Goal: Task Accomplishment & Management: Use online tool/utility

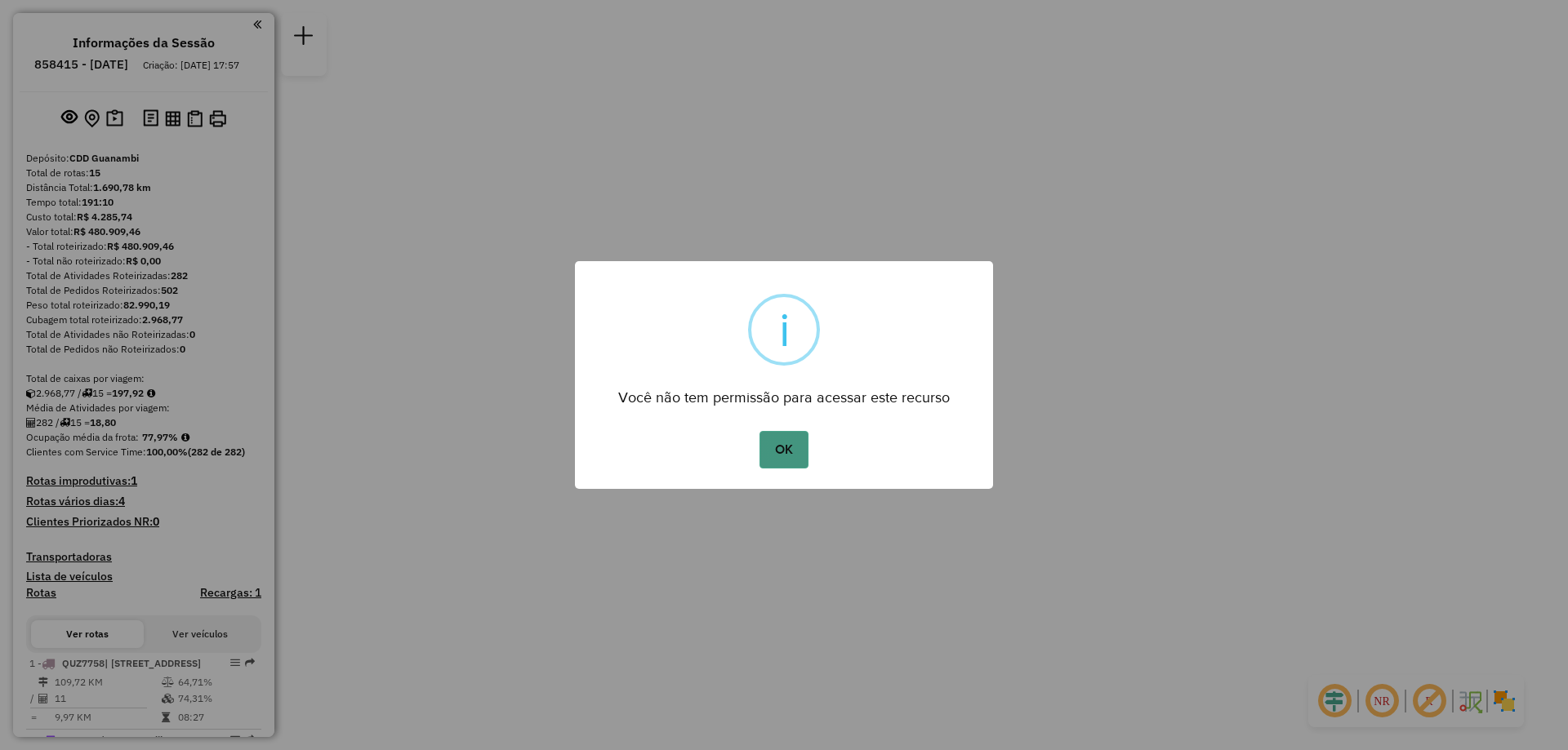
click at [784, 461] on button "OK" at bounding box center [784, 450] width 48 height 37
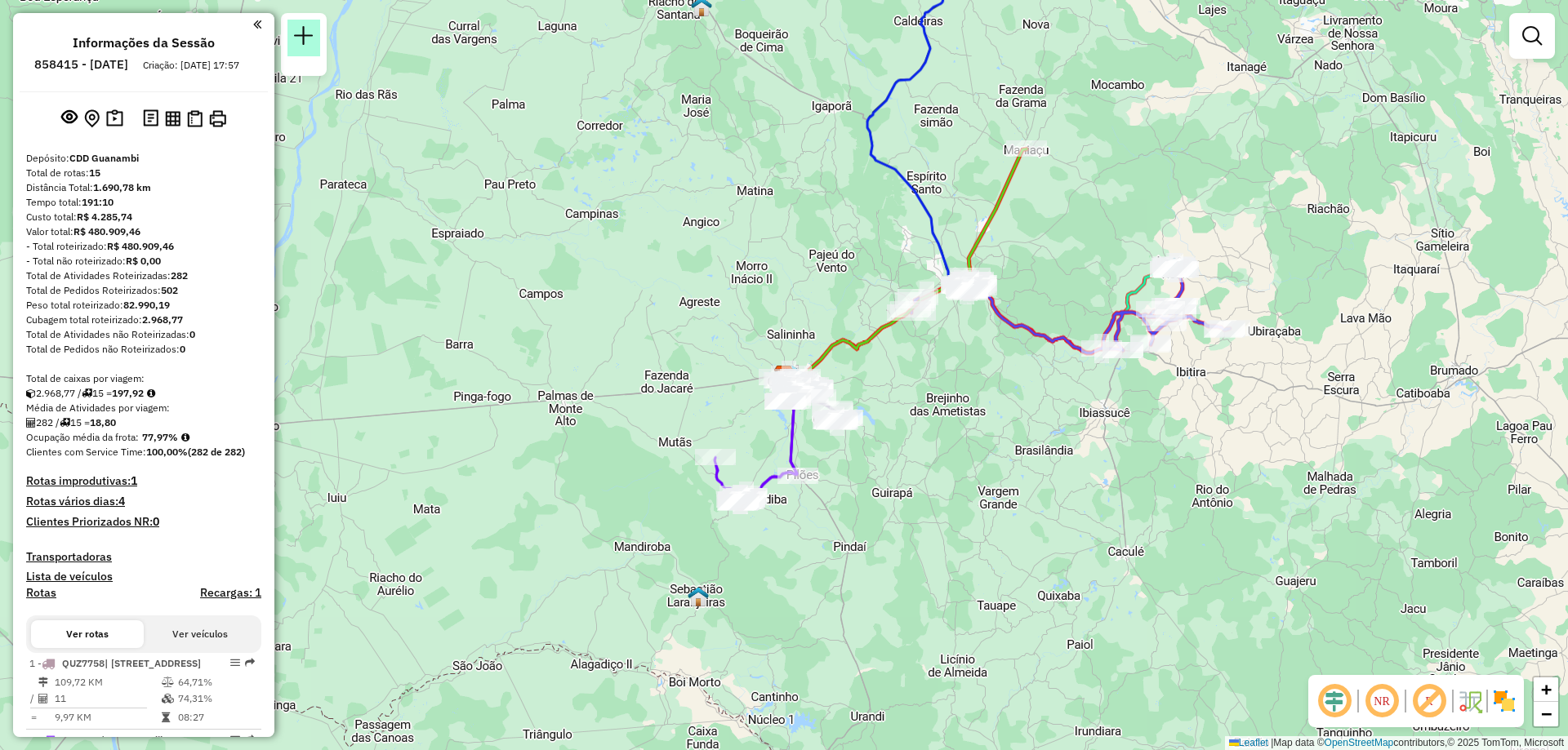
click at [294, 51] on link at bounding box center [304, 37] width 32 height 37
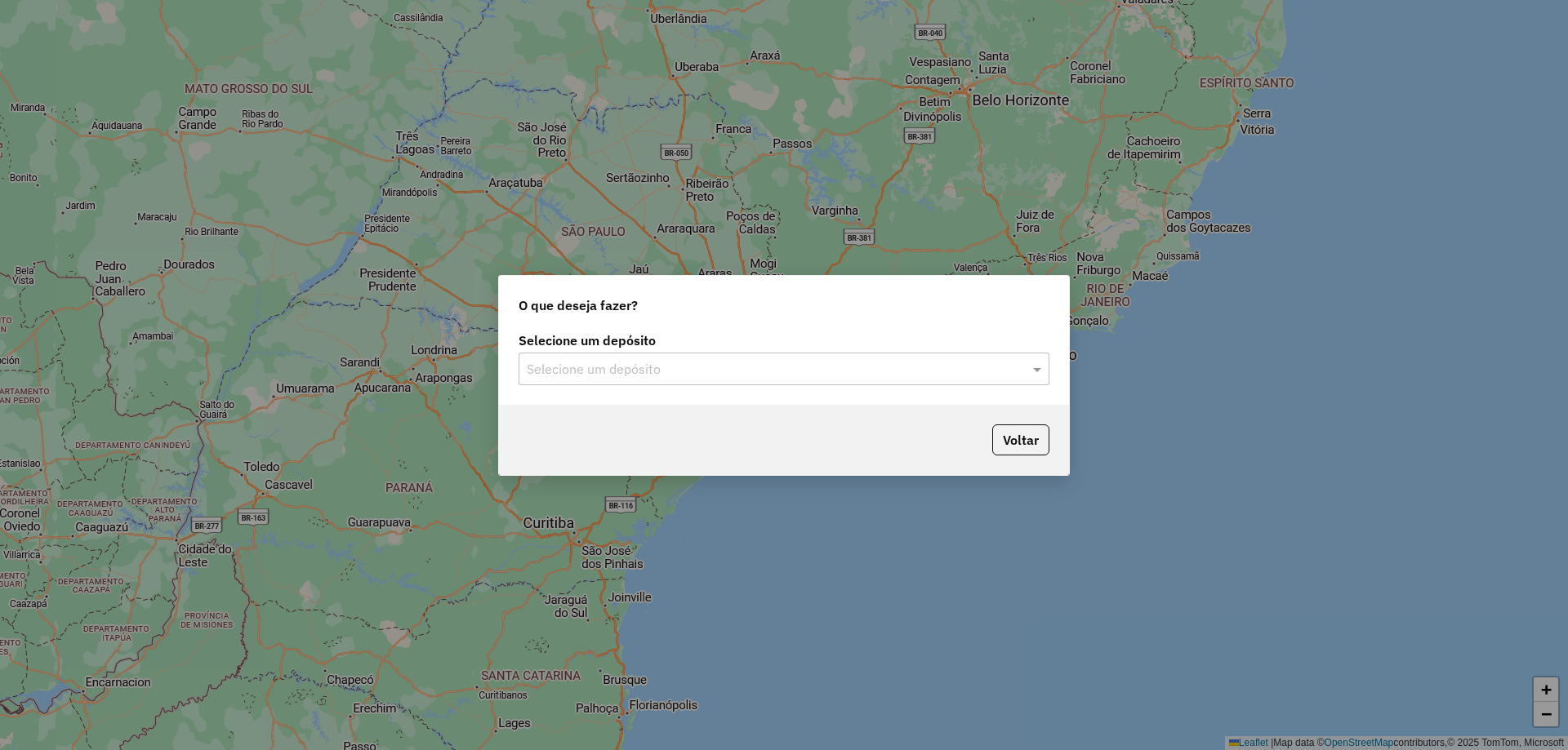
click at [687, 361] on input "text" at bounding box center [767, 369] width 482 height 20
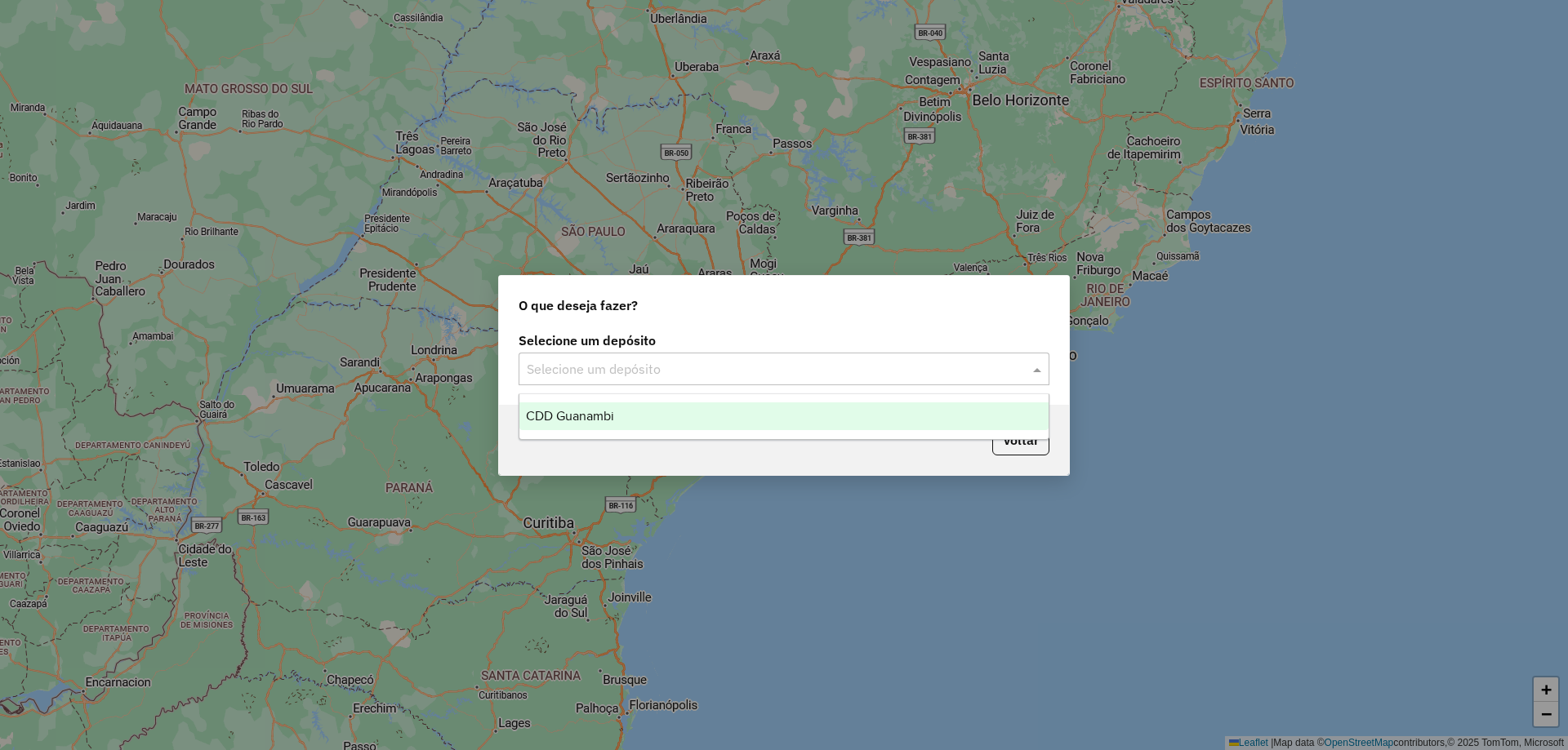
click at [583, 428] on div "CDD Guanambi" at bounding box center [784, 416] width 529 height 28
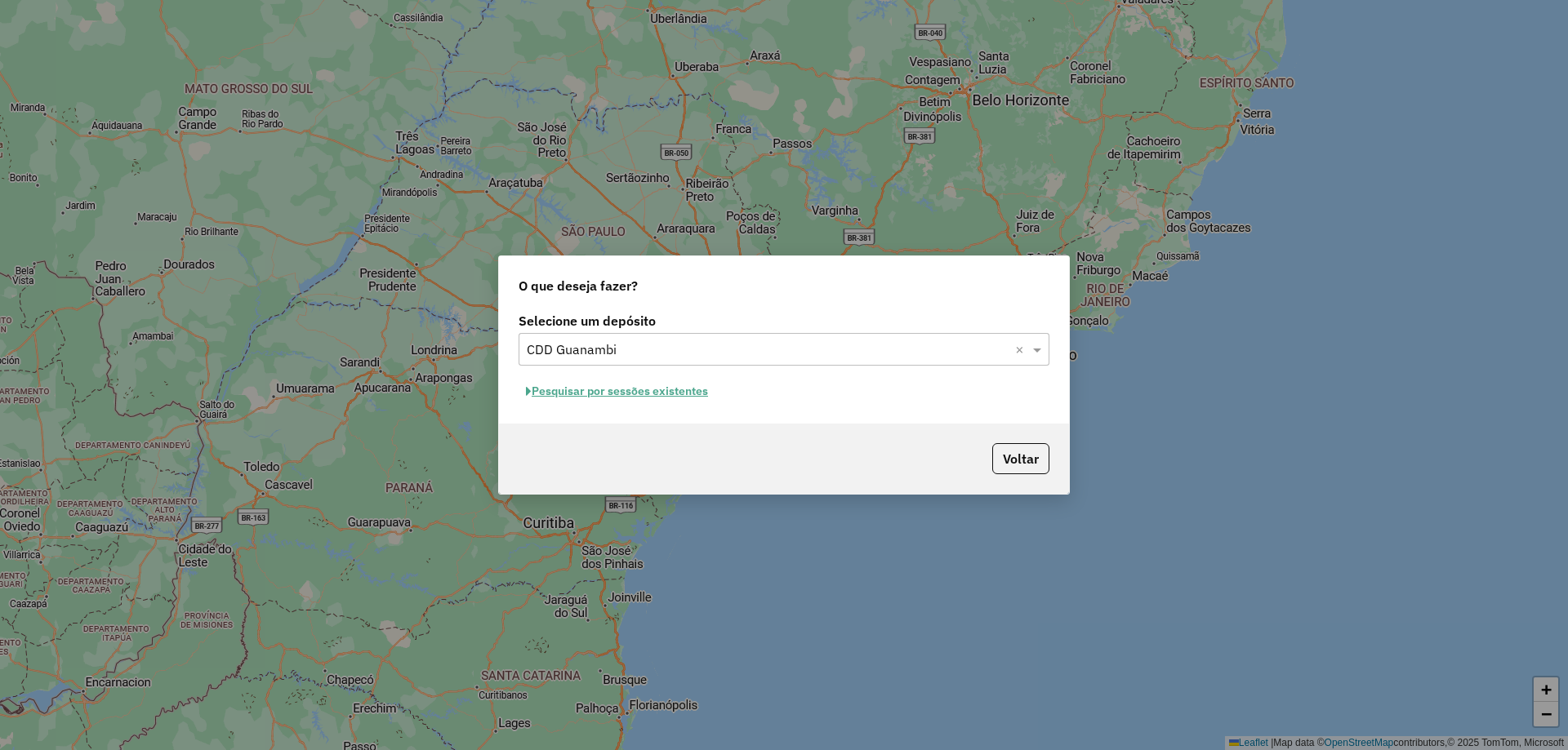
click at [641, 389] on button "Pesquisar por sessões existentes" at bounding box center [617, 391] width 197 height 26
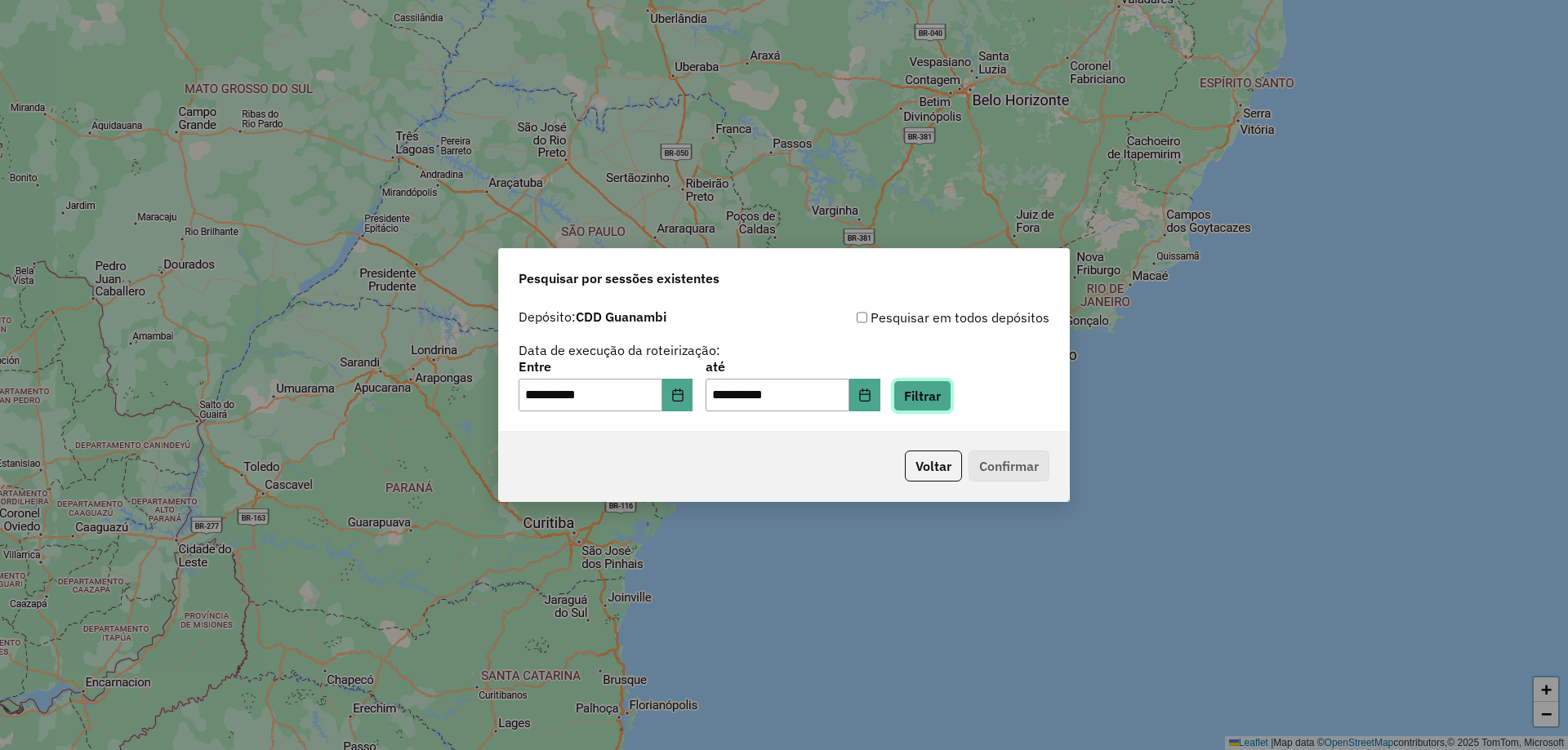
click at [938, 394] on button "Filtrar" at bounding box center [922, 395] width 58 height 31
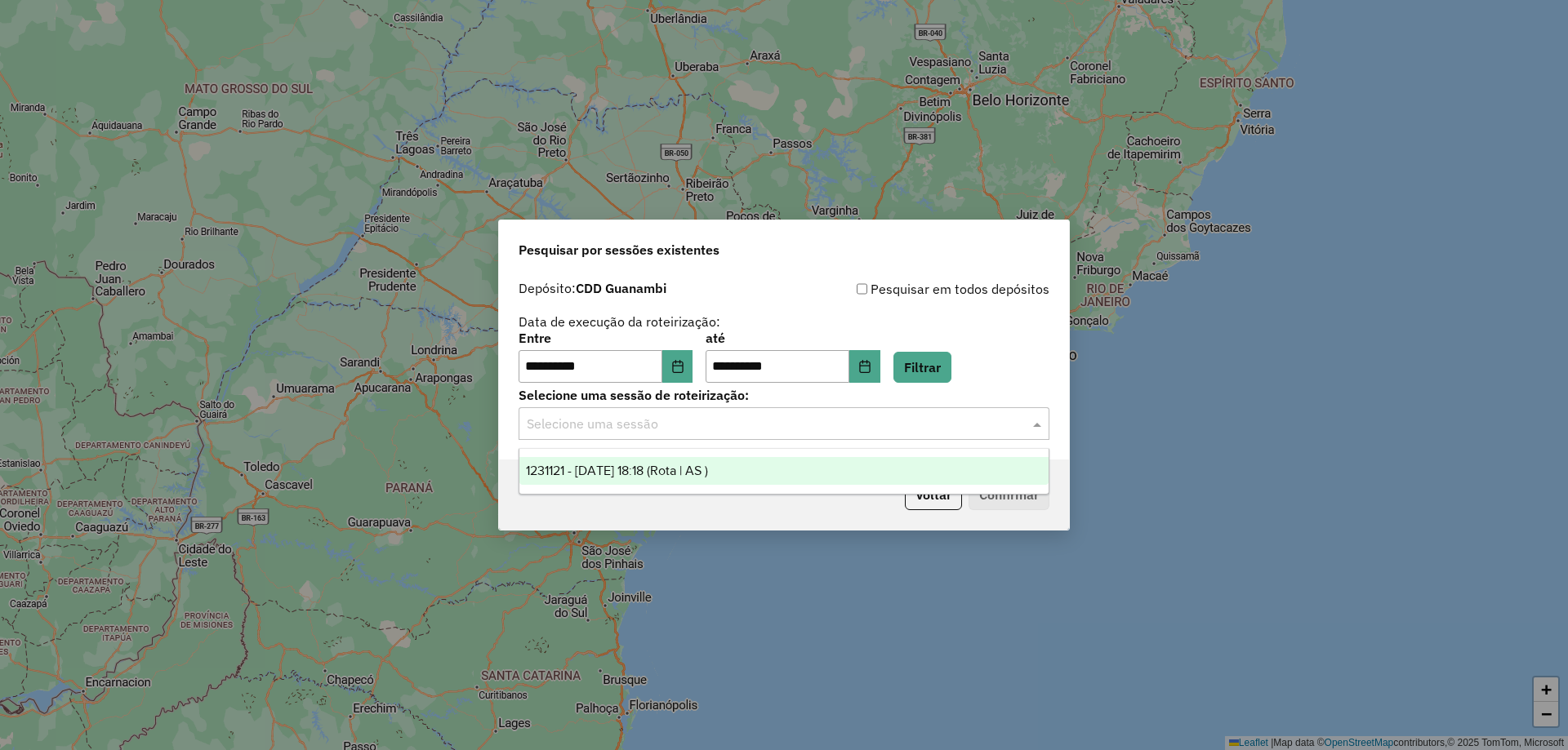
click at [625, 429] on input "text" at bounding box center [767, 424] width 482 height 20
click at [588, 471] on span "1231121 - 19/08/2025 18:18 (Rota | AS )" at bounding box center [617, 470] width 182 height 14
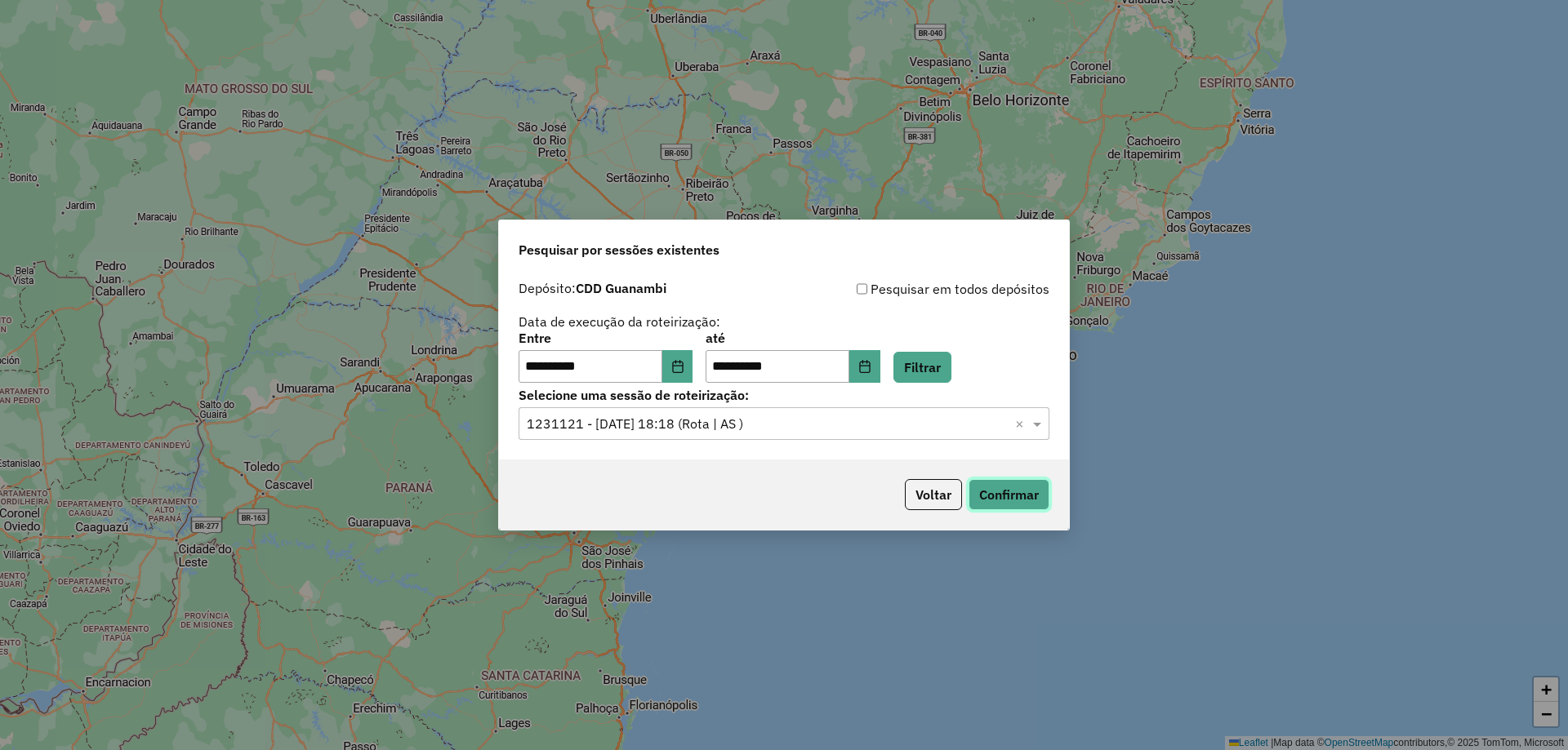
click at [1013, 499] on button "Confirmar" at bounding box center [1009, 495] width 81 height 31
click at [922, 487] on button "Voltar" at bounding box center [933, 495] width 57 height 31
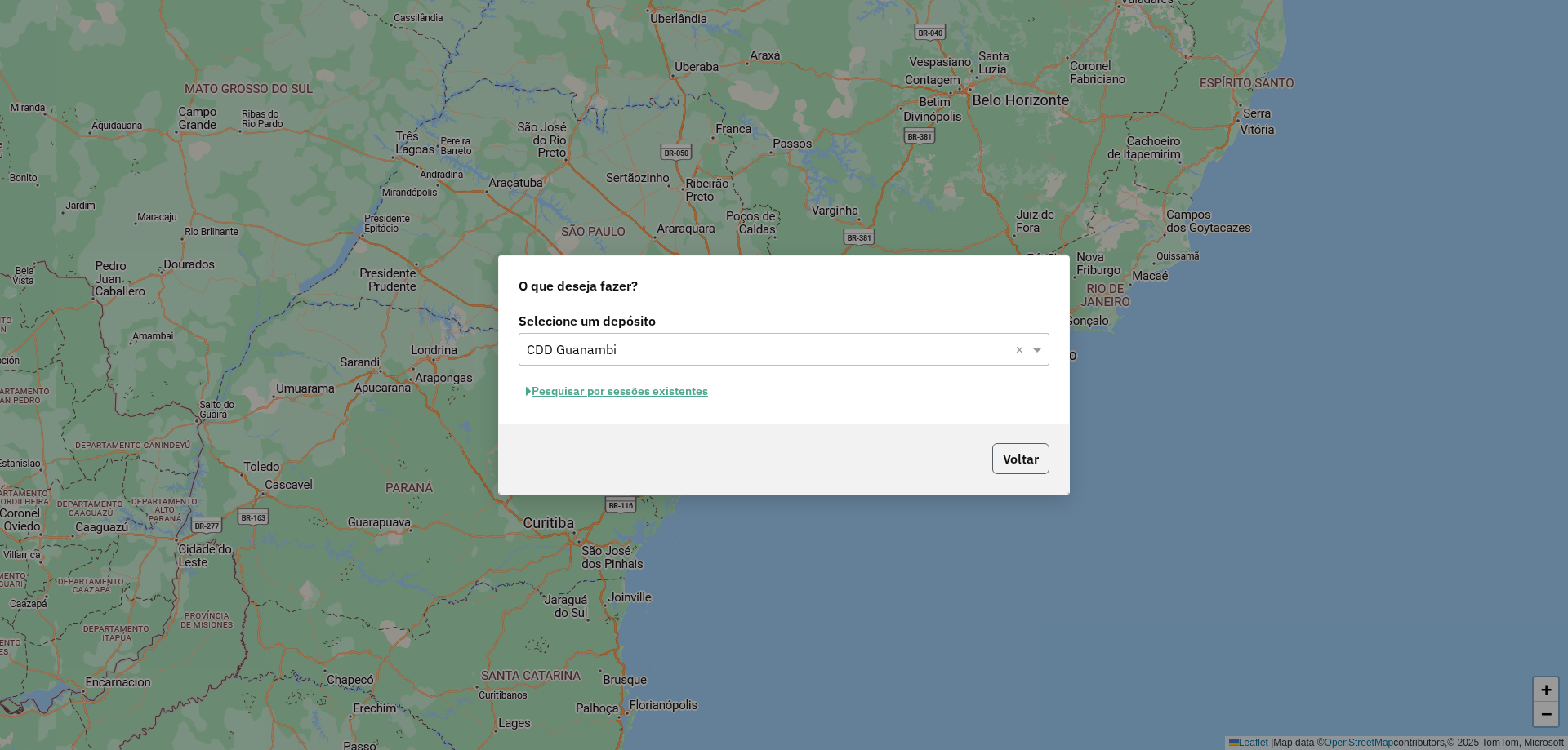
click at [999, 460] on button "Voltar" at bounding box center [1021, 458] width 57 height 31
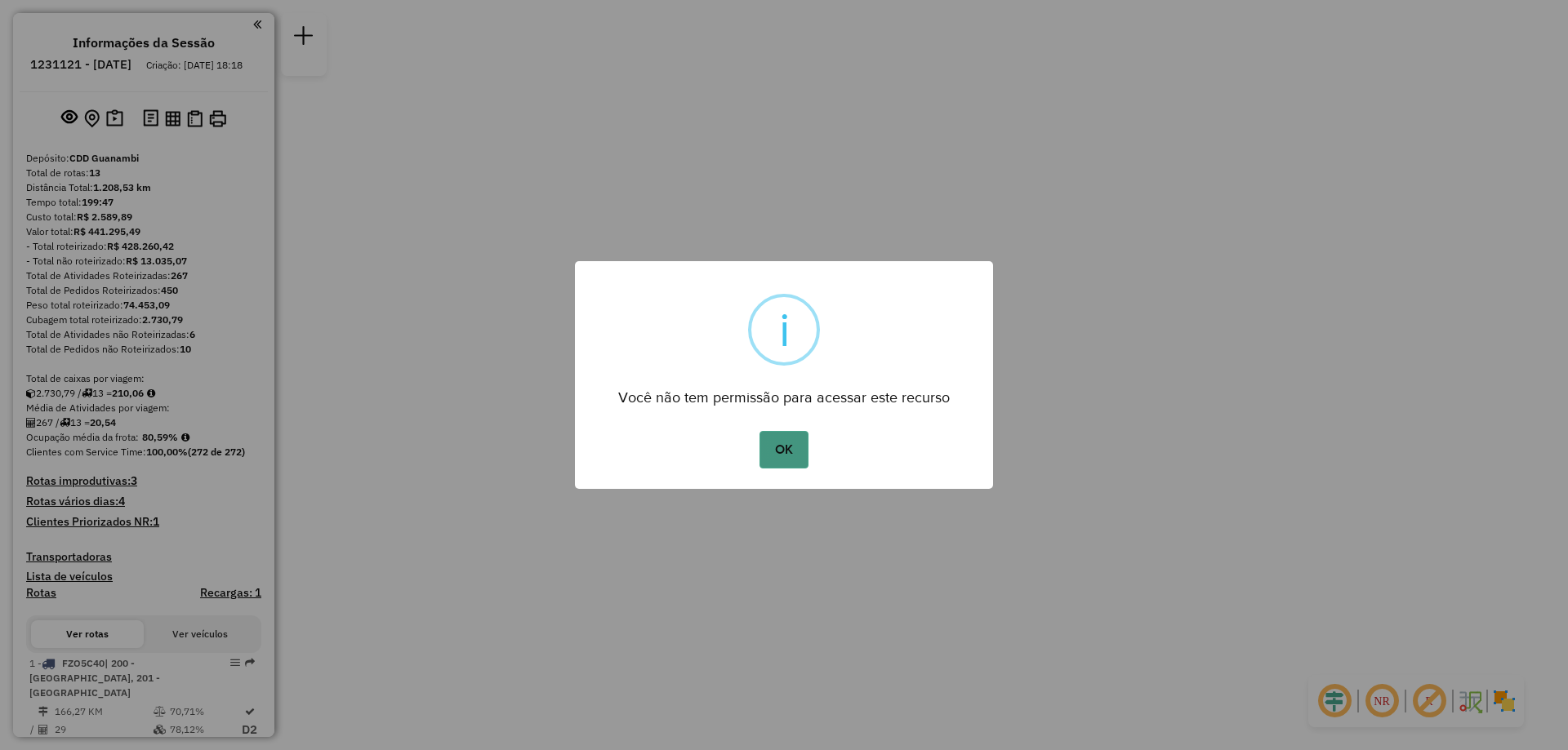
click at [795, 440] on button "OK" at bounding box center [784, 450] width 48 height 37
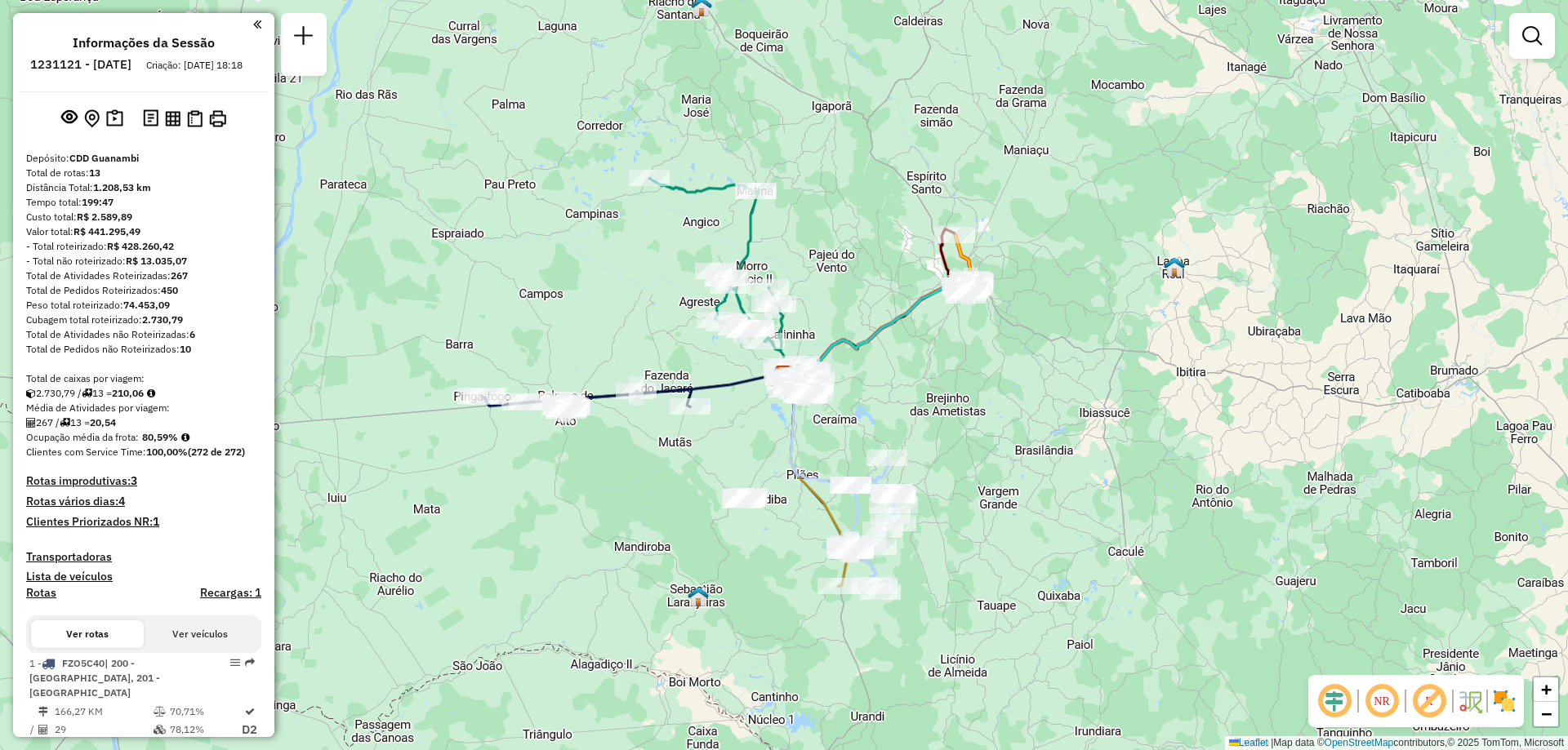
scroll to position [163, 0]
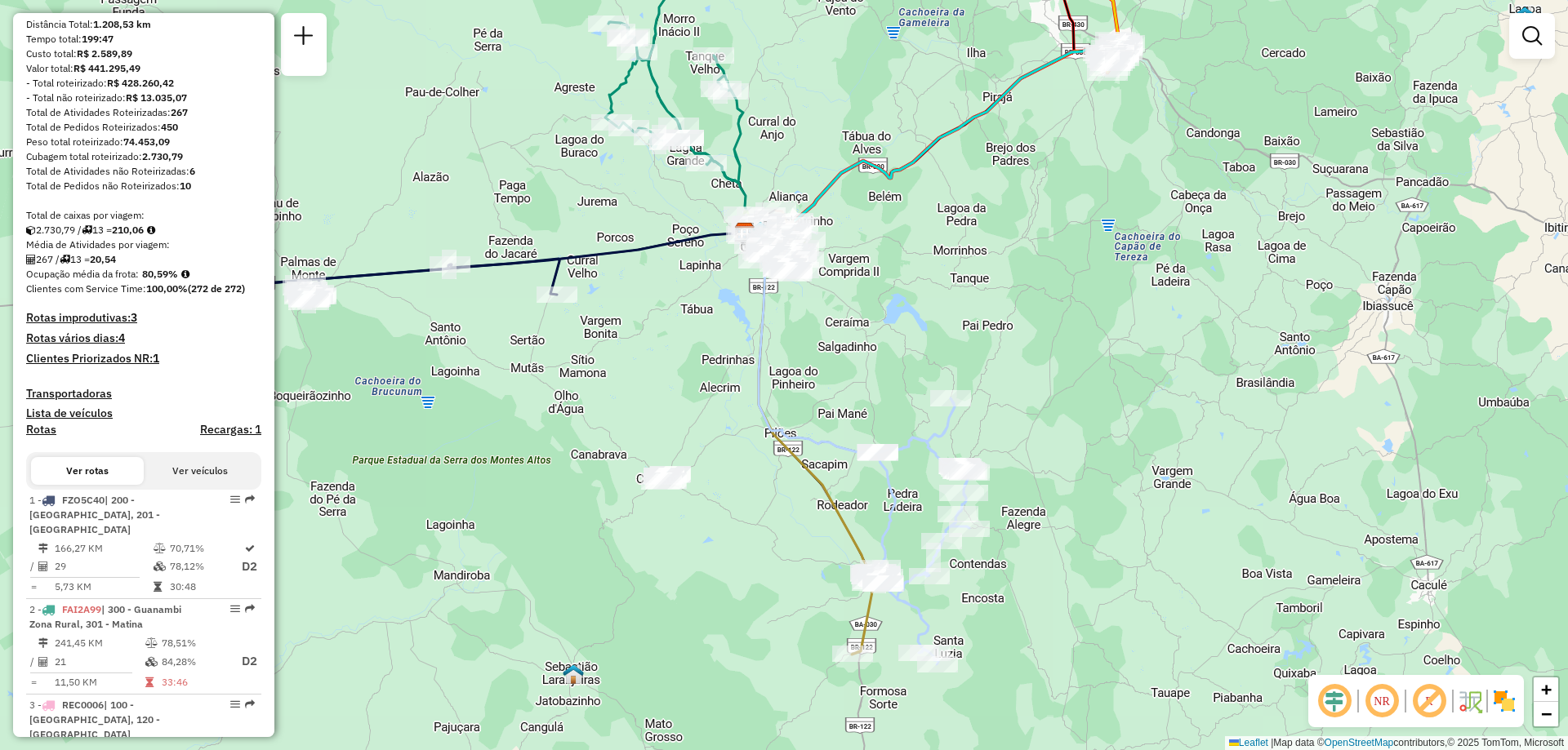
drag, startPoint x: 663, startPoint y: 519, endPoint x: 625, endPoint y: 384, distance: 140.2
click at [625, 384] on div "Janela de atendimento Grade de atendimento Capacidade Transportadoras Veículos …" at bounding box center [784, 375] width 1568 height 750
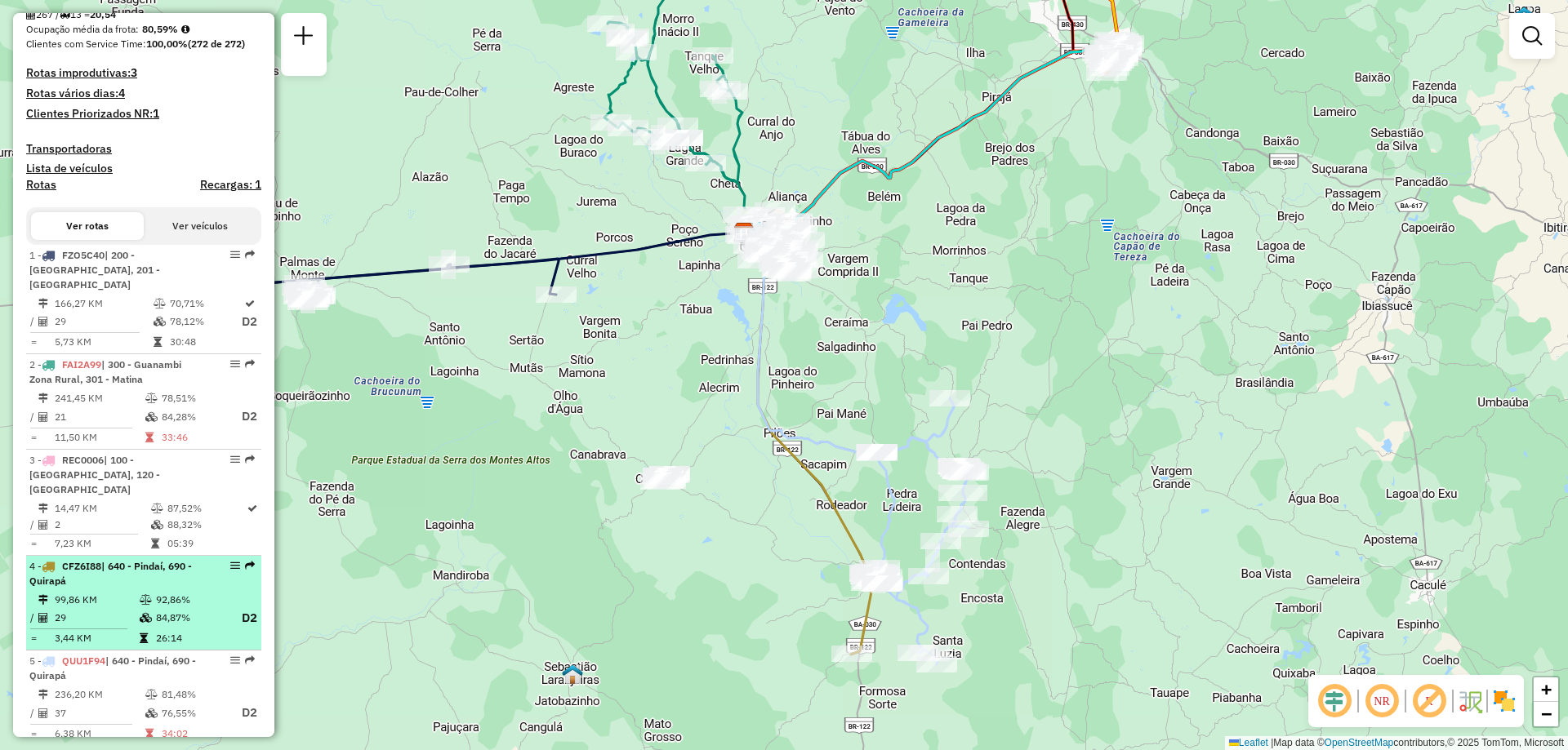
click at [140, 592] on td at bounding box center [146, 599] width 16 height 16
select select "**********"
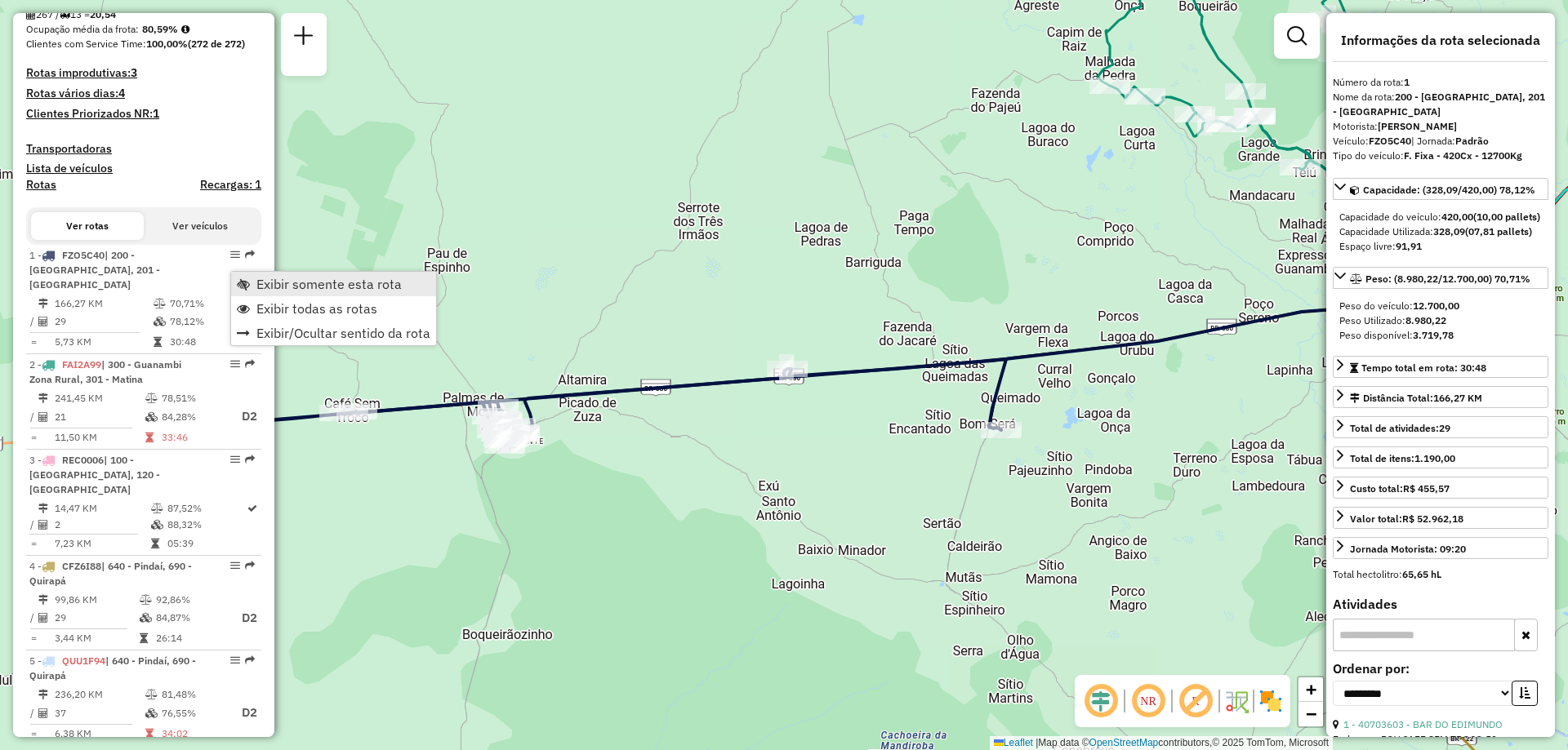
click at [322, 286] on span "Exibir somente esta rota" at bounding box center [328, 283] width 145 height 13
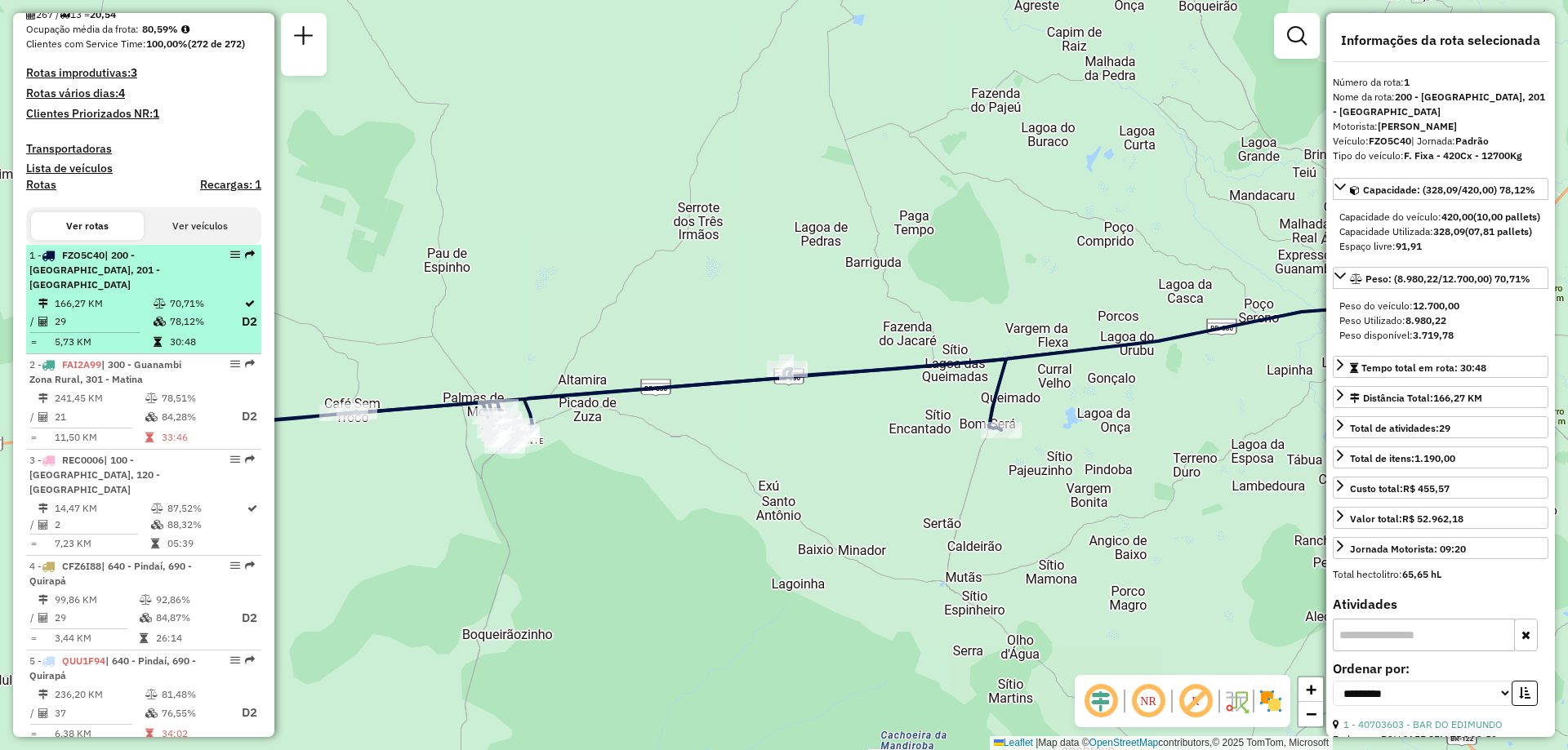
click at [104, 299] on td "166,27 KM" at bounding box center [103, 304] width 99 height 16
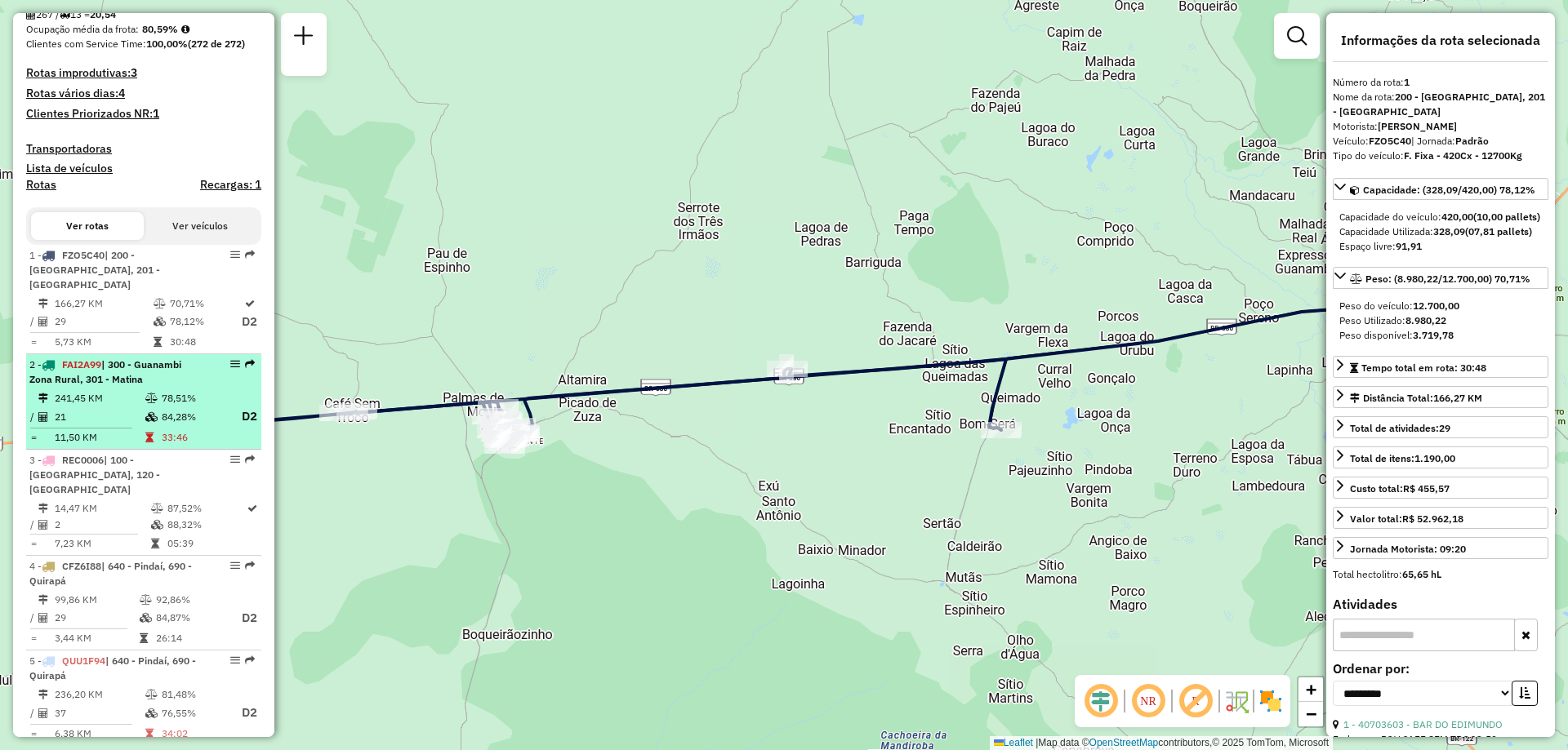
click at [86, 410] on td "21" at bounding box center [99, 417] width 91 height 20
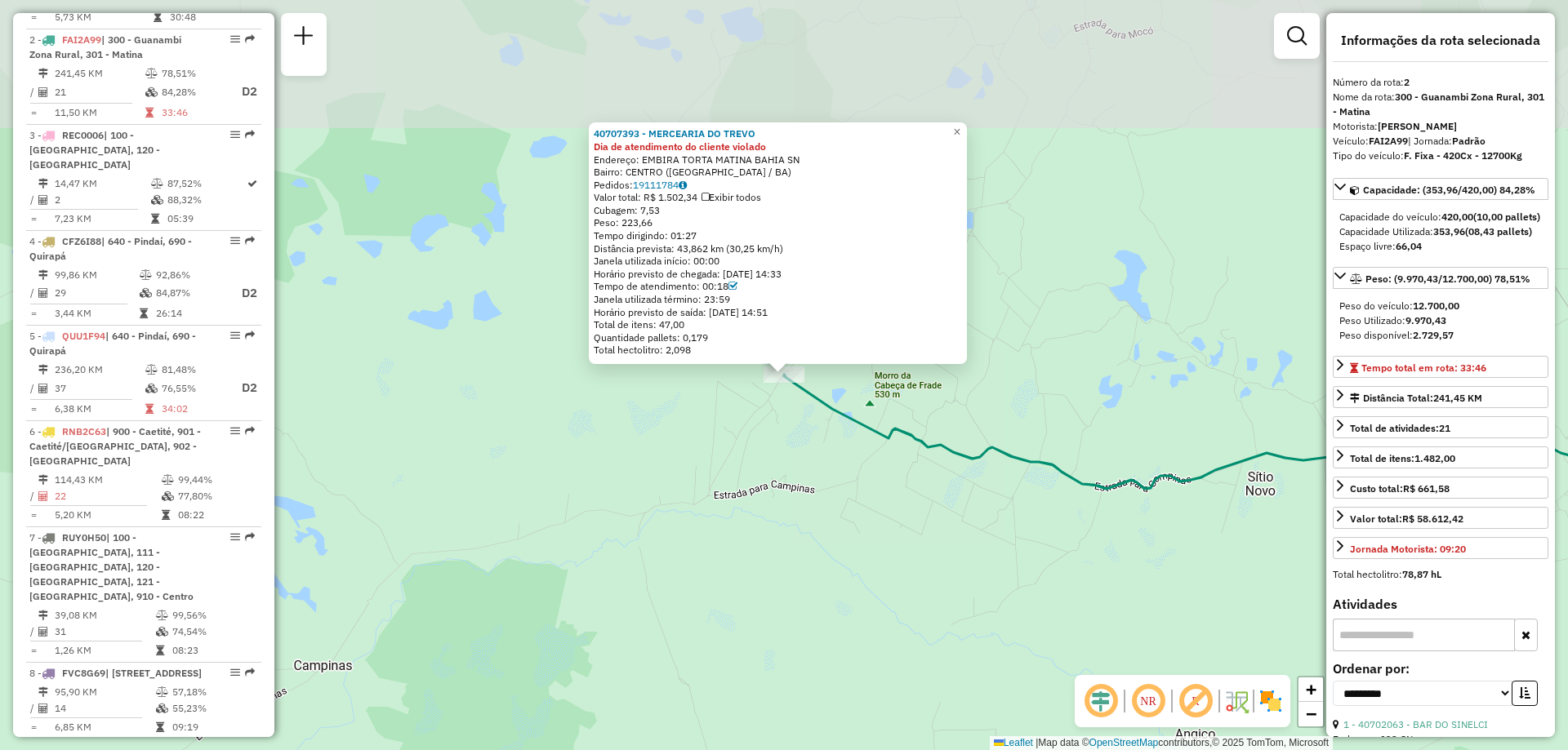
scroll to position [749, 0]
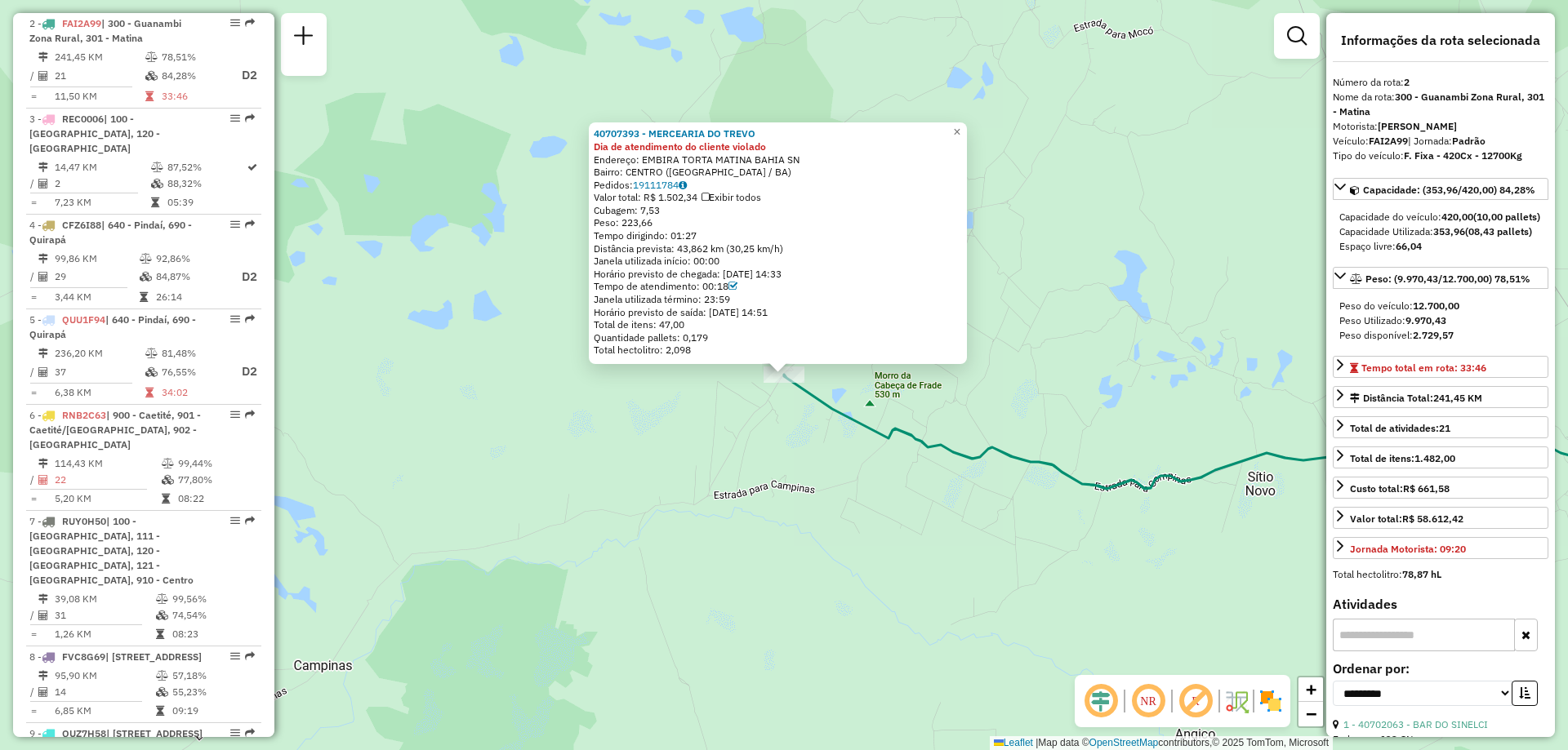
click at [1034, 555] on div "40707393 - MERCEARIA DO TREVO Dia de atendimento do cliente violado Endereço: E…" at bounding box center [784, 375] width 1568 height 750
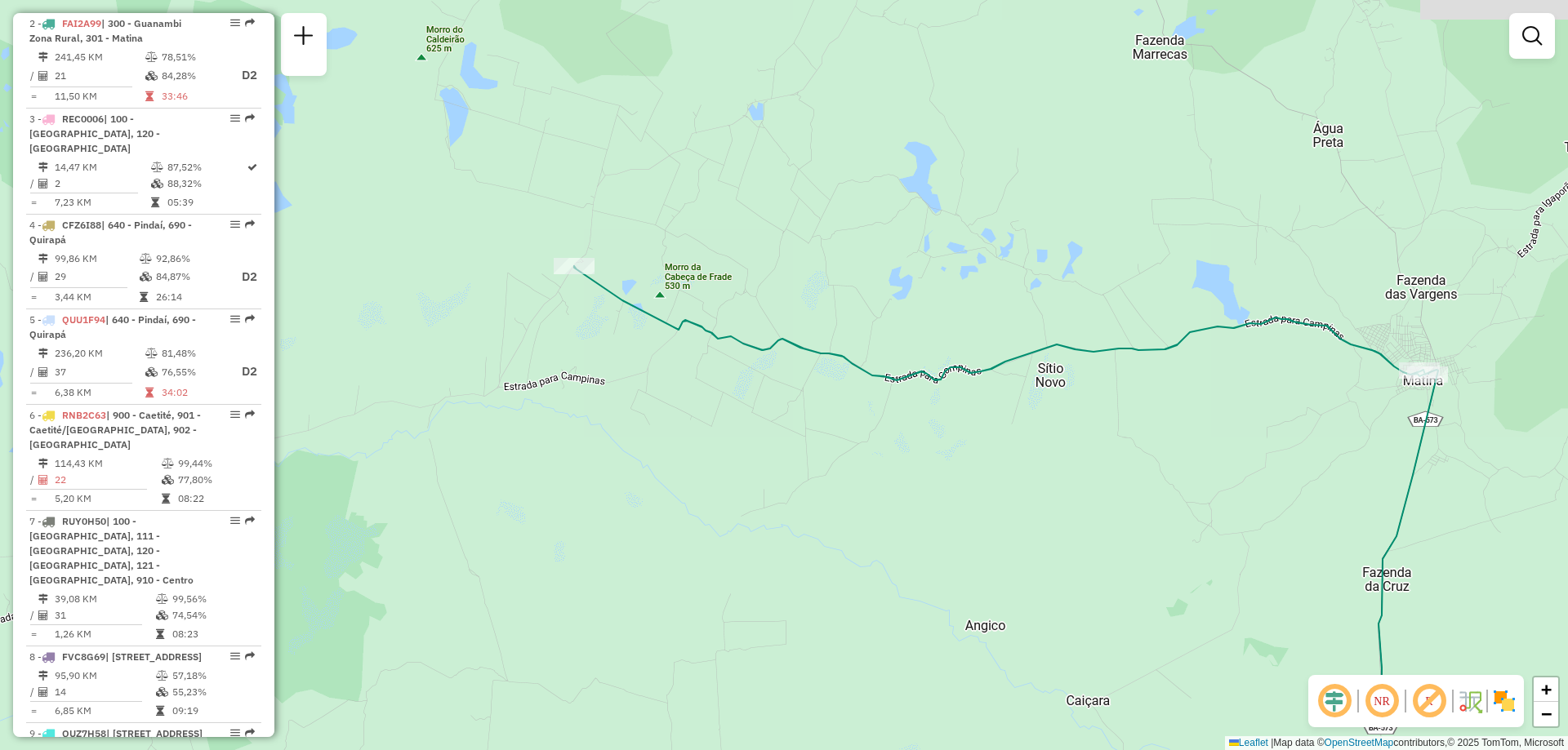
drag, startPoint x: 996, startPoint y: 456, endPoint x: 961, endPoint y: 438, distance: 39.4
click at [963, 440] on div "Janela de atendimento Grade de atendimento Capacidade Transportadoras Veículos …" at bounding box center [784, 375] width 1568 height 750
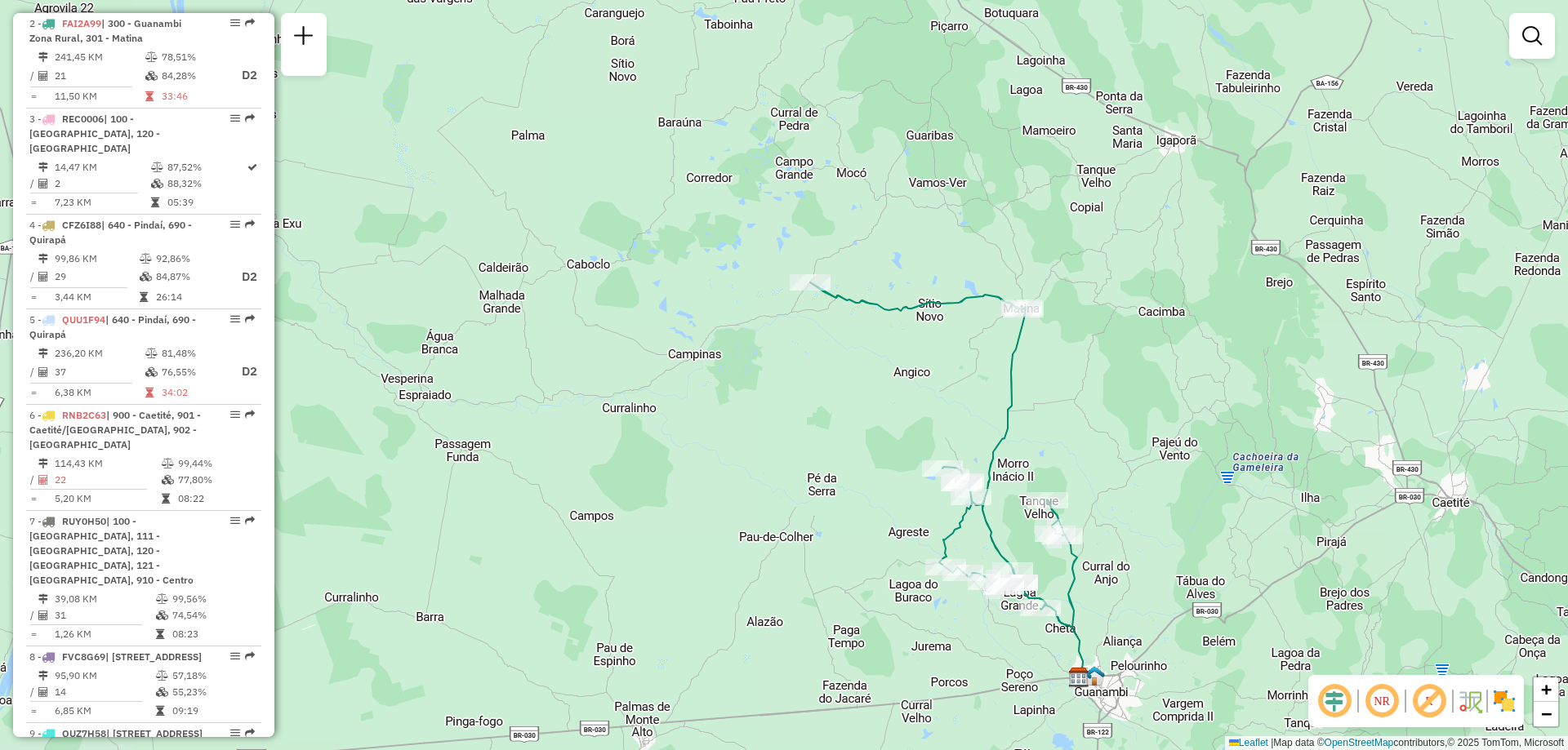
drag, startPoint x: 1147, startPoint y: 568, endPoint x: 1090, endPoint y: 420, distance: 158.6
click at [1090, 420] on div "Janela de atendimento Grade de atendimento Capacidade Transportadoras Veículos …" at bounding box center [784, 375] width 1568 height 750
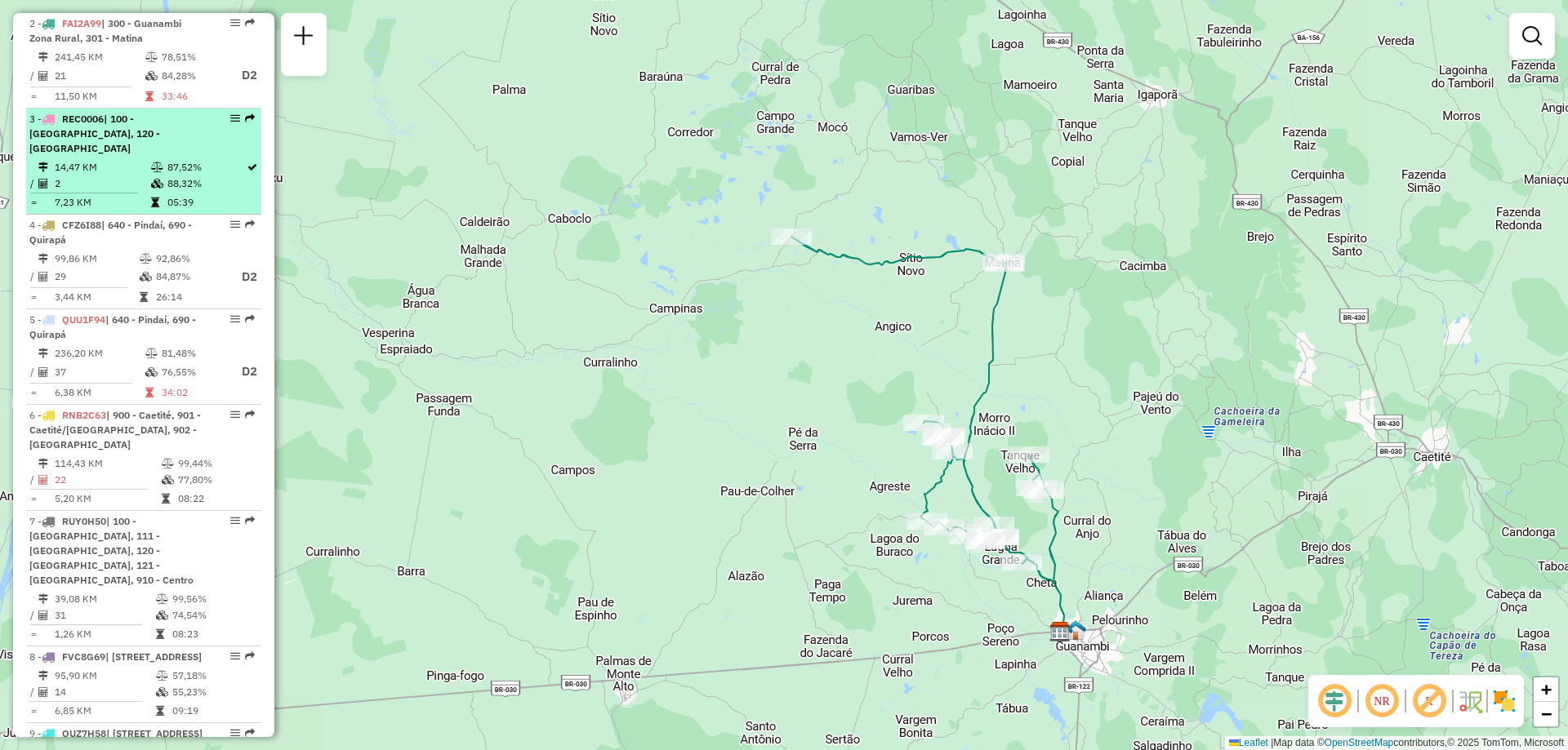
click at [140, 175] on td "2" at bounding box center [101, 183] width 96 height 16
select select "**********"
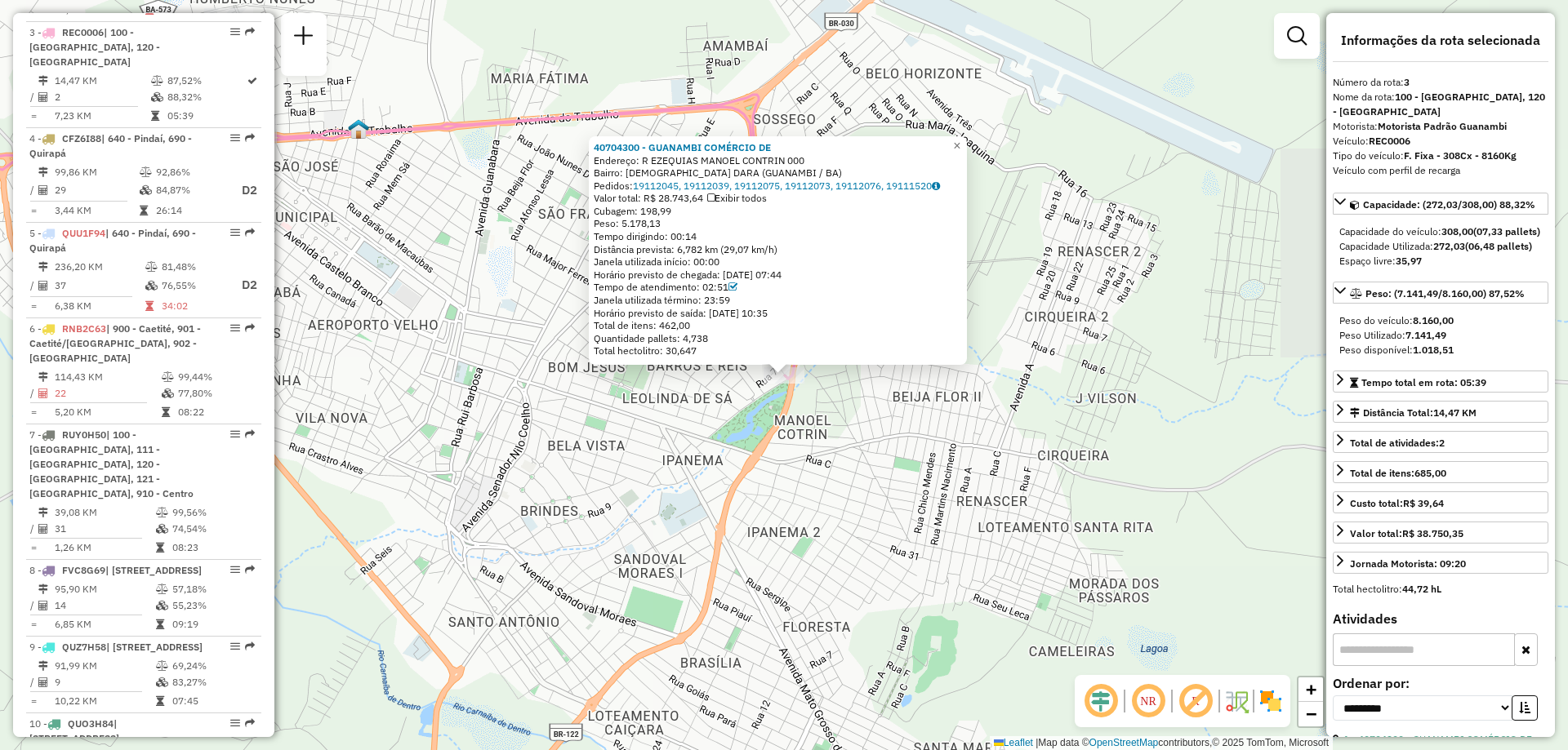
scroll to position [845, 0]
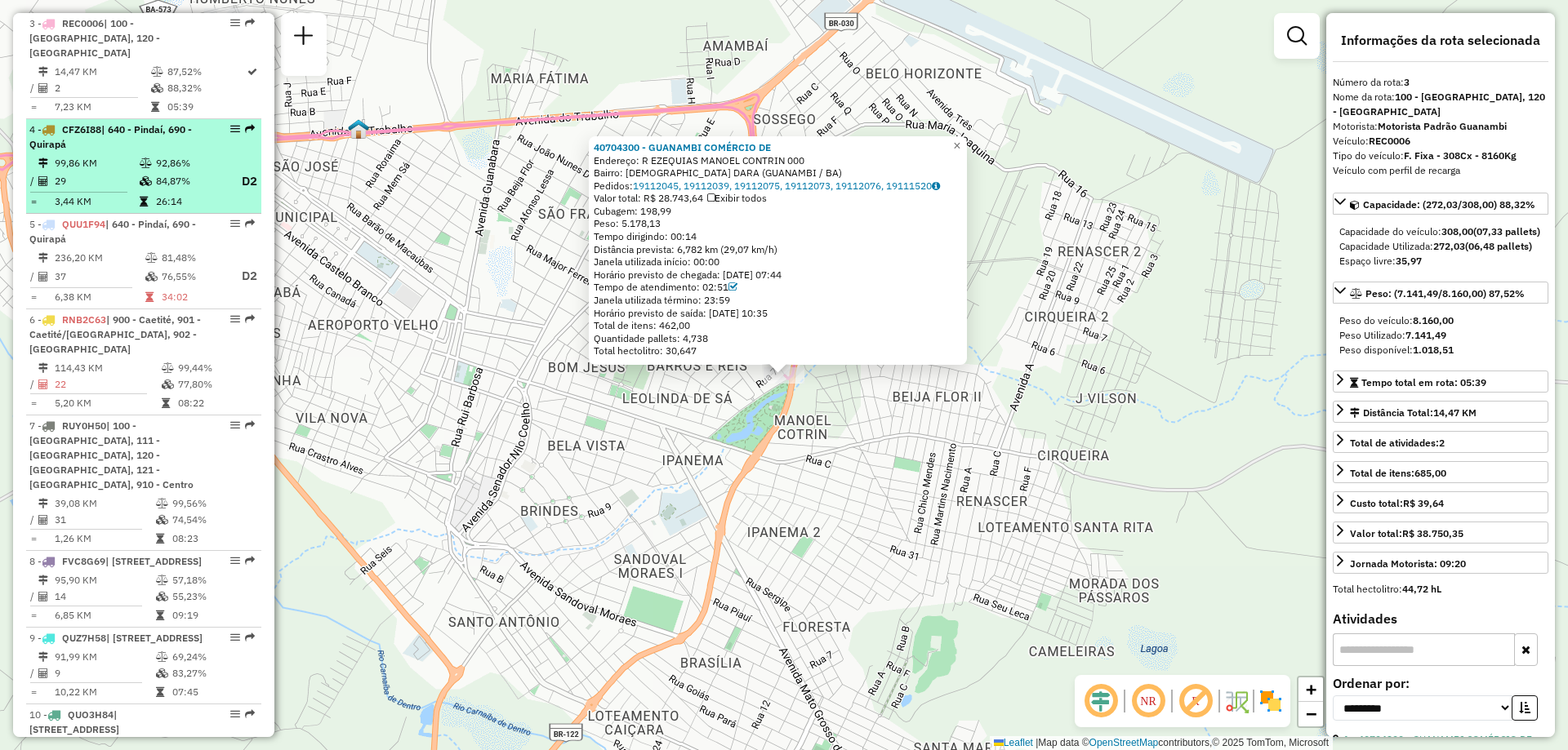
click at [159, 155] on td "92,86%" at bounding box center [190, 162] width 70 height 16
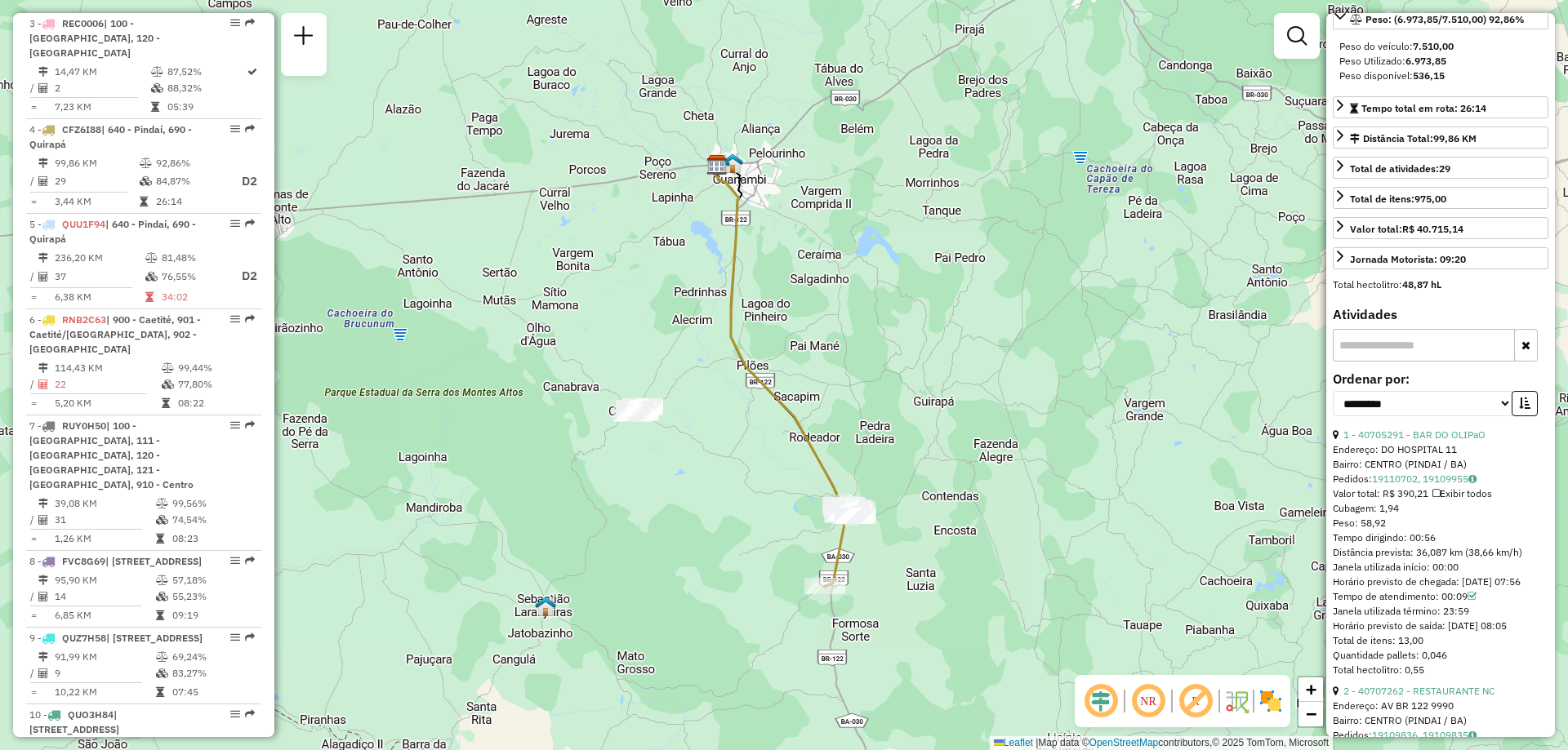
scroll to position [0, 0]
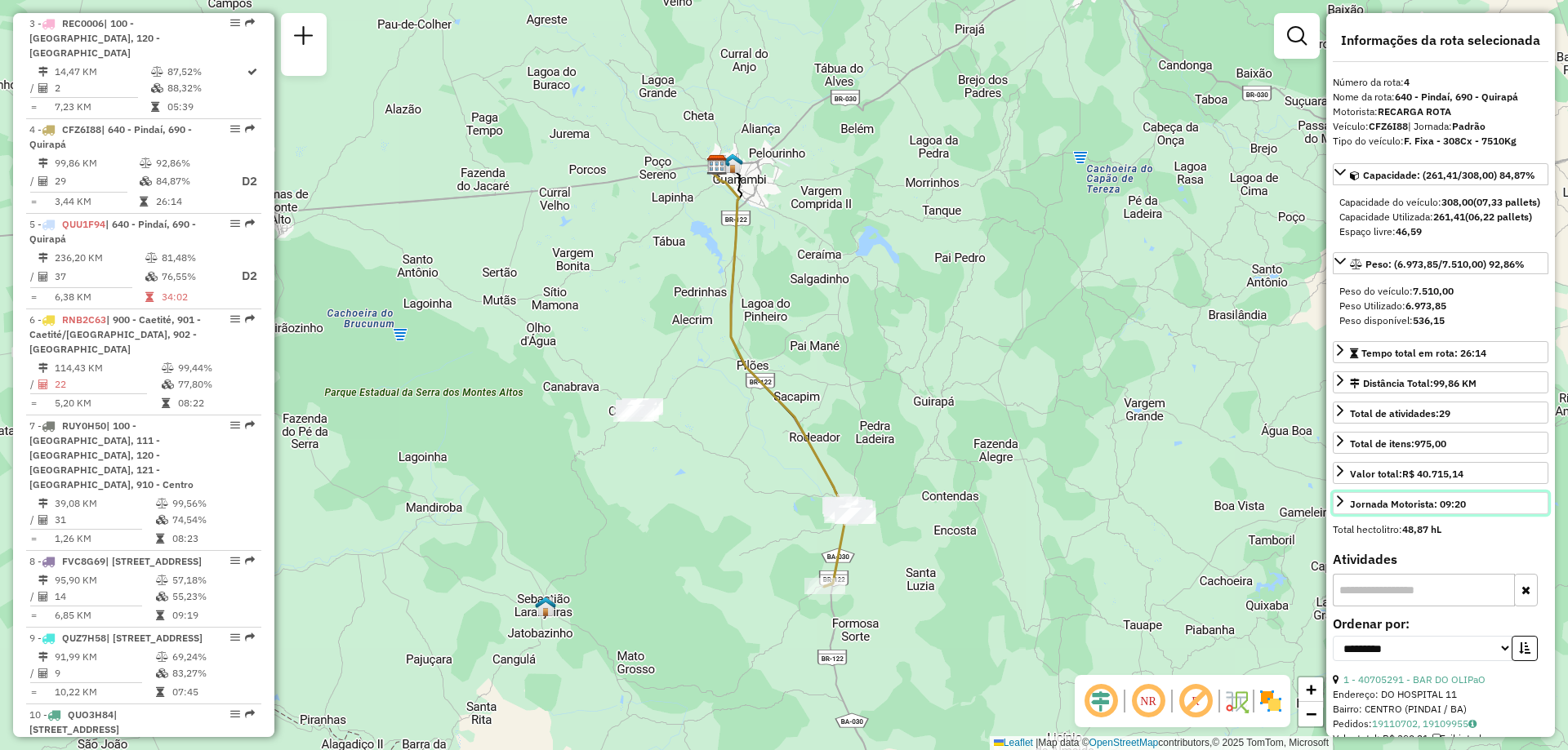
click at [1395, 514] on link "Jornada Motorista: 09:20" at bounding box center [1440, 503] width 215 height 22
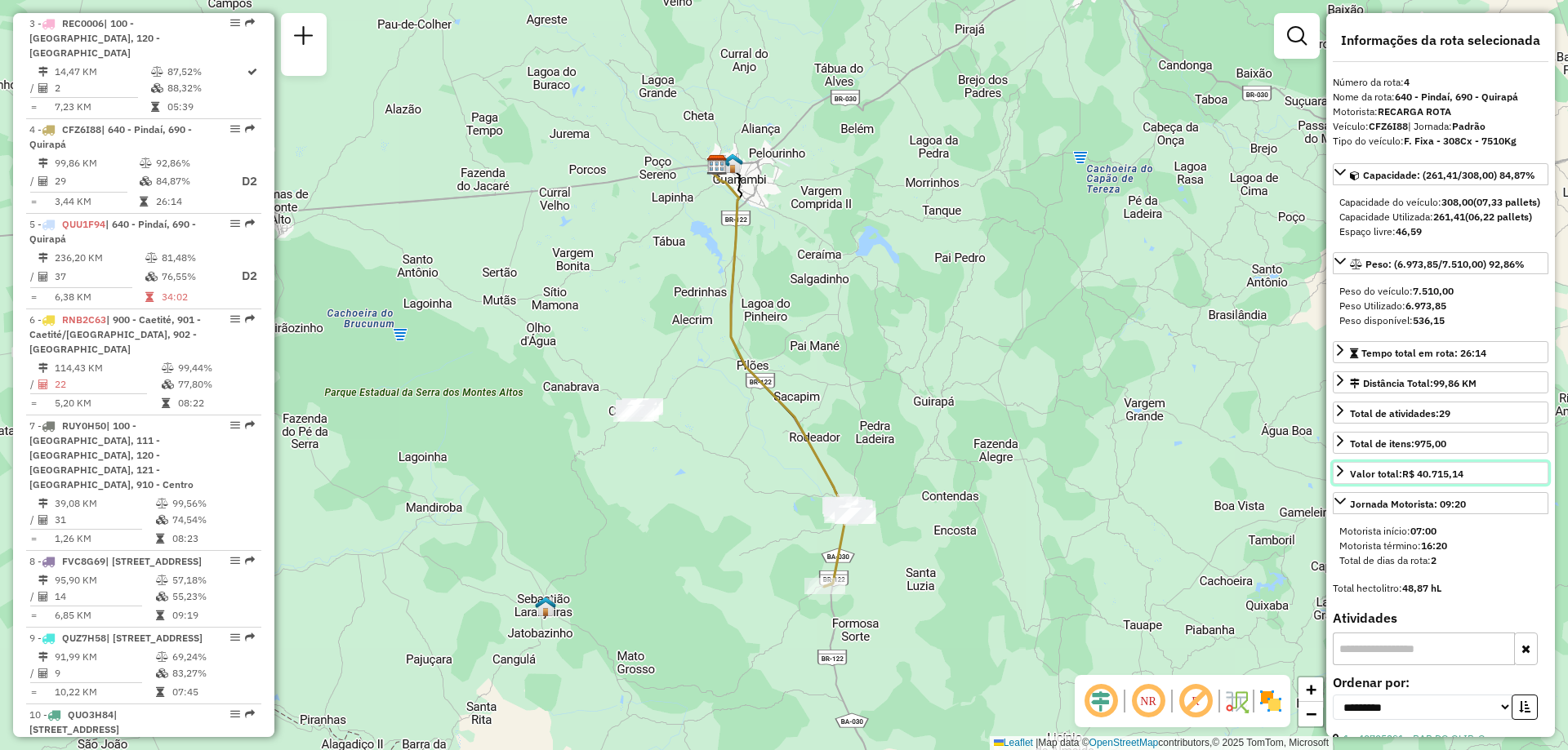
click at [1394, 481] on div "Valor total: R$ 40.715,14" at bounding box center [1406, 474] width 113 height 14
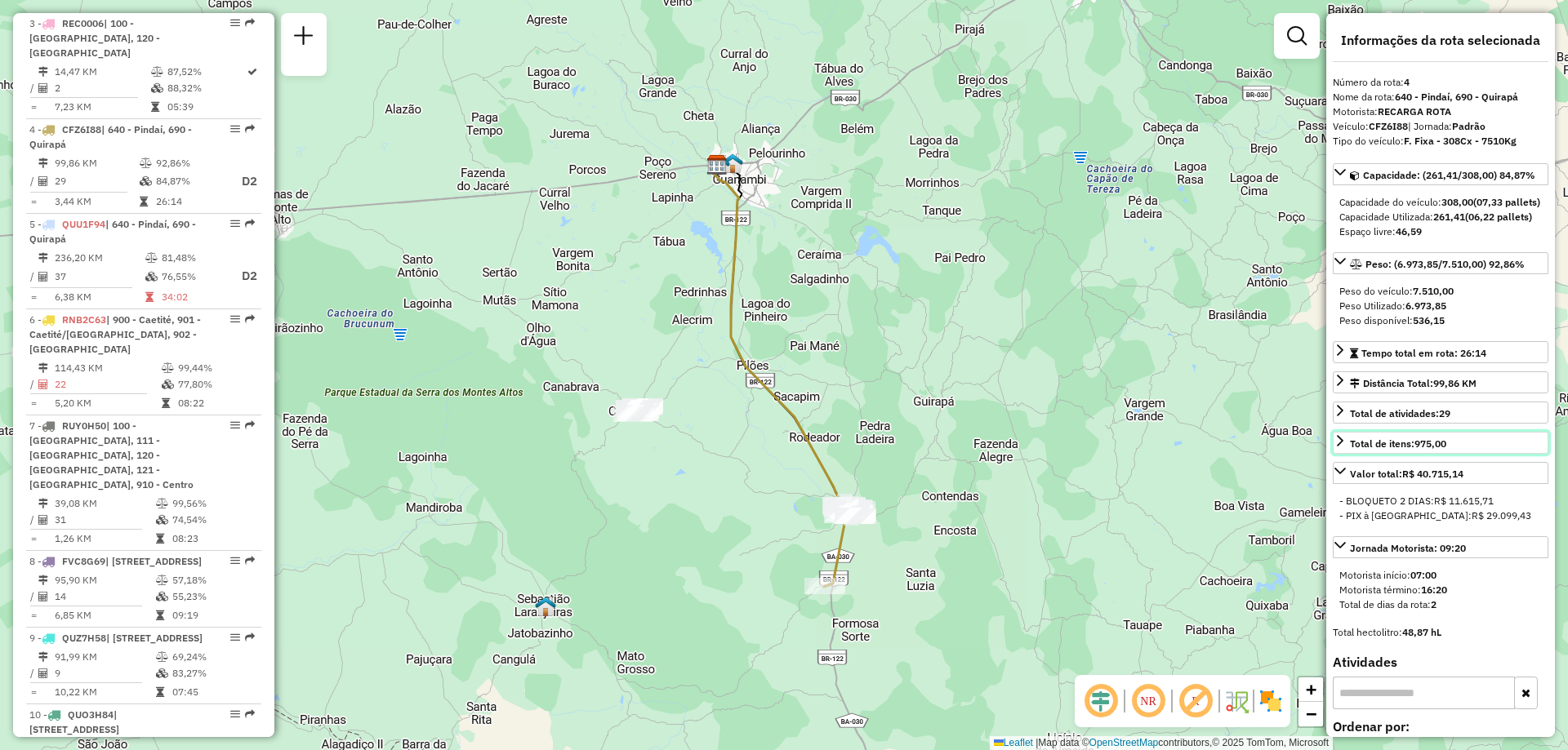
click at [1394, 452] on div "Total de itens: 975,00" at bounding box center [1398, 444] width 96 height 14
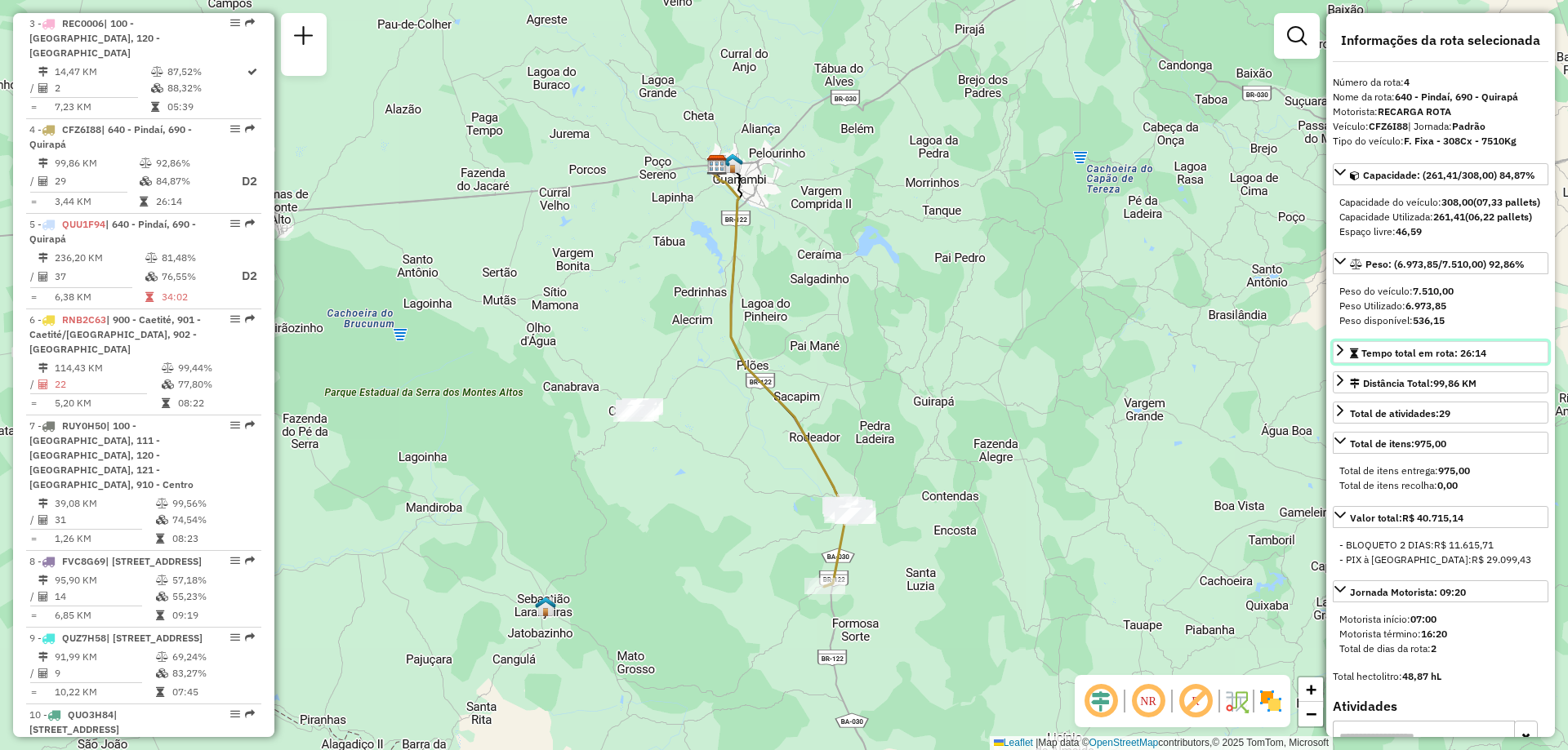
click at [1463, 359] on span "Tempo total em rota: 26:14" at bounding box center [1423, 353] width 125 height 12
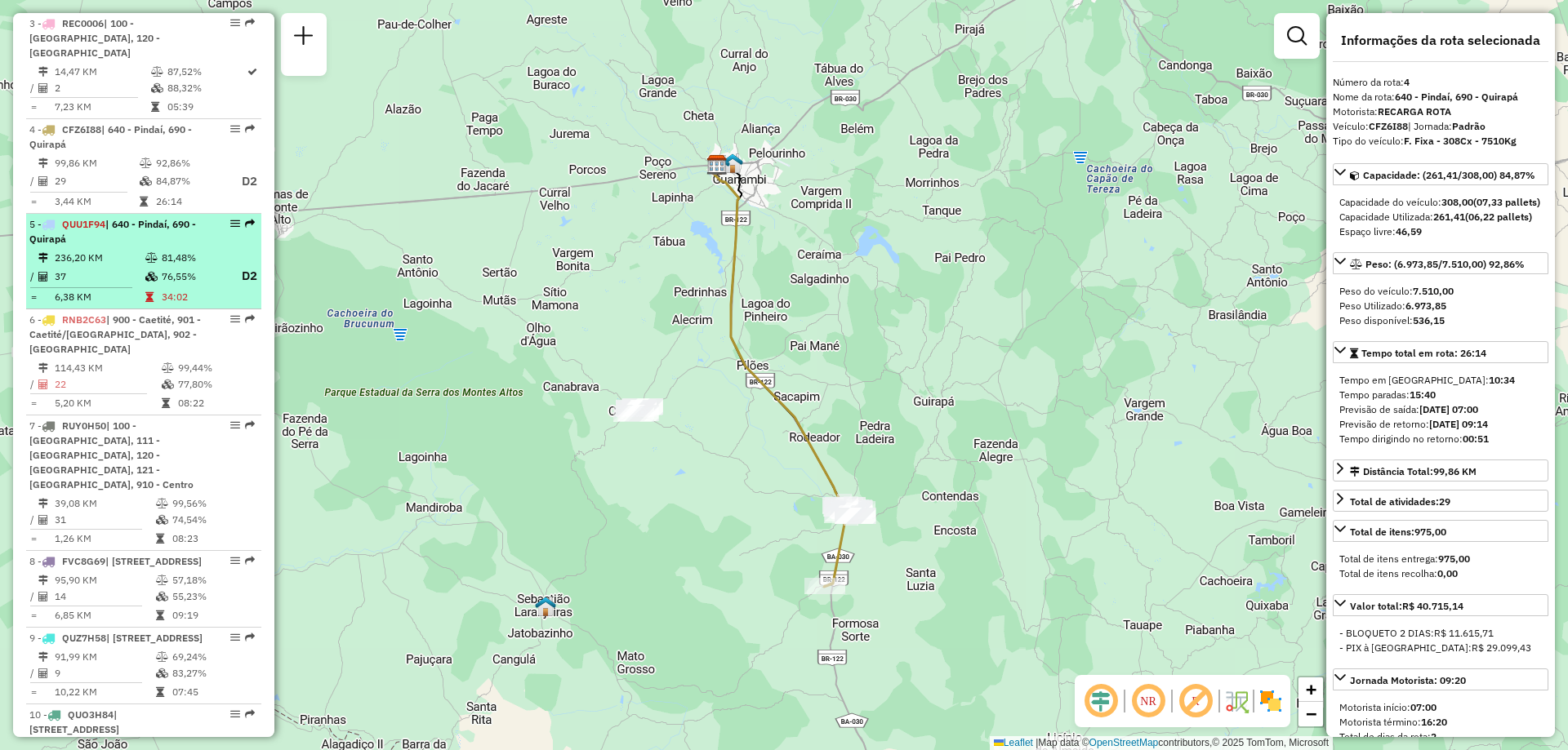
click at [98, 219] on div "5 - QUU1F94 | 640 - Pindaí, 690 - Quirapá" at bounding box center [117, 231] width 174 height 30
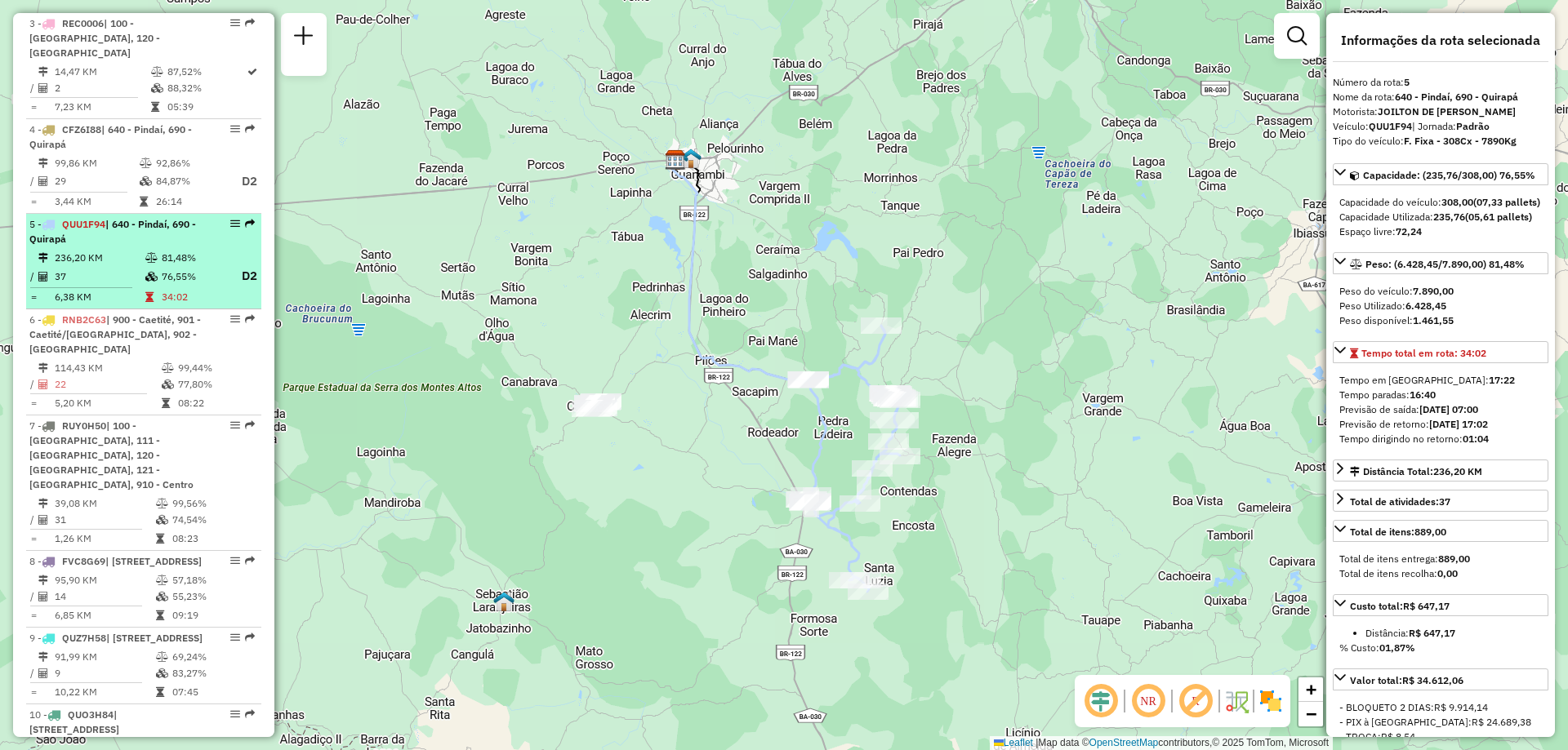
click at [133, 227] on div "5 - QUU1F94 | 640 - Pindaí, 690 - Quirapá" at bounding box center [117, 231] width 174 height 30
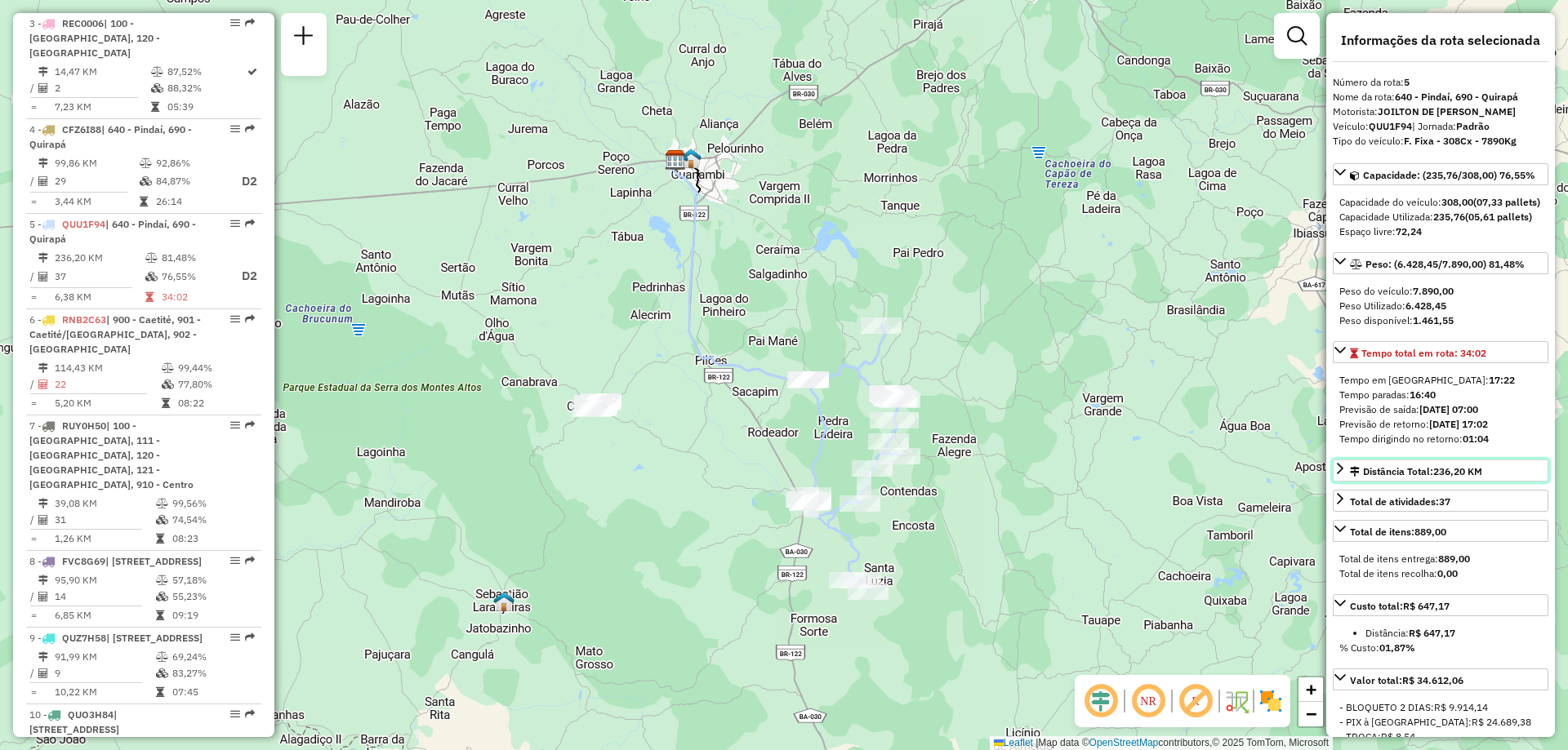
click at [1337, 475] on icon at bounding box center [1340, 468] width 13 height 13
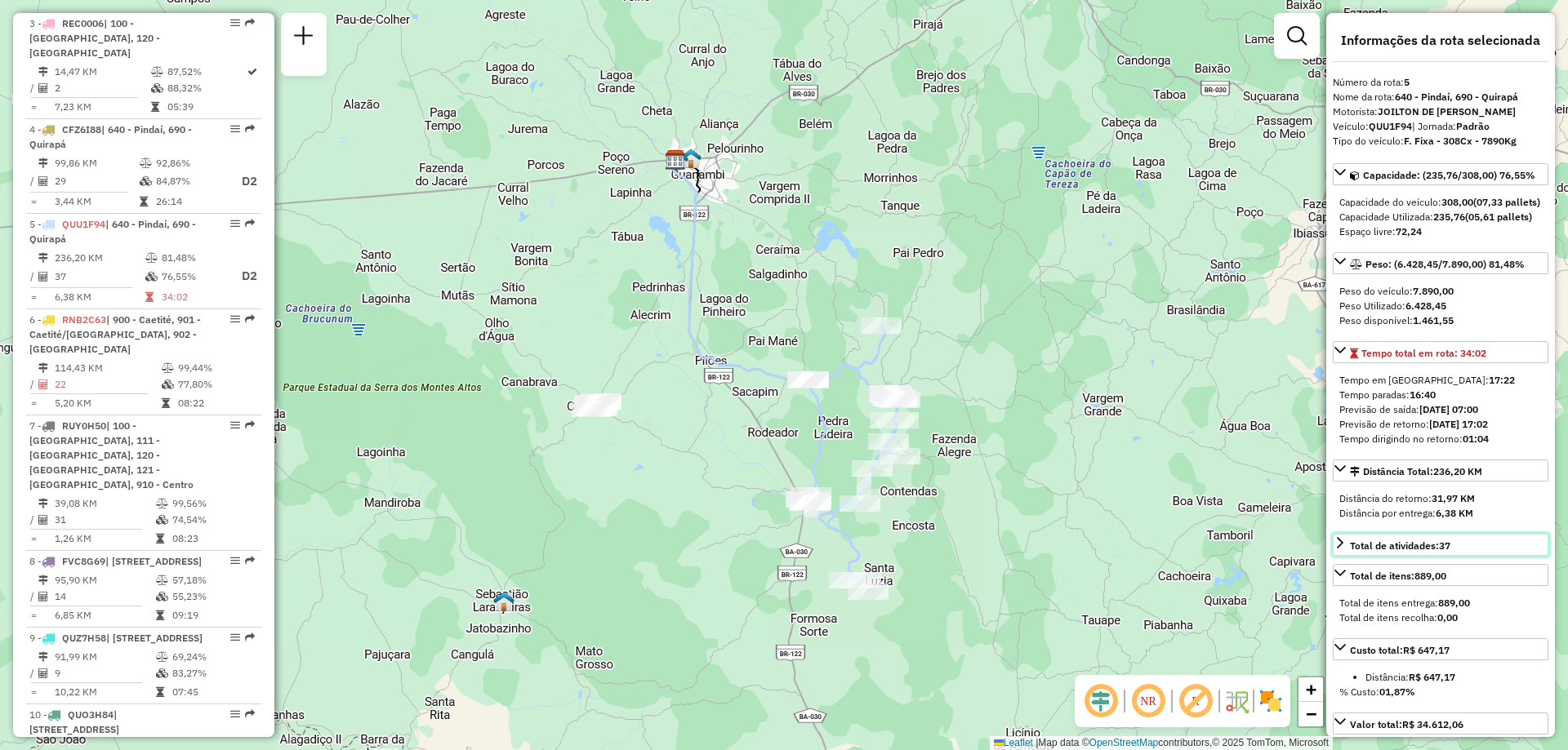
click at [1341, 549] on icon at bounding box center [1340, 543] width 13 height 13
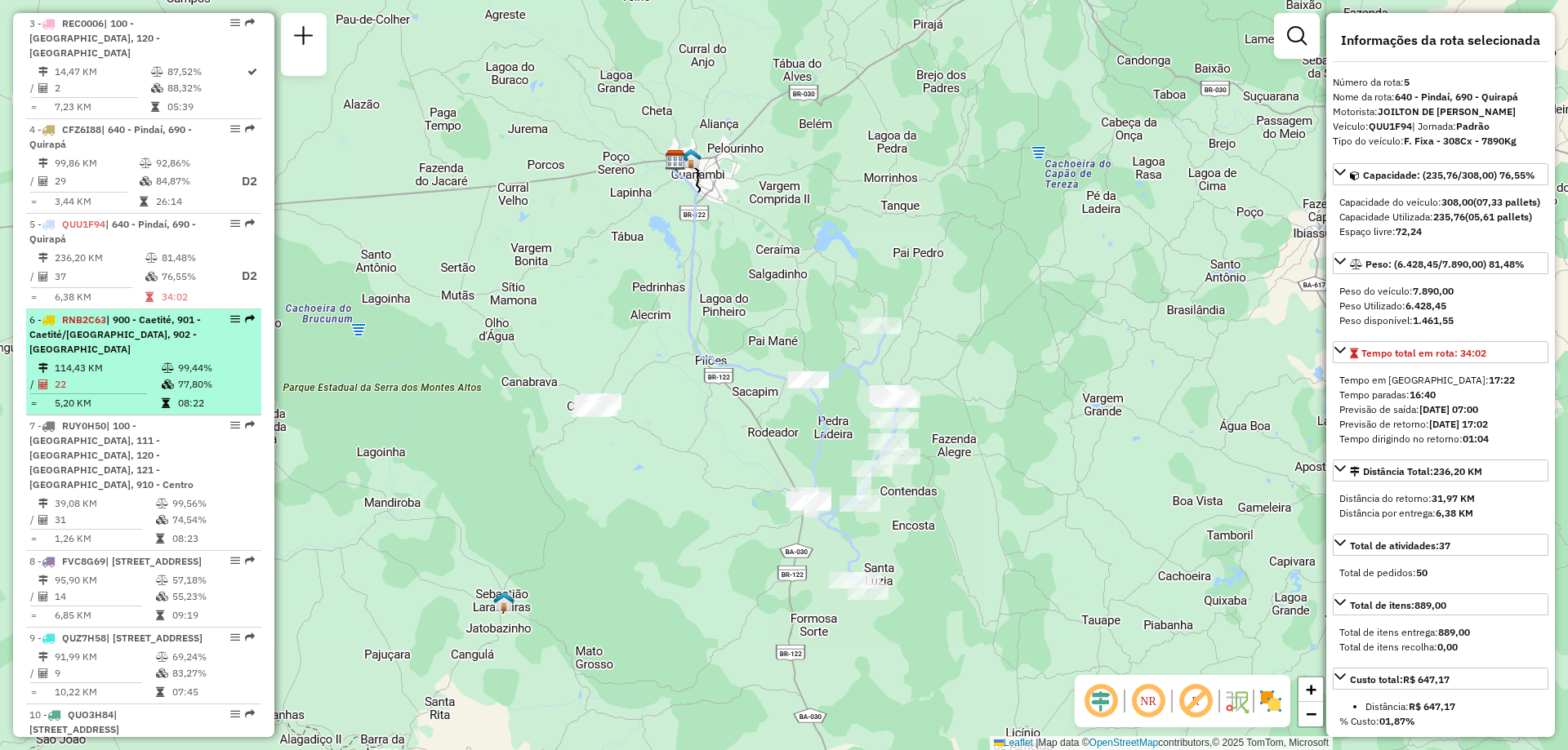
click at [208, 332] on div "6 - RNB2C63 | 900 - Caetité, 901 - Caetité/[GEOGRAPHIC_DATA], 902 - [GEOGRAPHIC…" at bounding box center [144, 335] width 229 height 44
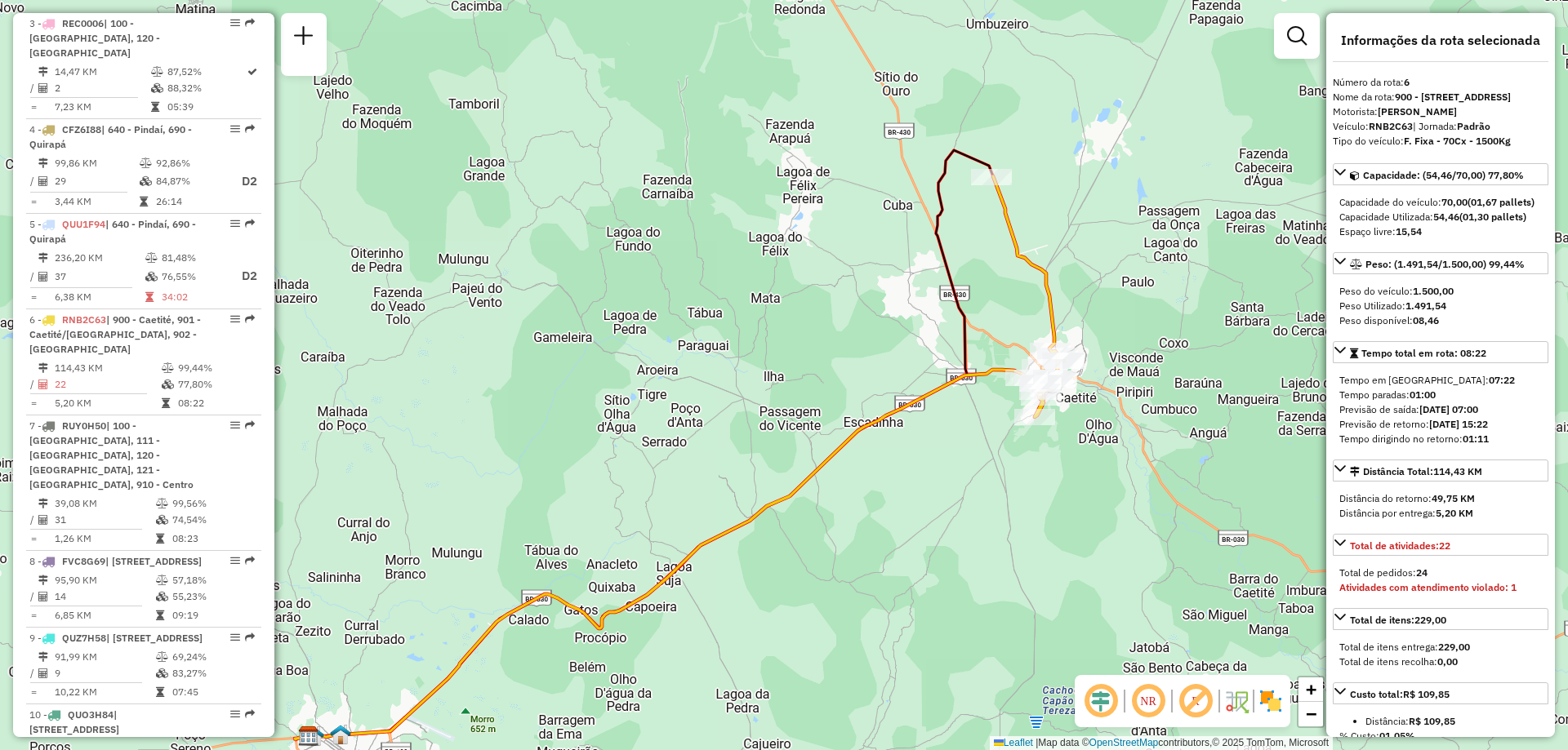
drag, startPoint x: 1001, startPoint y: 440, endPoint x: 897, endPoint y: 510, distance: 125.4
click at [897, 510] on div "Janela de atendimento Grade de atendimento Capacidade Transportadoras Veículos …" at bounding box center [784, 375] width 1568 height 750
click at [781, 467] on div "Janela de atendimento Grade de atendimento Capacidade Transportadoras Veículos …" at bounding box center [784, 375] width 1568 height 750
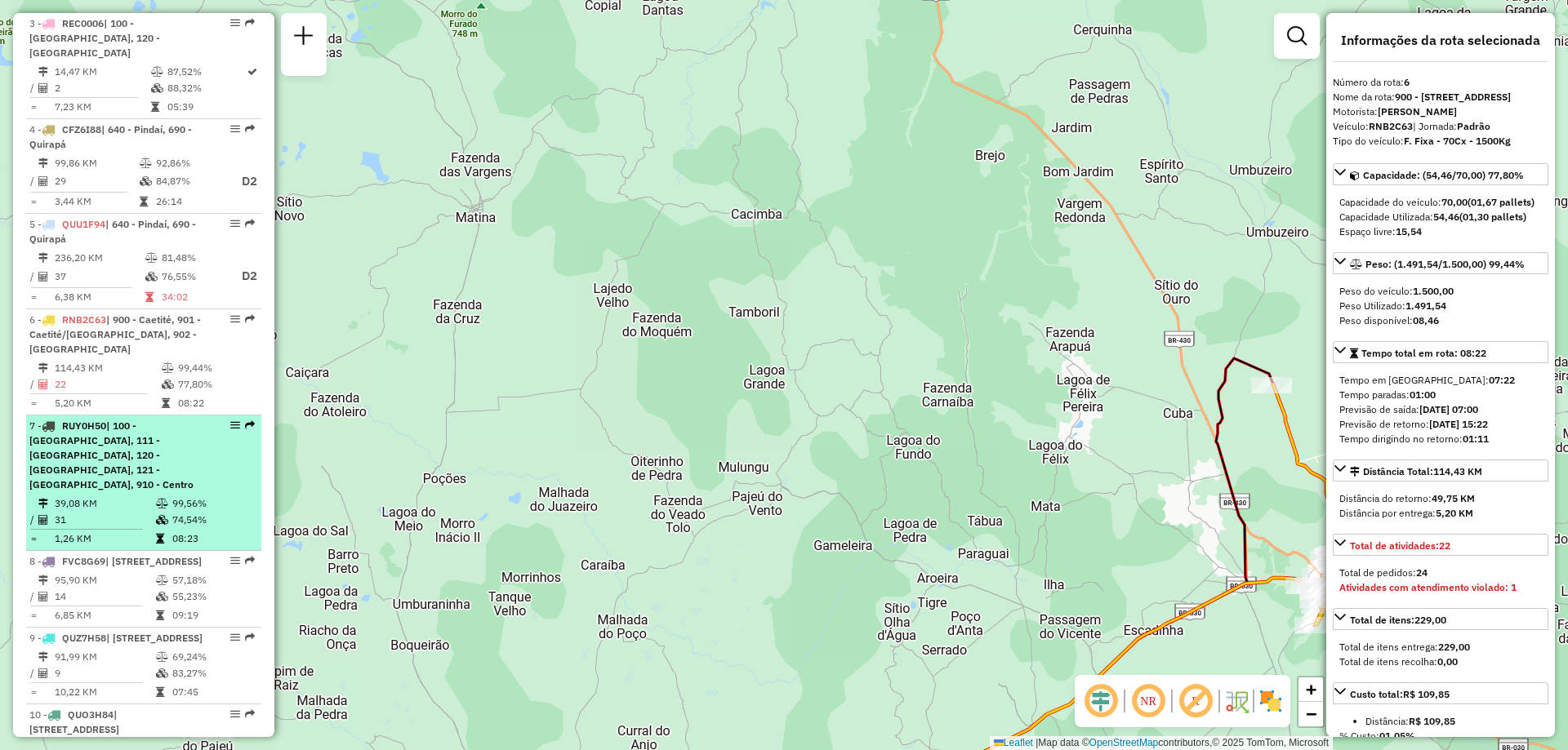
click at [65, 425] on span "| 100 - [GEOGRAPHIC_DATA], 111 - [GEOGRAPHIC_DATA], 120 - [GEOGRAPHIC_DATA], 12…" at bounding box center [111, 455] width 164 height 71
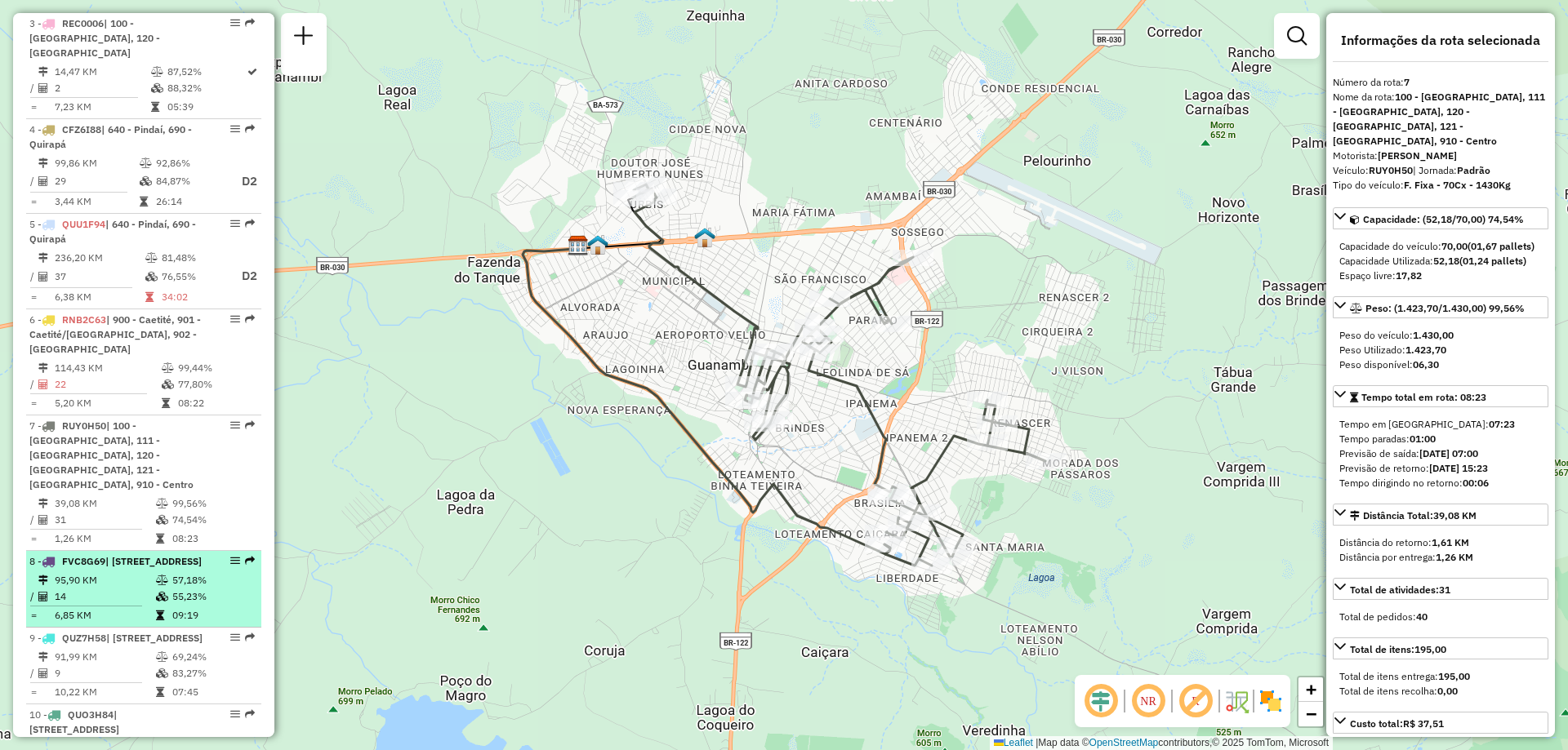
click at [133, 555] on span "| [STREET_ADDRESS]" at bounding box center [153, 561] width 96 height 12
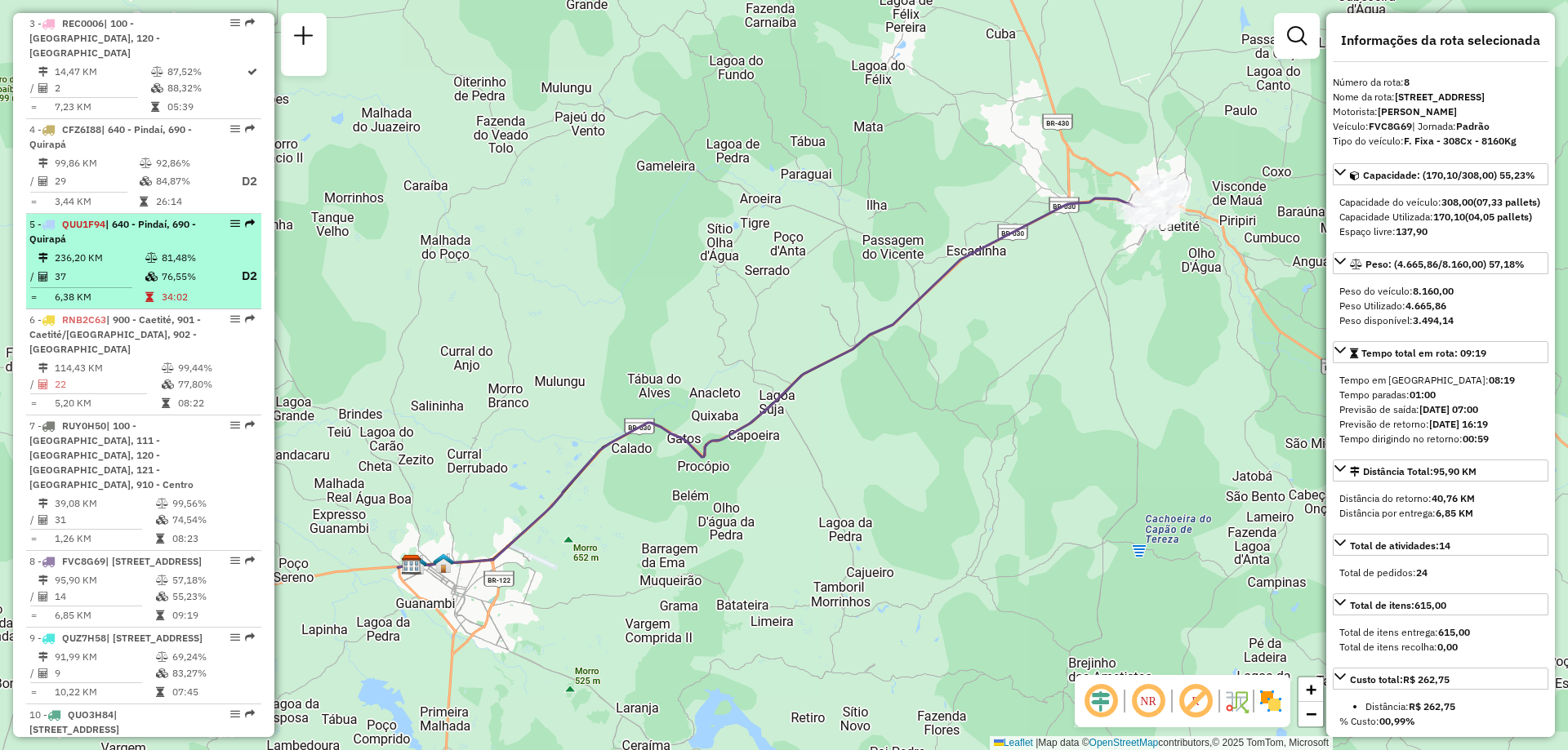
click at [111, 266] on td "37" at bounding box center [99, 276] width 91 height 20
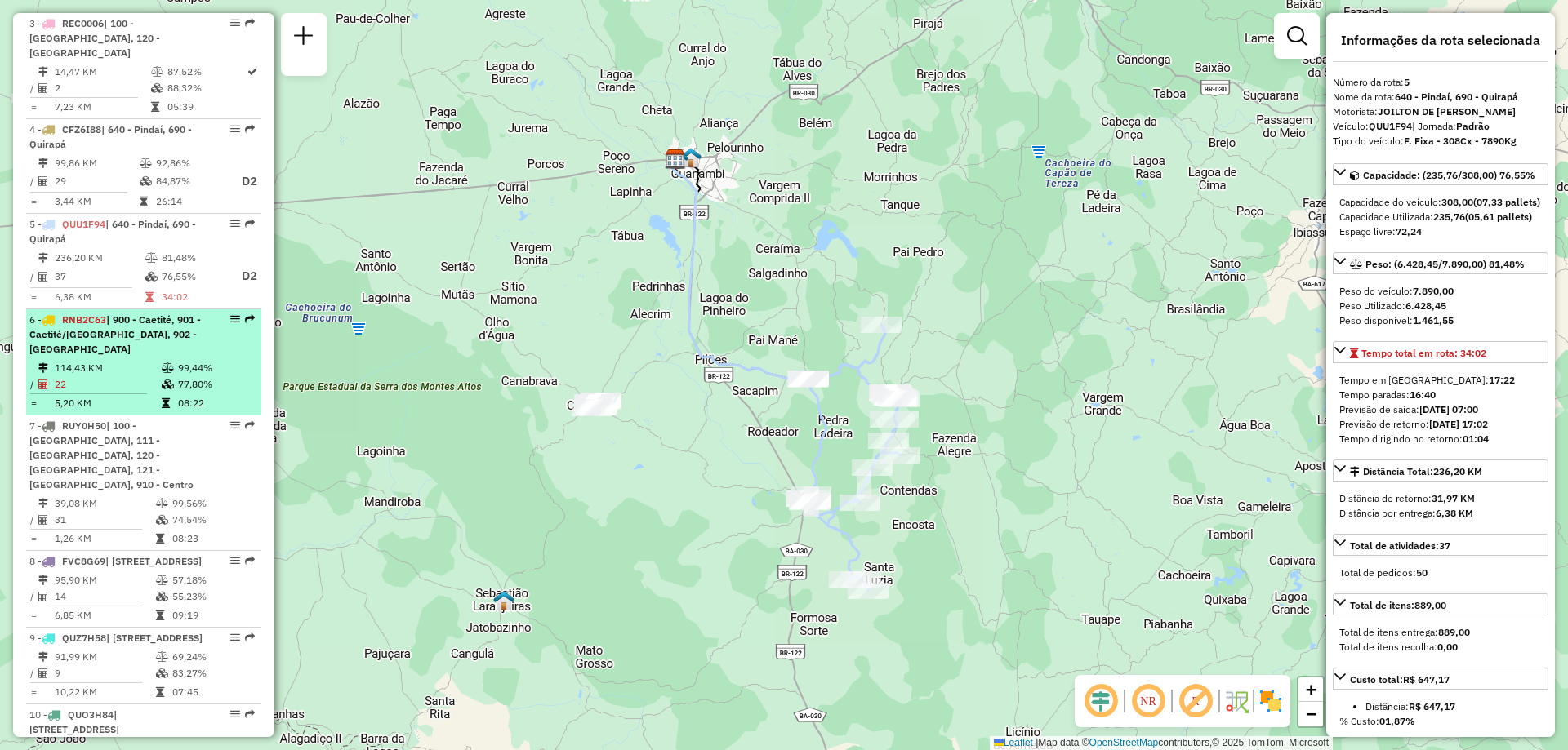
click at [151, 340] on div "6 - RNB2C63 | 900 - Caetité, 901 - Caetité/[GEOGRAPHIC_DATA], 902 - [GEOGRAPHIC…" at bounding box center [117, 335] width 174 height 44
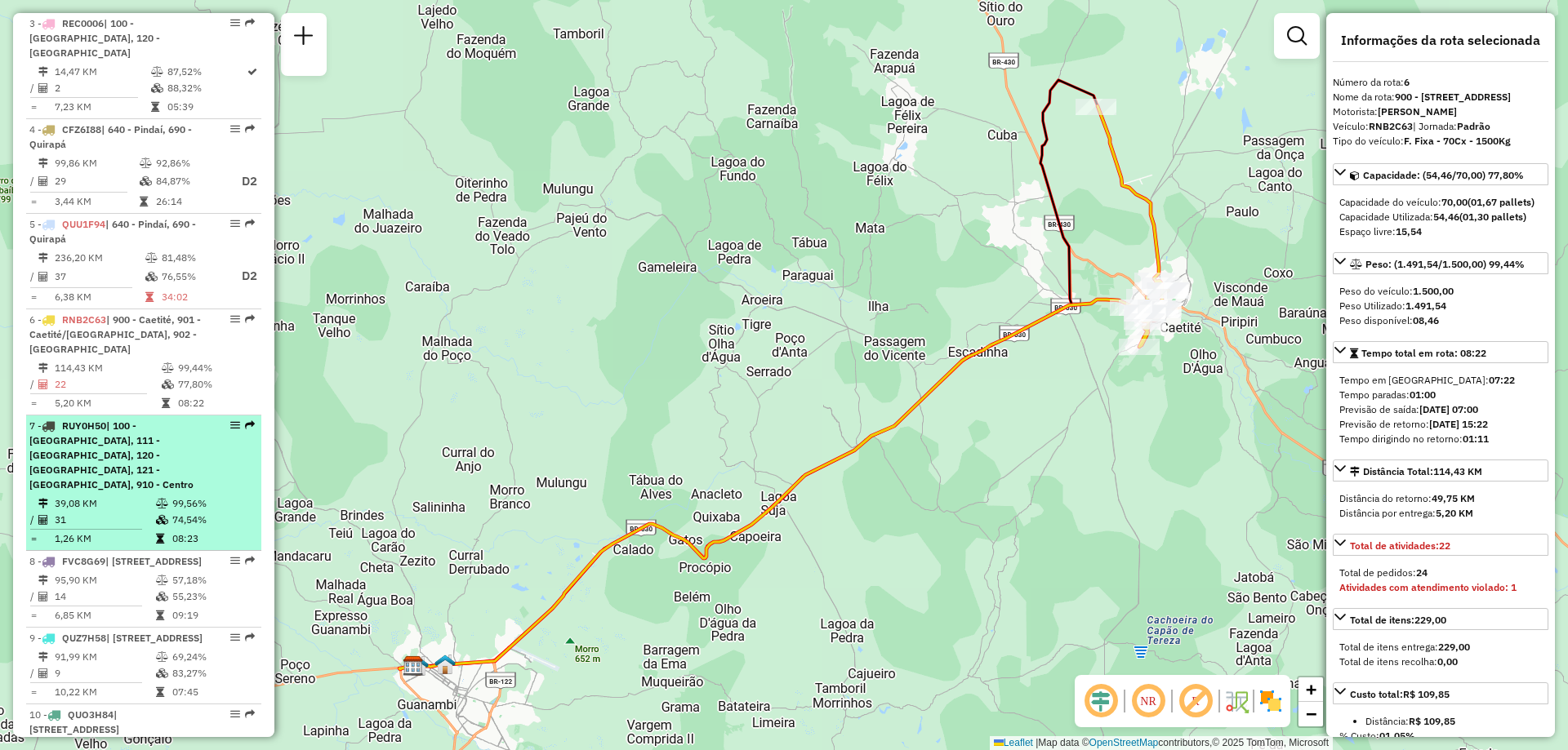
click at [145, 445] on span "| 100 - [GEOGRAPHIC_DATA], 111 - [GEOGRAPHIC_DATA], 120 - [GEOGRAPHIC_DATA], 12…" at bounding box center [111, 455] width 164 height 71
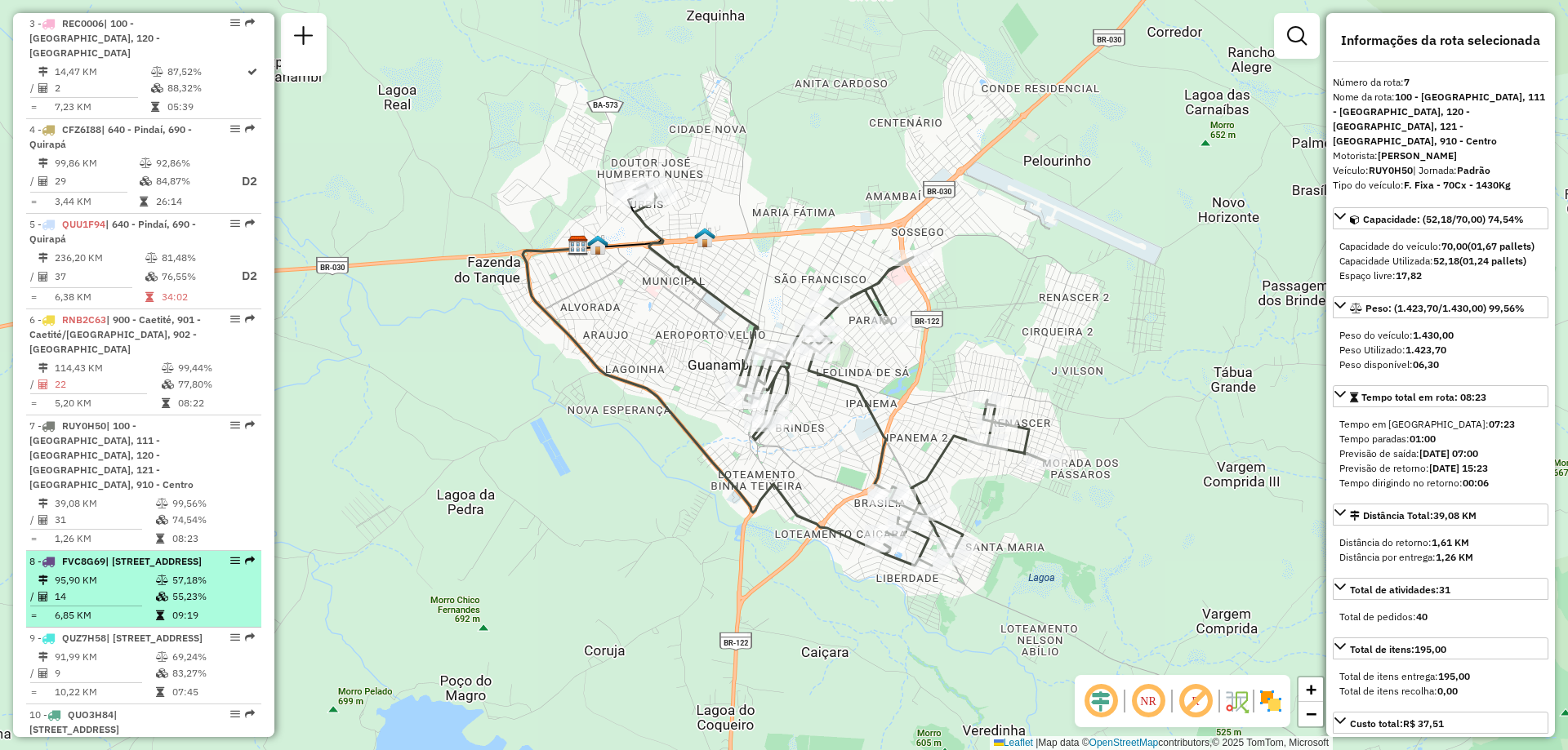
click at [132, 554] on div "8 - FVC8G69 | 900 - Caetité, 901 - Caetité/[GEOGRAPHIC_DATA]" at bounding box center [117, 561] width 174 height 14
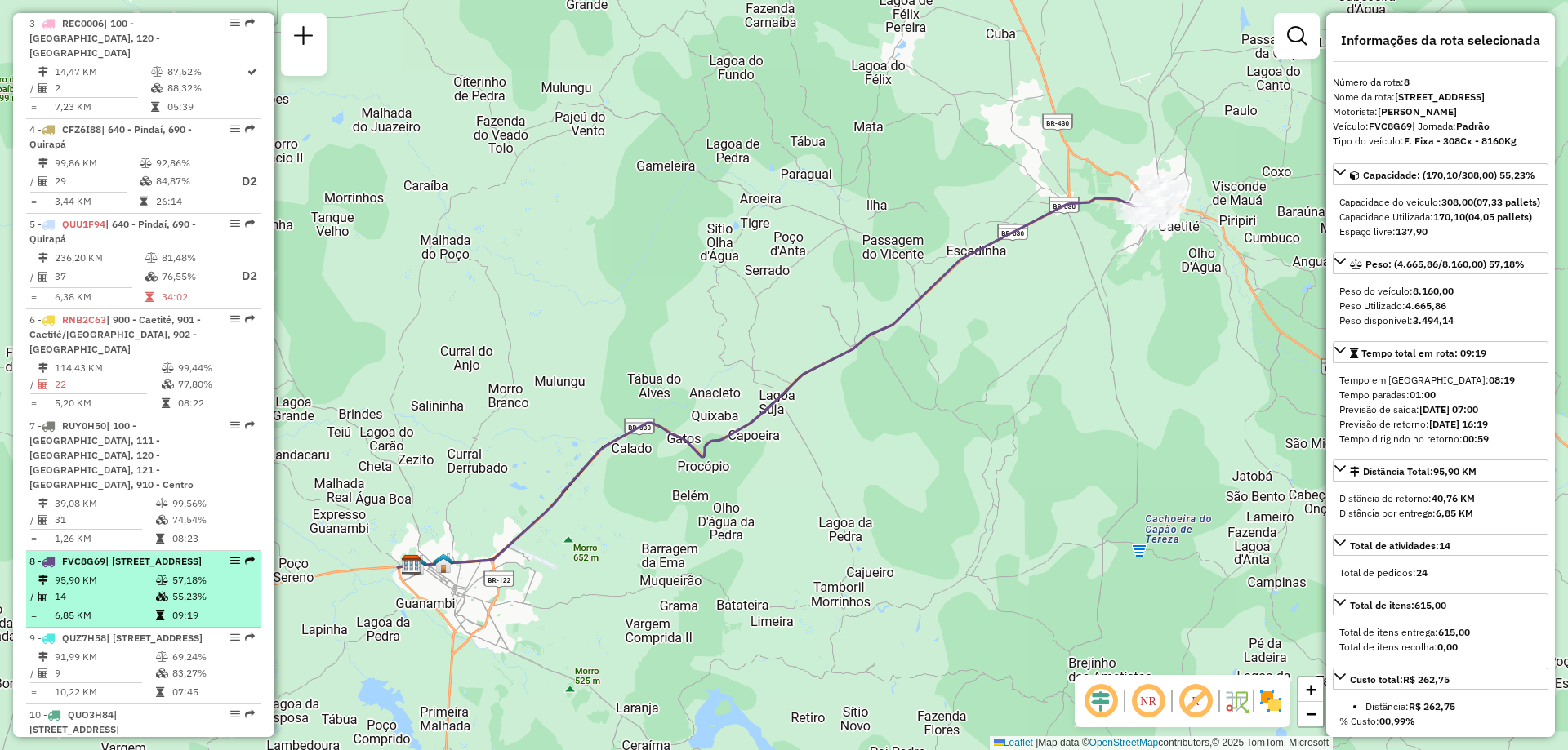
scroll to position [1009, 0]
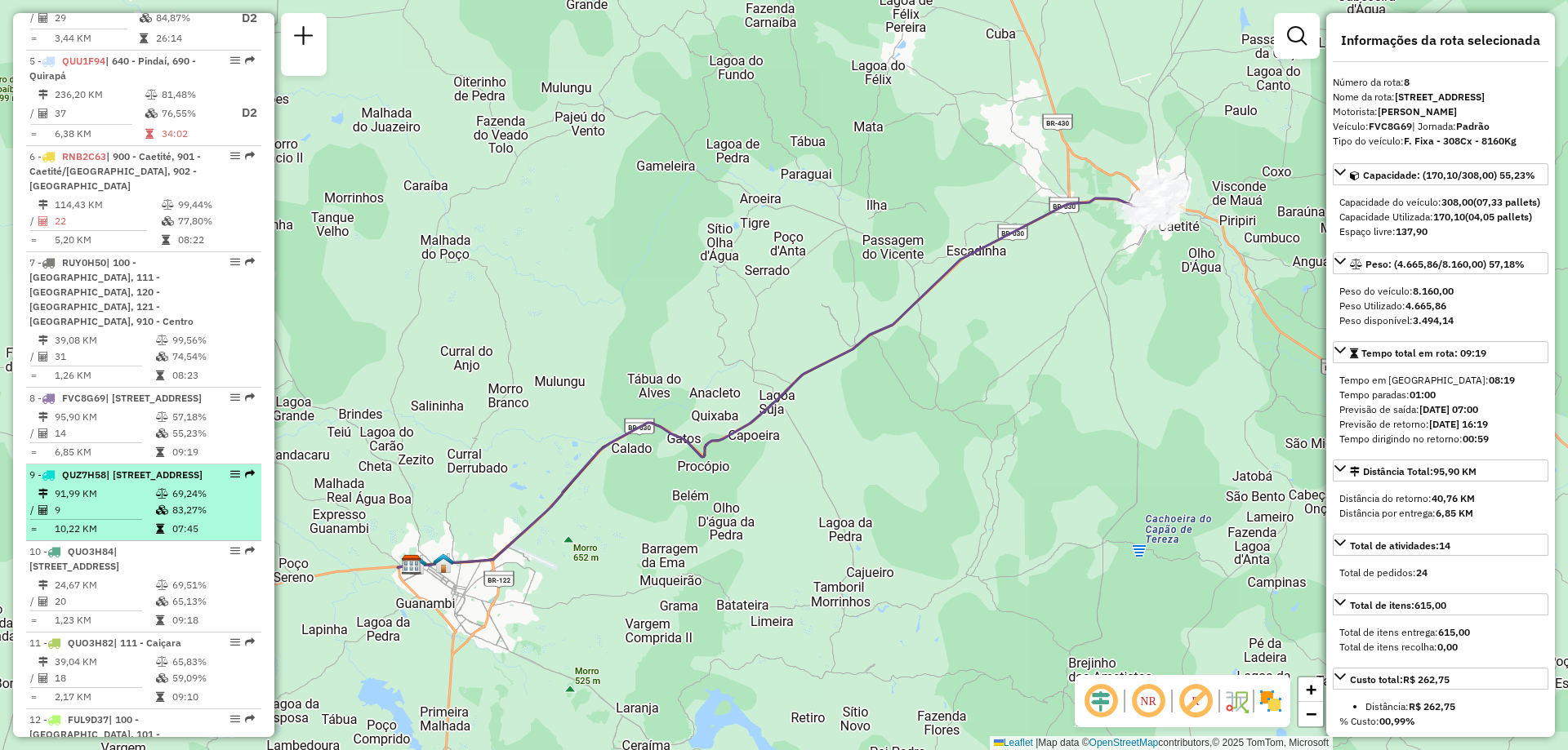
click at [145, 495] on td "91,99 KM" at bounding box center [104, 493] width 101 height 16
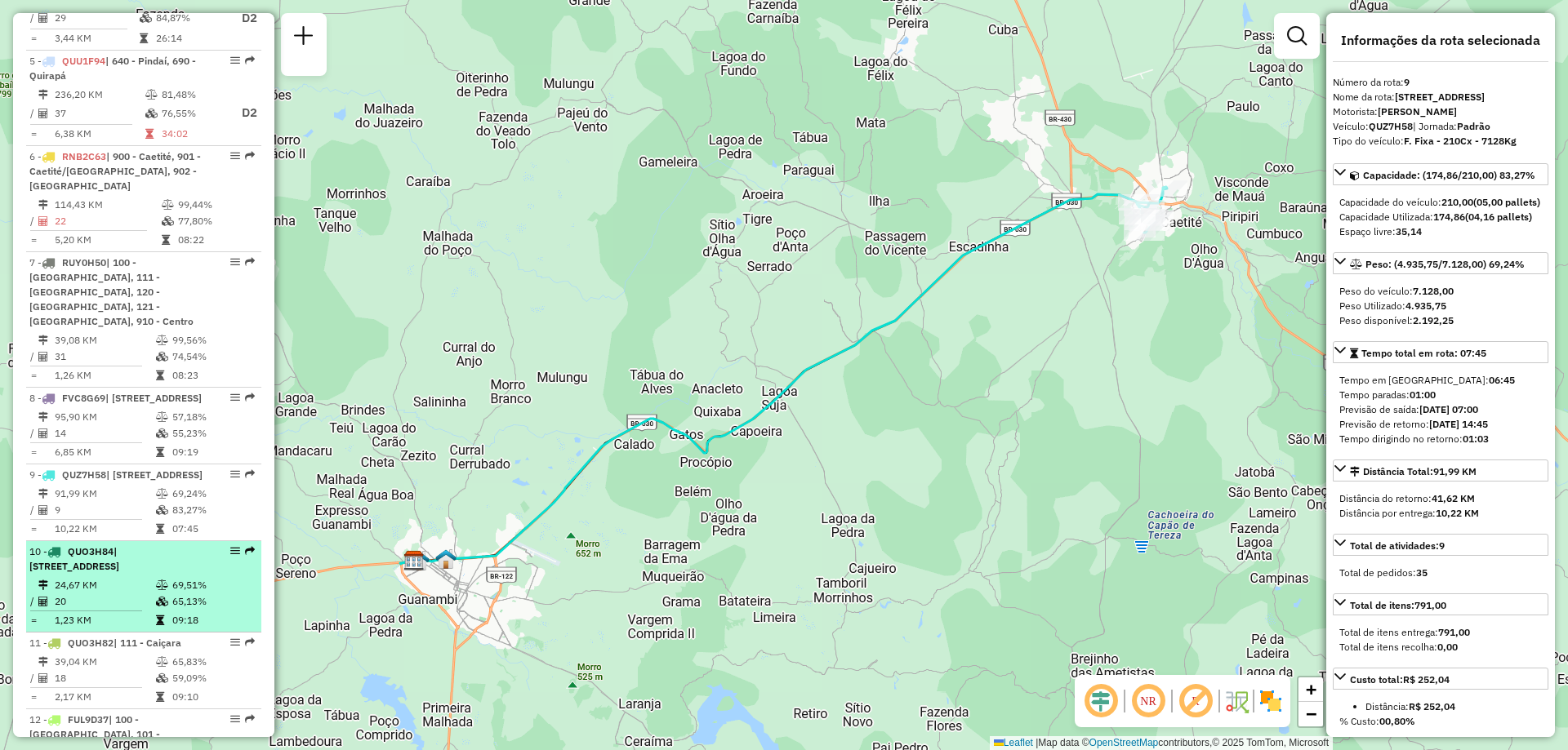
click at [81, 594] on td "24,67 KM" at bounding box center [104, 585] width 101 height 16
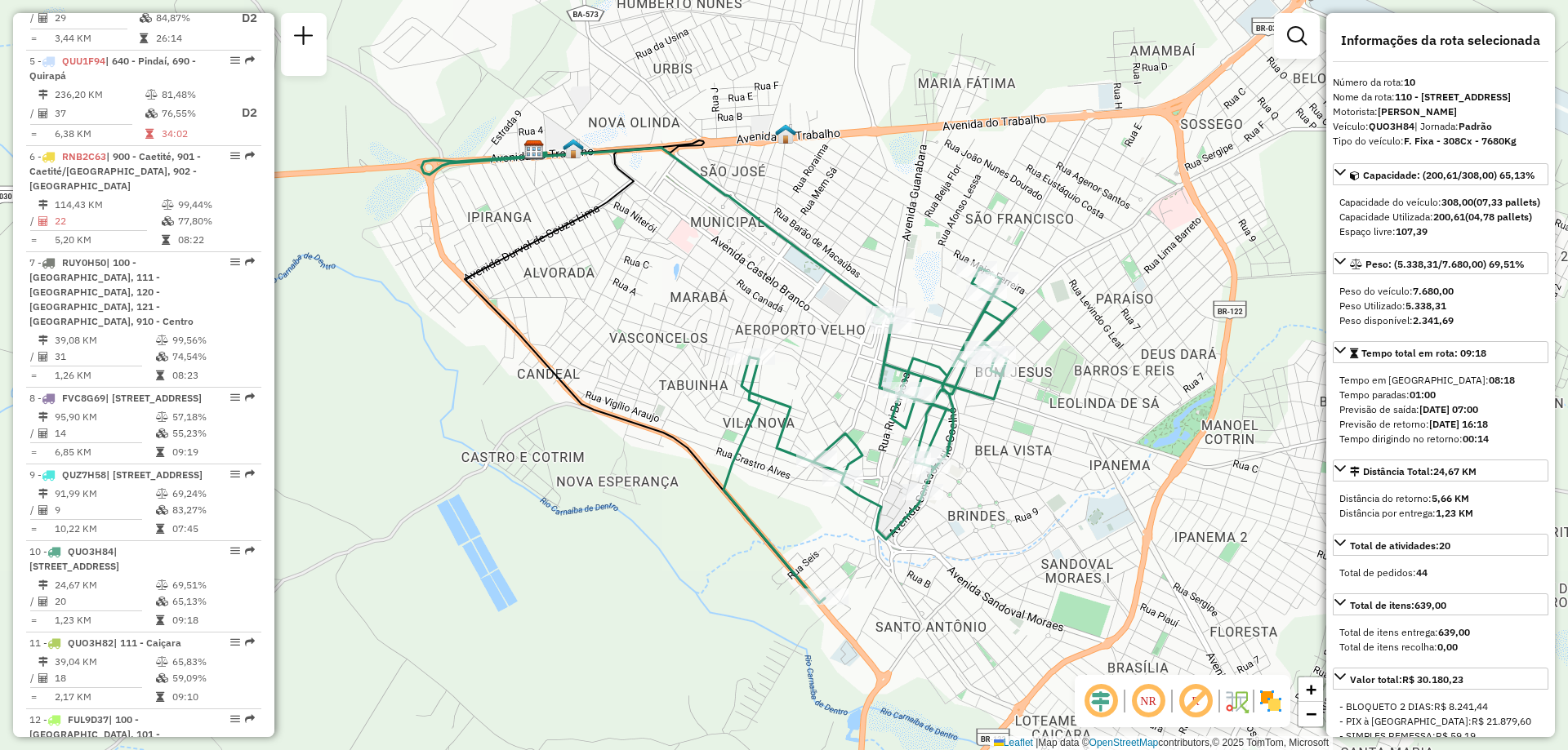
drag, startPoint x: 746, startPoint y: 410, endPoint x: 680, endPoint y: 410, distance: 66.0
click at [680, 410] on div "Janela de atendimento Grade de atendimento Capacidade Transportadoras Veículos …" at bounding box center [784, 375] width 1568 height 750
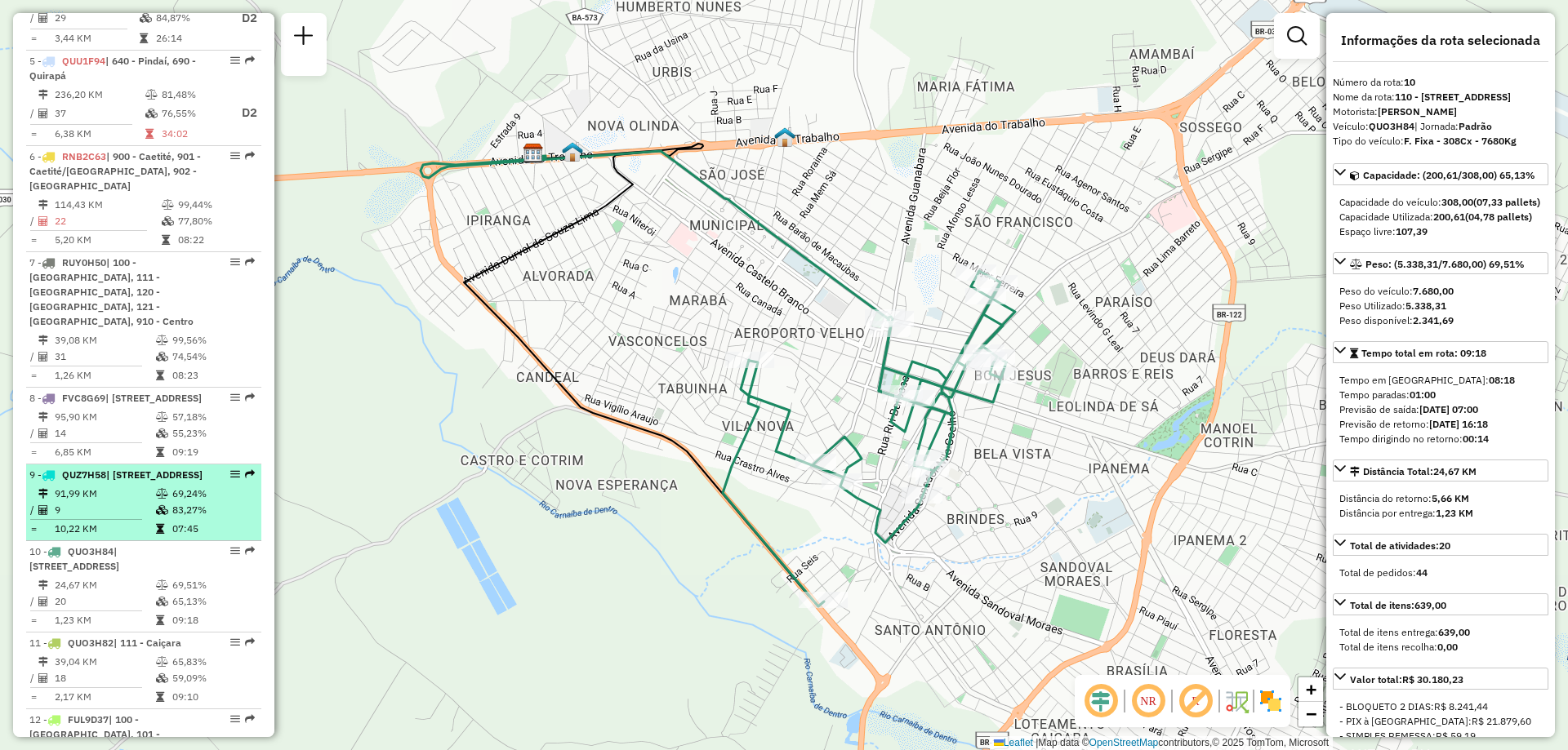
scroll to position [1253, 0]
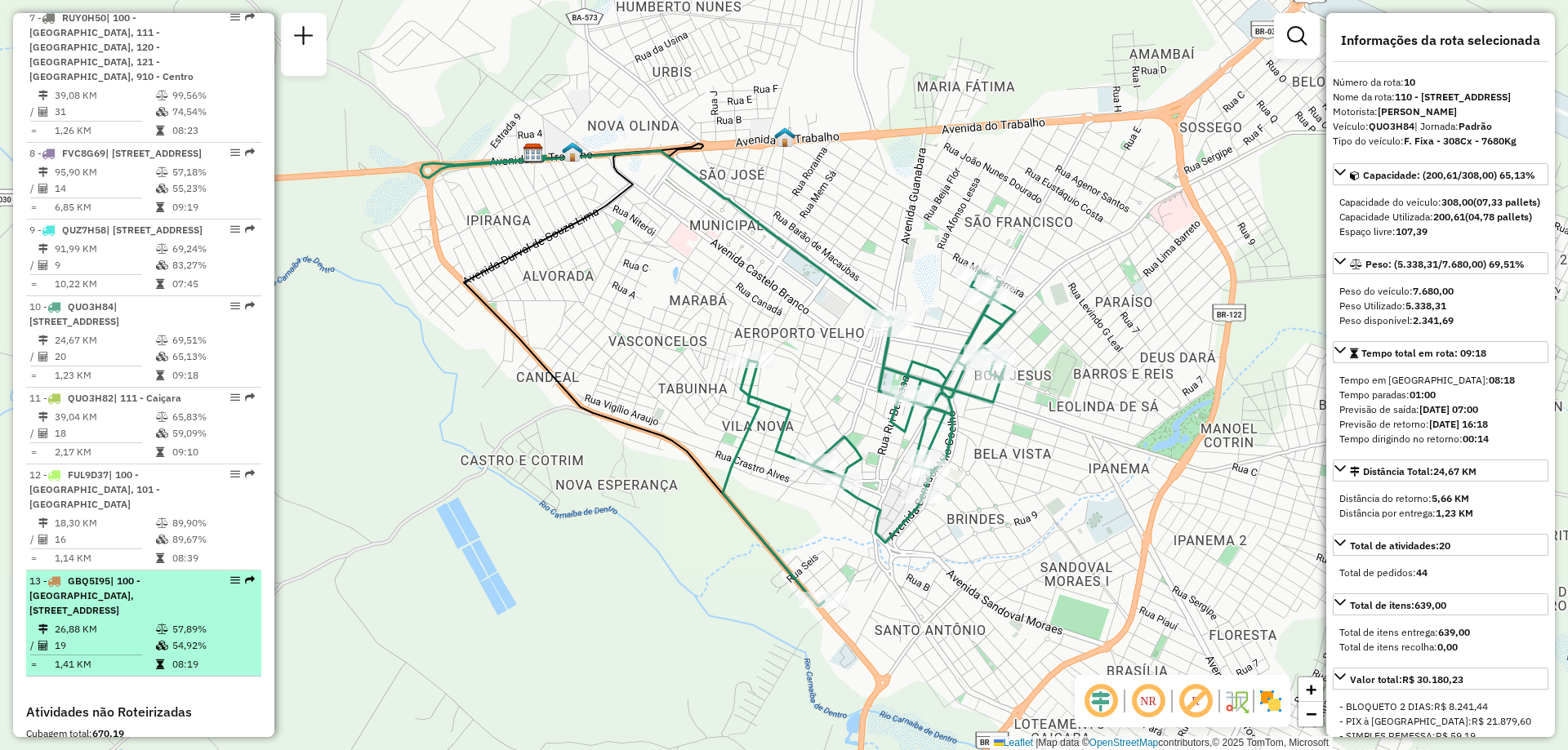
click at [171, 584] on div "13 - GBQ5I95 | 100 - [GEOGRAPHIC_DATA], 120 - [GEOGRAPHIC_DATA], 121 - [GEOGRAP…" at bounding box center [117, 596] width 174 height 44
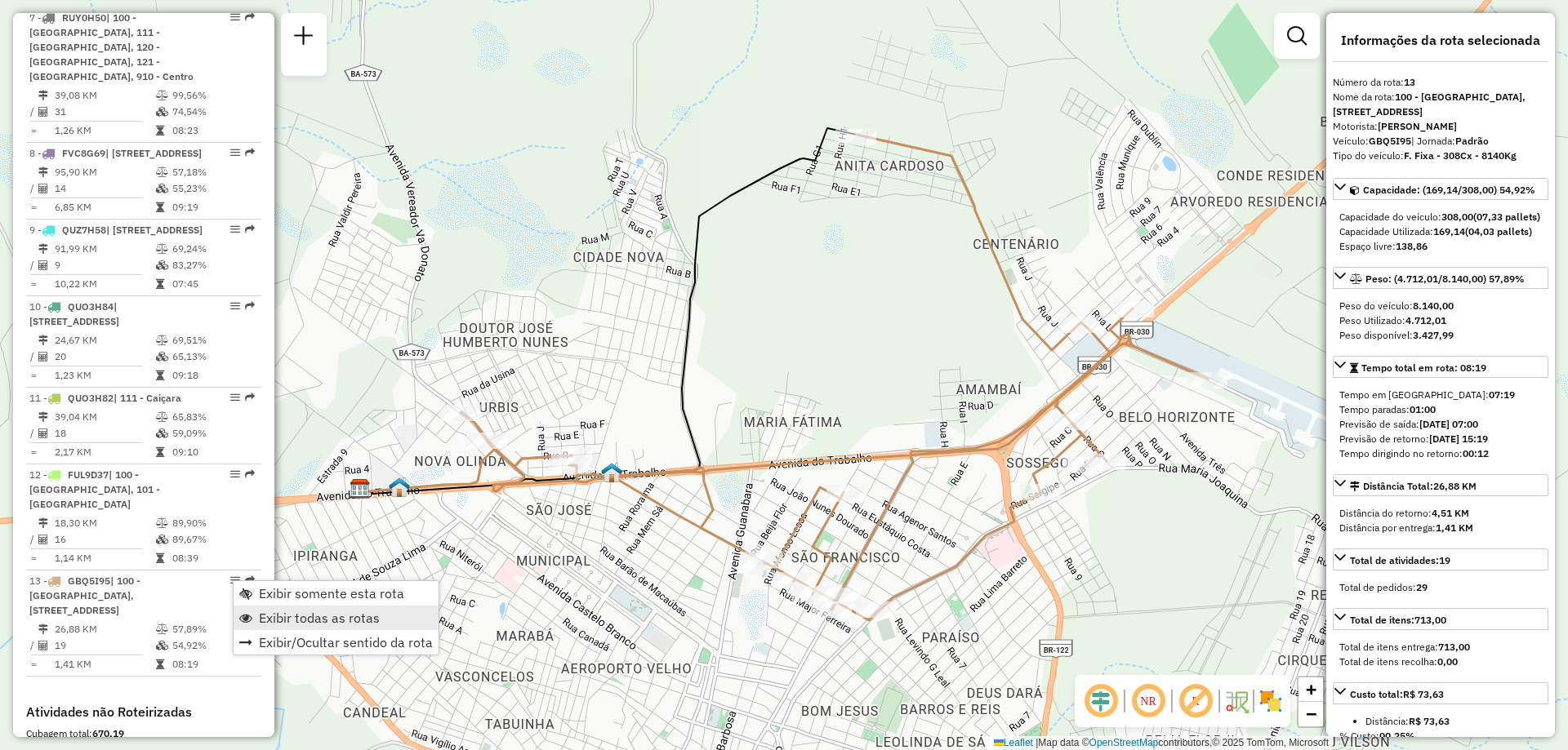
click at [297, 612] on span "Exibir todas as rotas" at bounding box center [319, 617] width 121 height 13
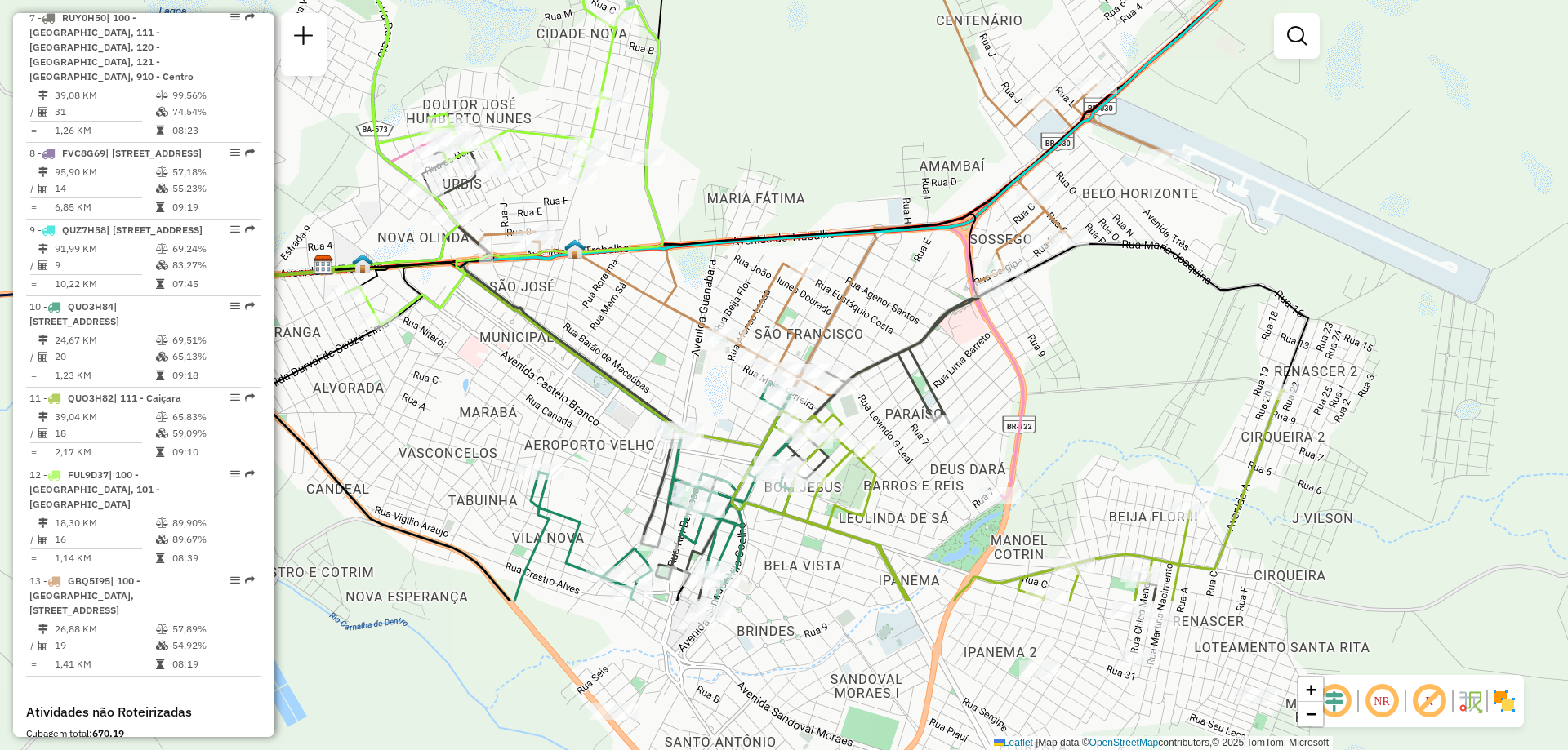
drag, startPoint x: 896, startPoint y: 531, endPoint x: 858, endPoint y: 310, distance: 224.2
click at [858, 310] on div "Janela de atendimento Grade de atendimento Capacidade Transportadoras Veículos …" at bounding box center [784, 375] width 1568 height 750
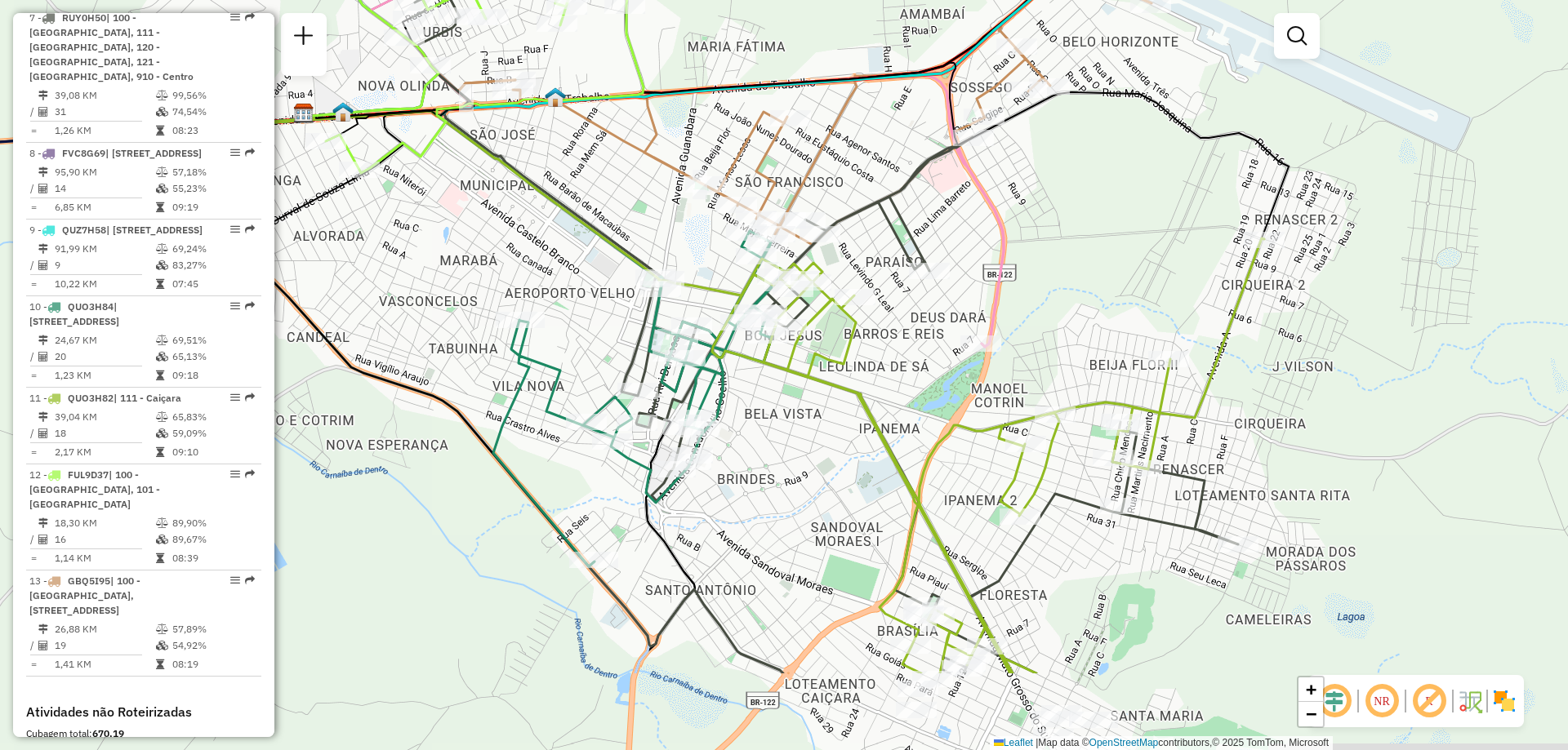
drag, startPoint x: 849, startPoint y: 586, endPoint x: 823, endPoint y: 419, distance: 169.0
click at [824, 420] on div "Janela de atendimento Grade de atendimento Capacidade Transportadoras Veículos …" at bounding box center [784, 375] width 1568 height 750
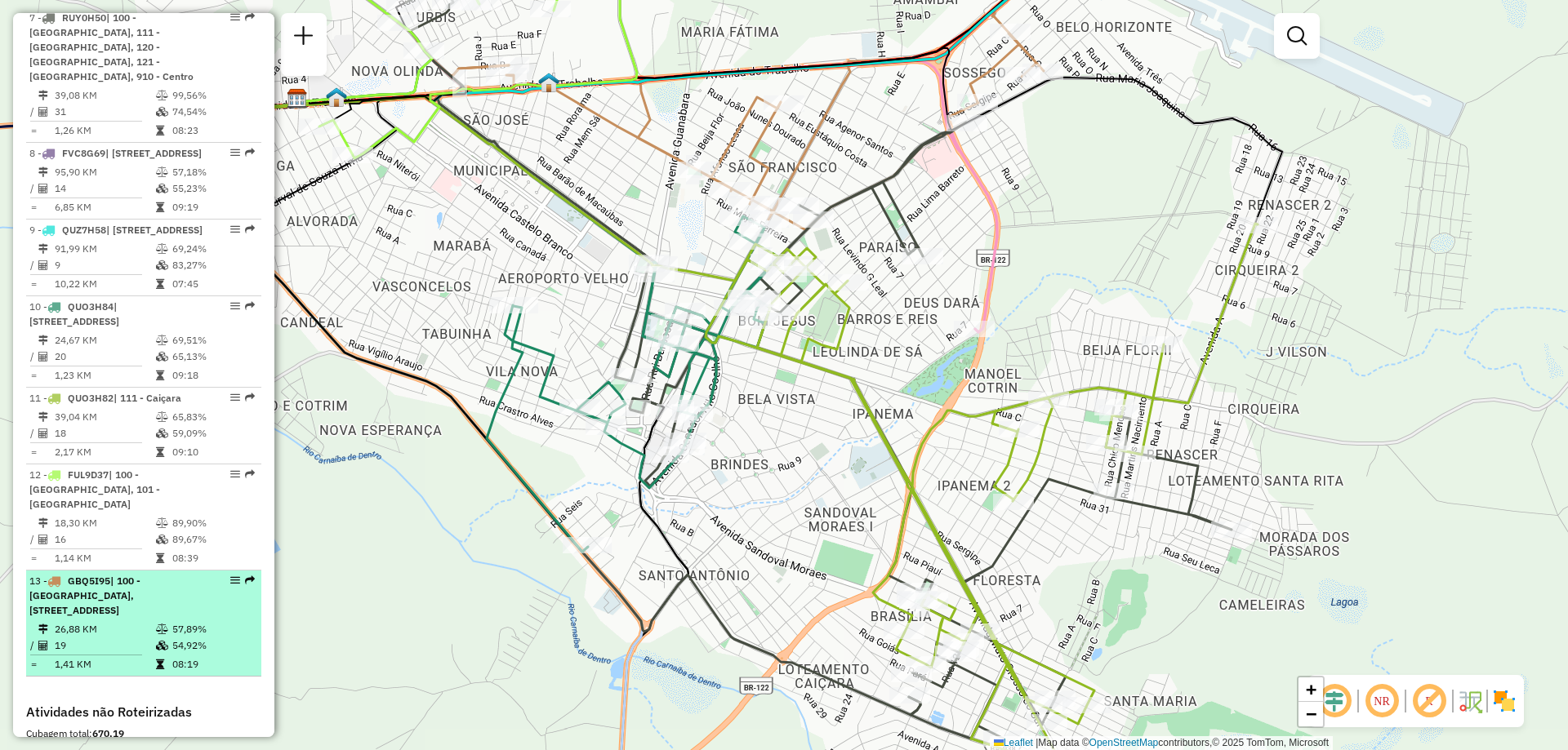
click at [140, 595] on span "| 100 - [GEOGRAPHIC_DATA], [STREET_ADDRESS]" at bounding box center [85, 595] width 111 height 42
select select "**********"
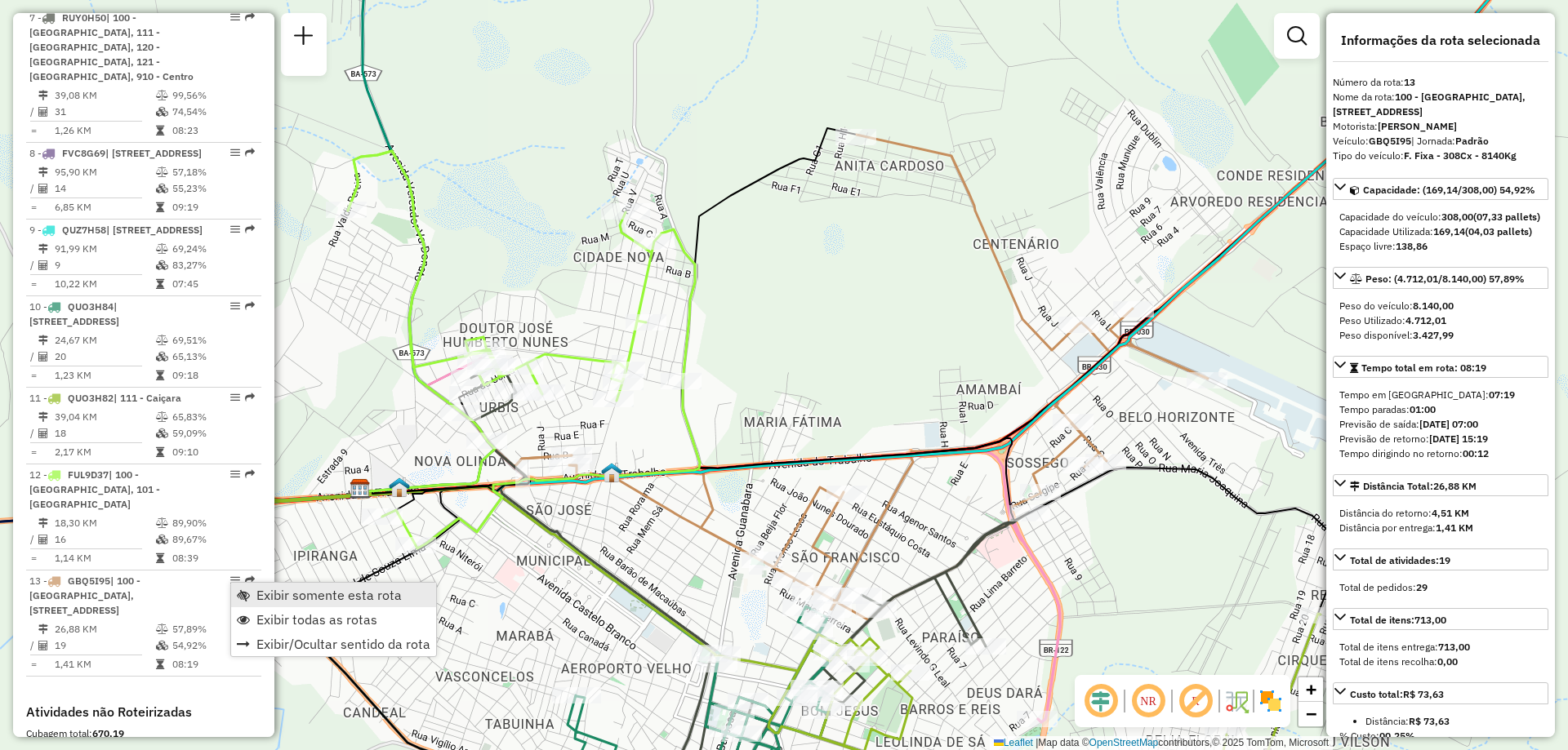
click at [322, 601] on span "Exibir somente esta rota" at bounding box center [328, 594] width 145 height 13
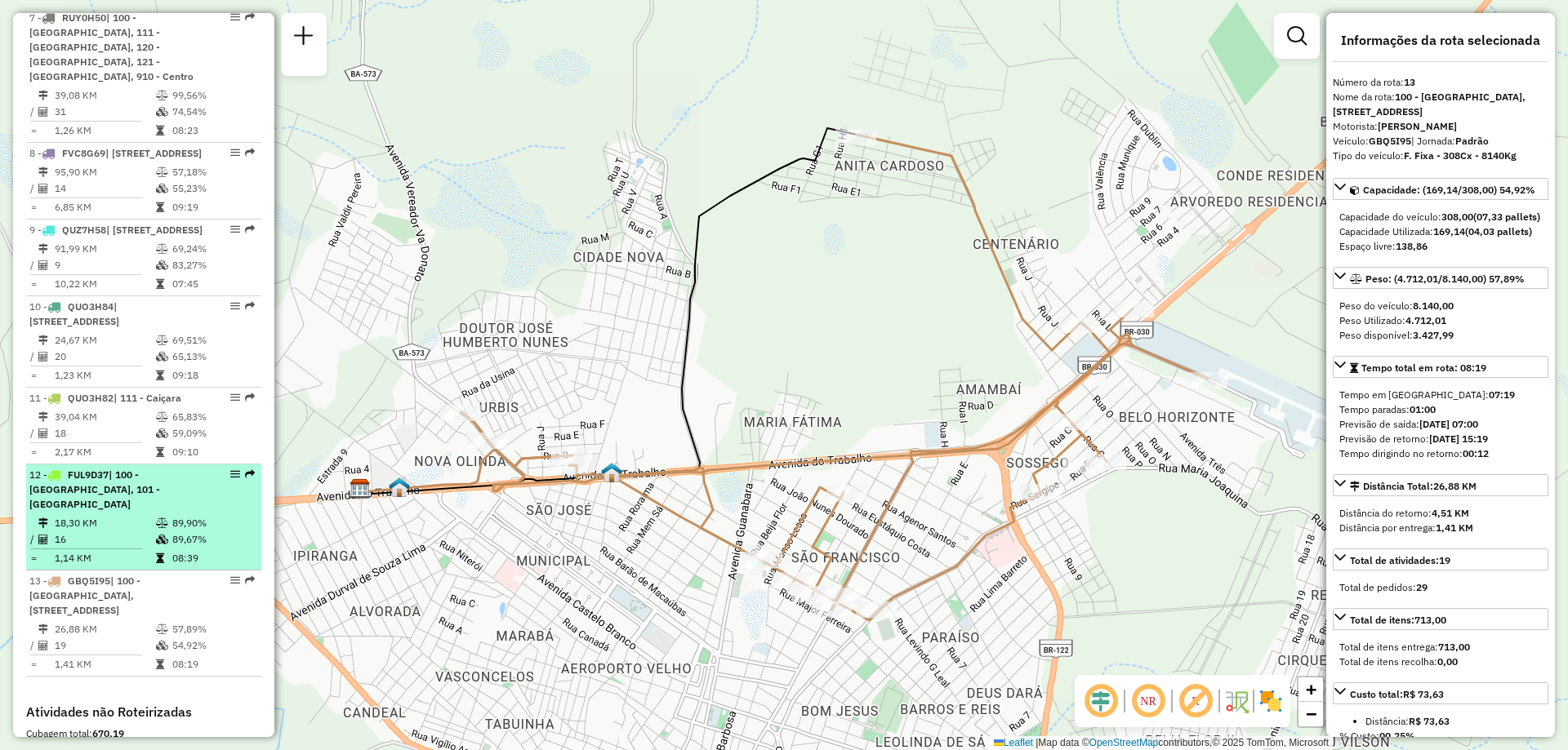
click at [134, 497] on span "| 100 - [GEOGRAPHIC_DATA], 101 - [GEOGRAPHIC_DATA]" at bounding box center [95, 489] width 131 height 42
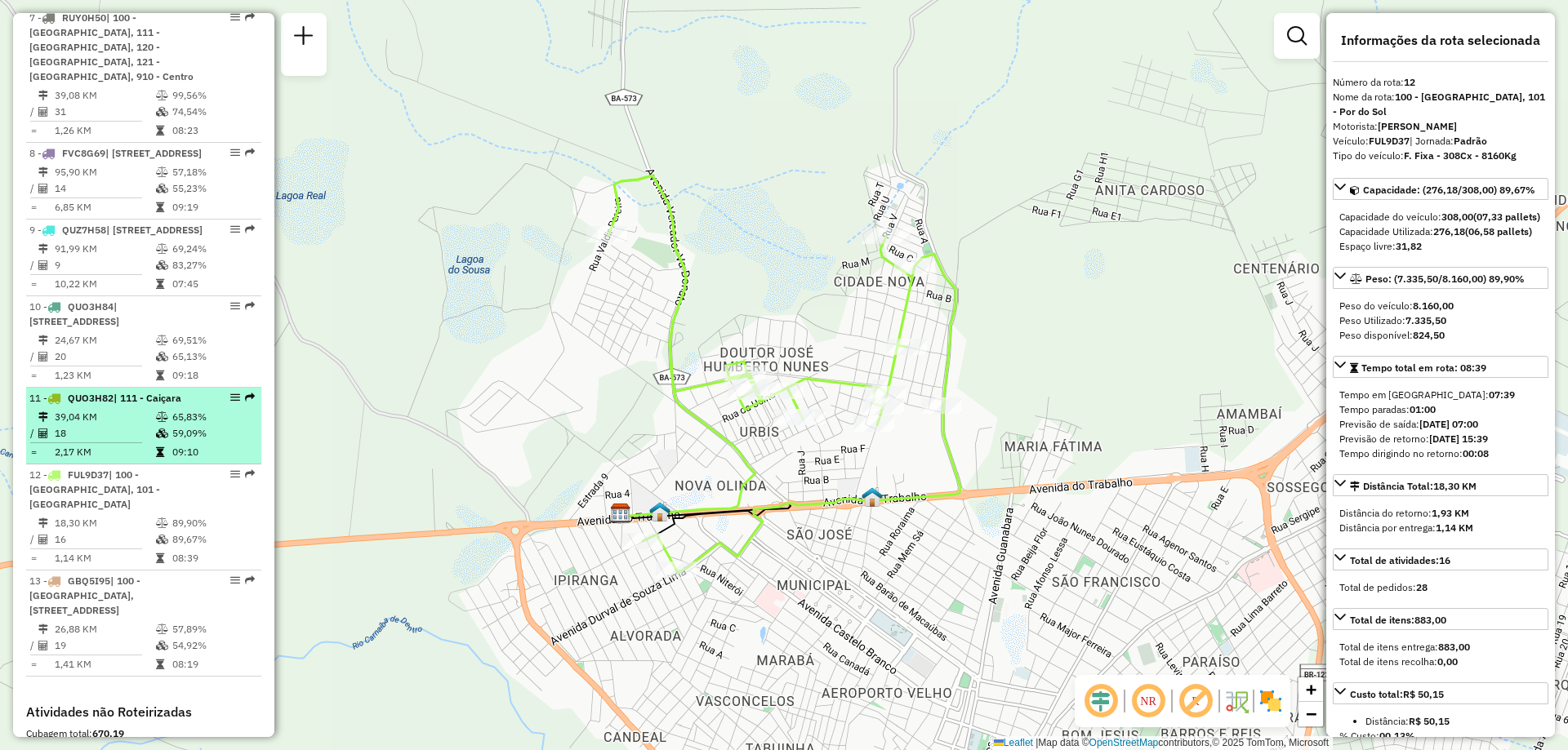
click at [151, 404] on span "| 111 - Caiçara" at bounding box center [147, 398] width 68 height 12
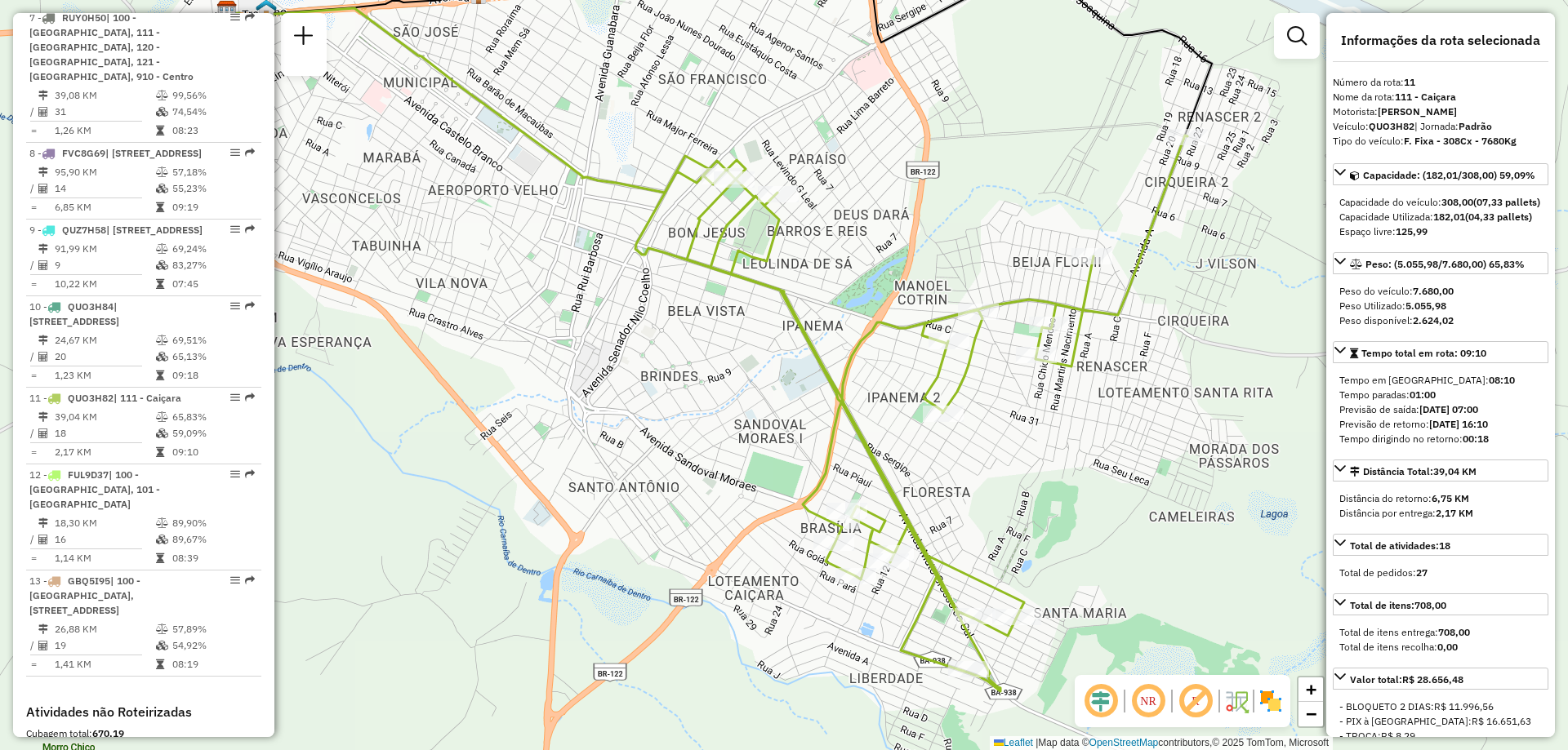
drag, startPoint x: 1189, startPoint y: 588, endPoint x: 1069, endPoint y: 538, distance: 130.0
click at [1069, 538] on div "Janela de atendimento Grade de atendimento Capacidade Transportadoras Veículos …" at bounding box center [784, 375] width 1568 height 750
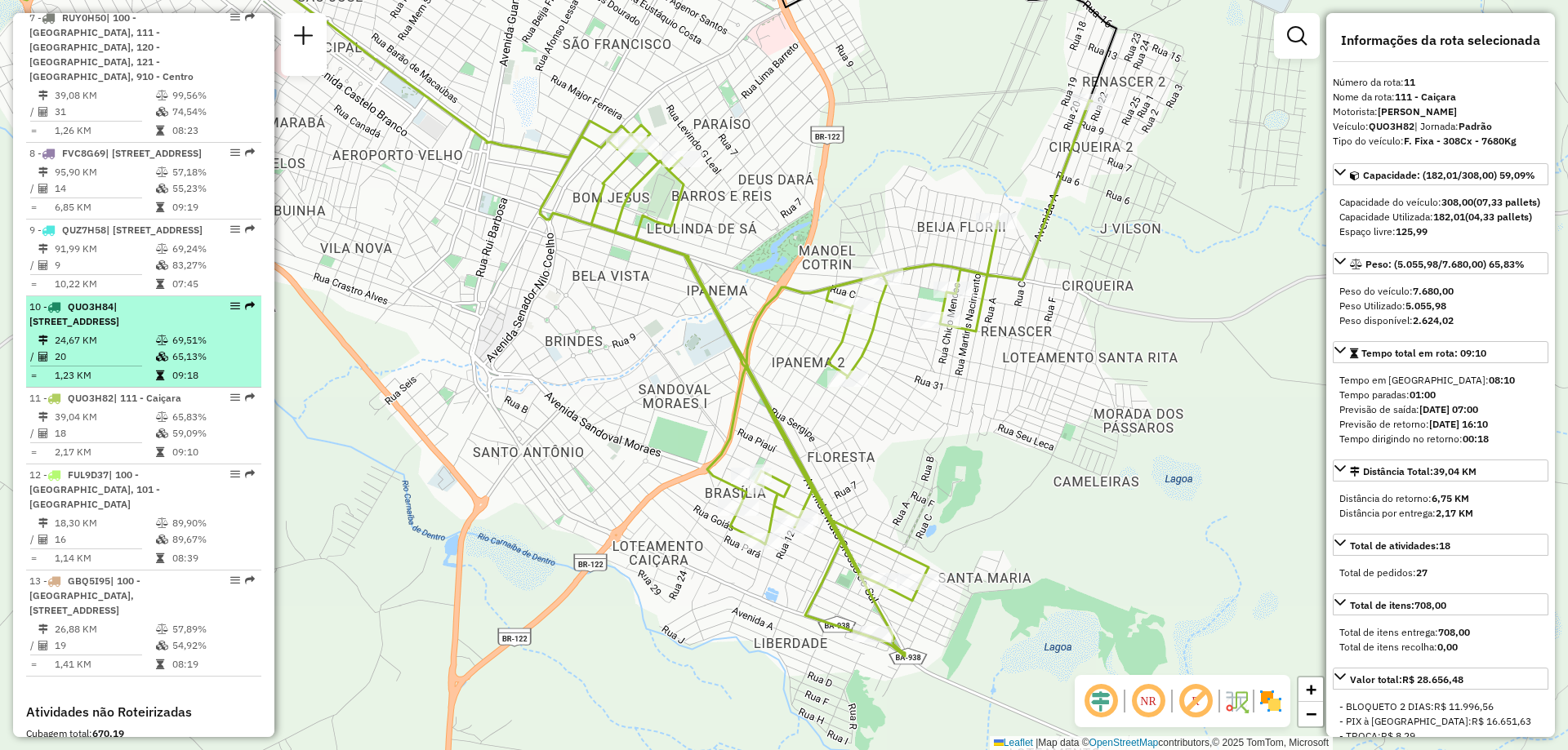
click at [148, 349] on td "24,67 KM" at bounding box center [104, 340] width 101 height 16
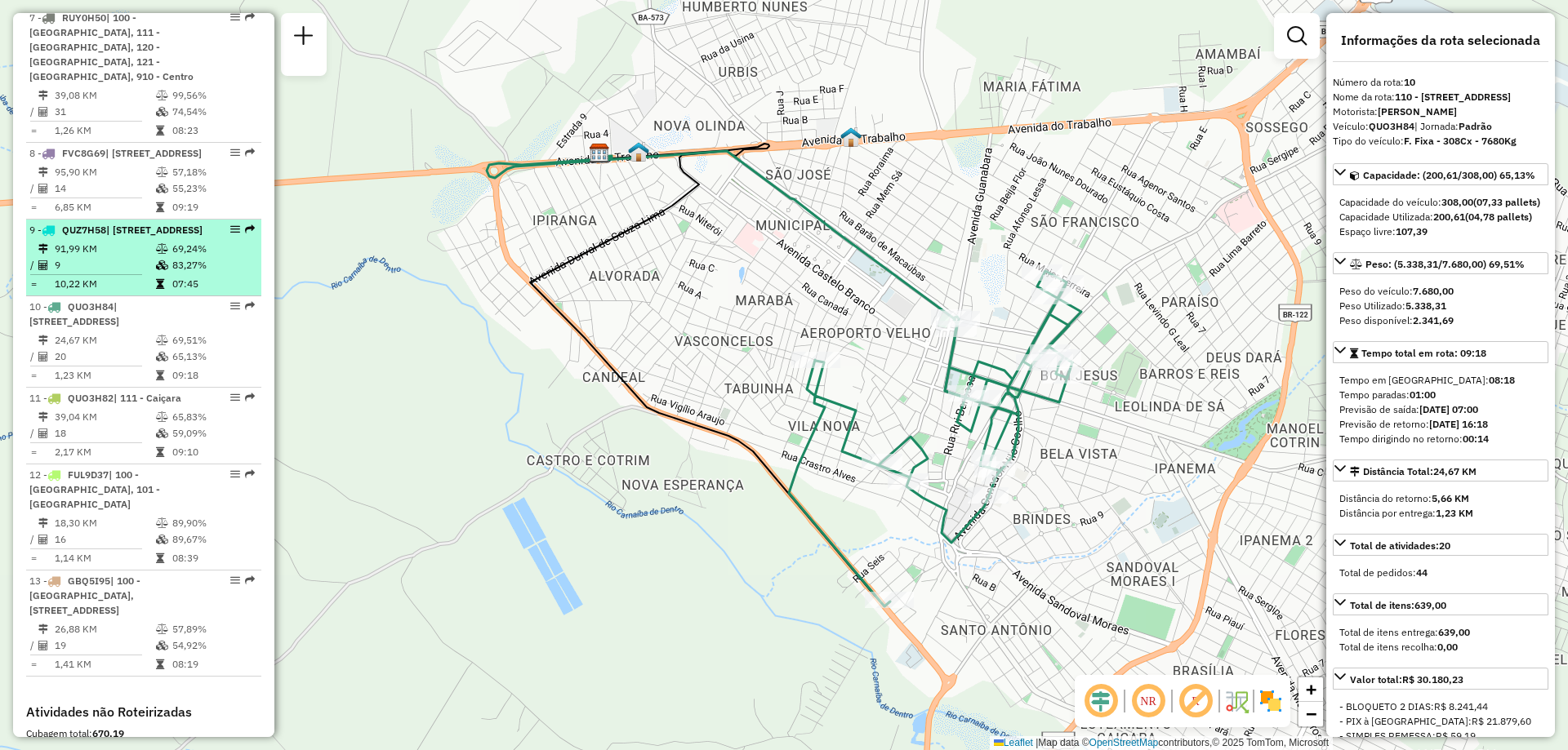
click at [161, 268] on icon at bounding box center [162, 265] width 12 height 10
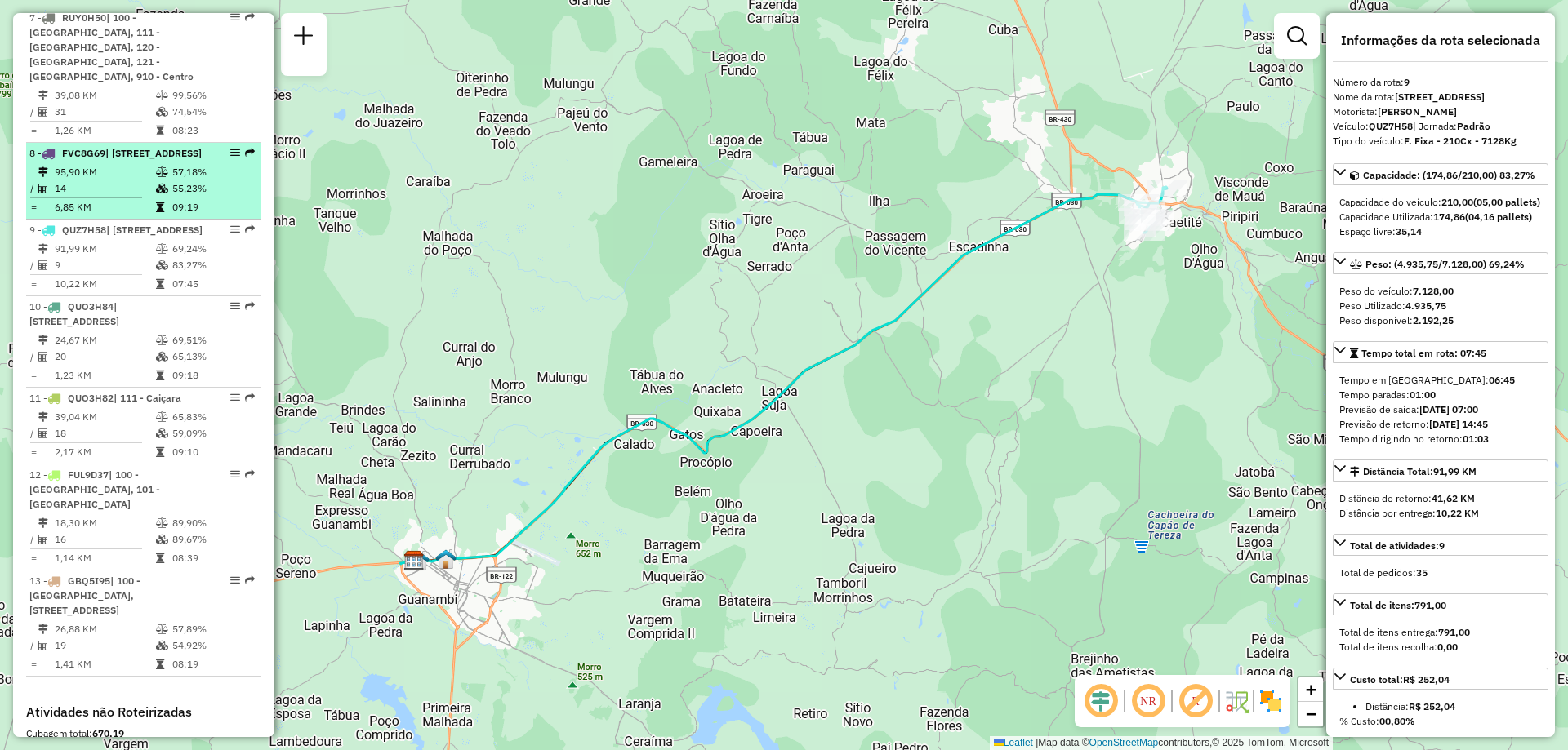
click at [151, 164] on td "95,90 KM" at bounding box center [104, 172] width 101 height 16
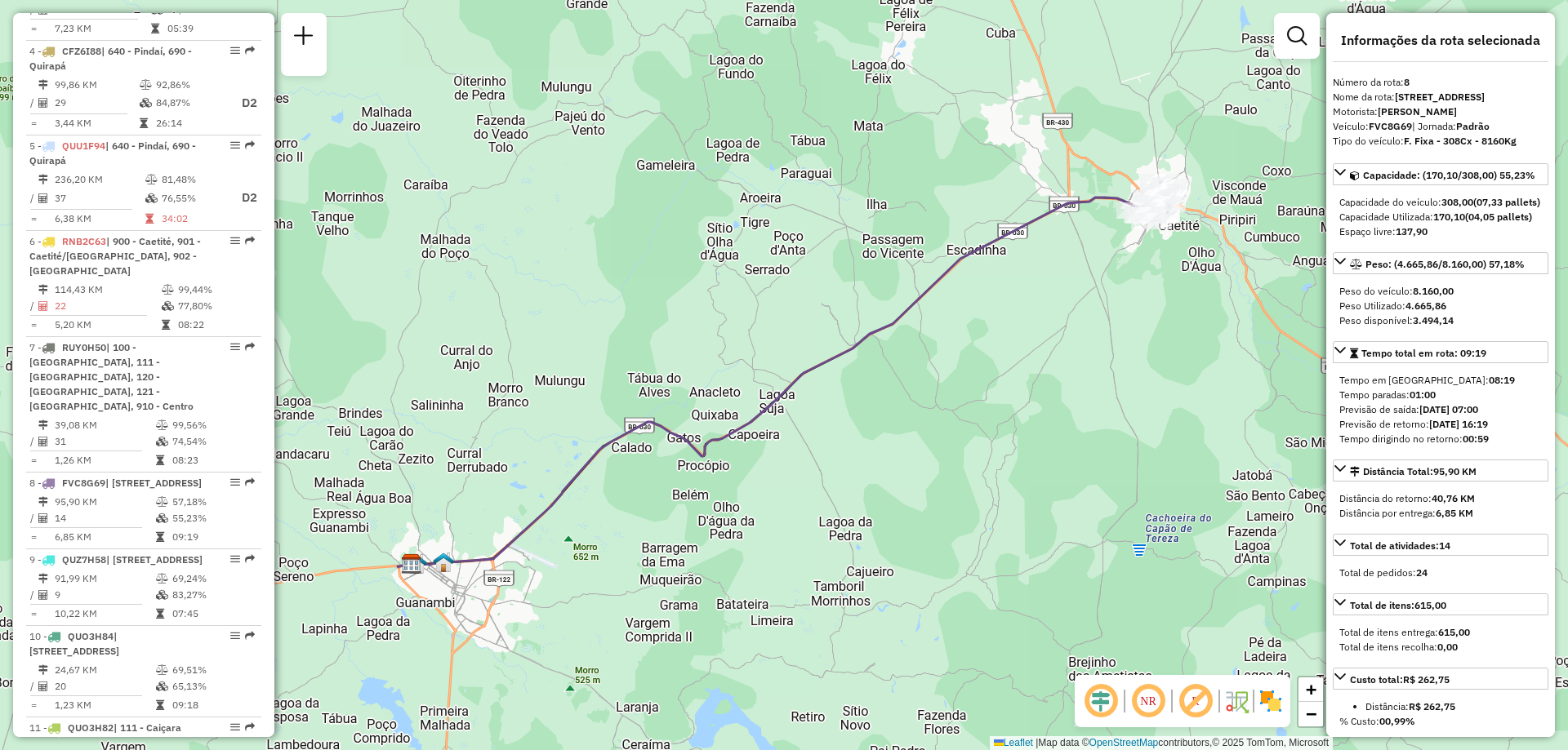
scroll to position [906, 0]
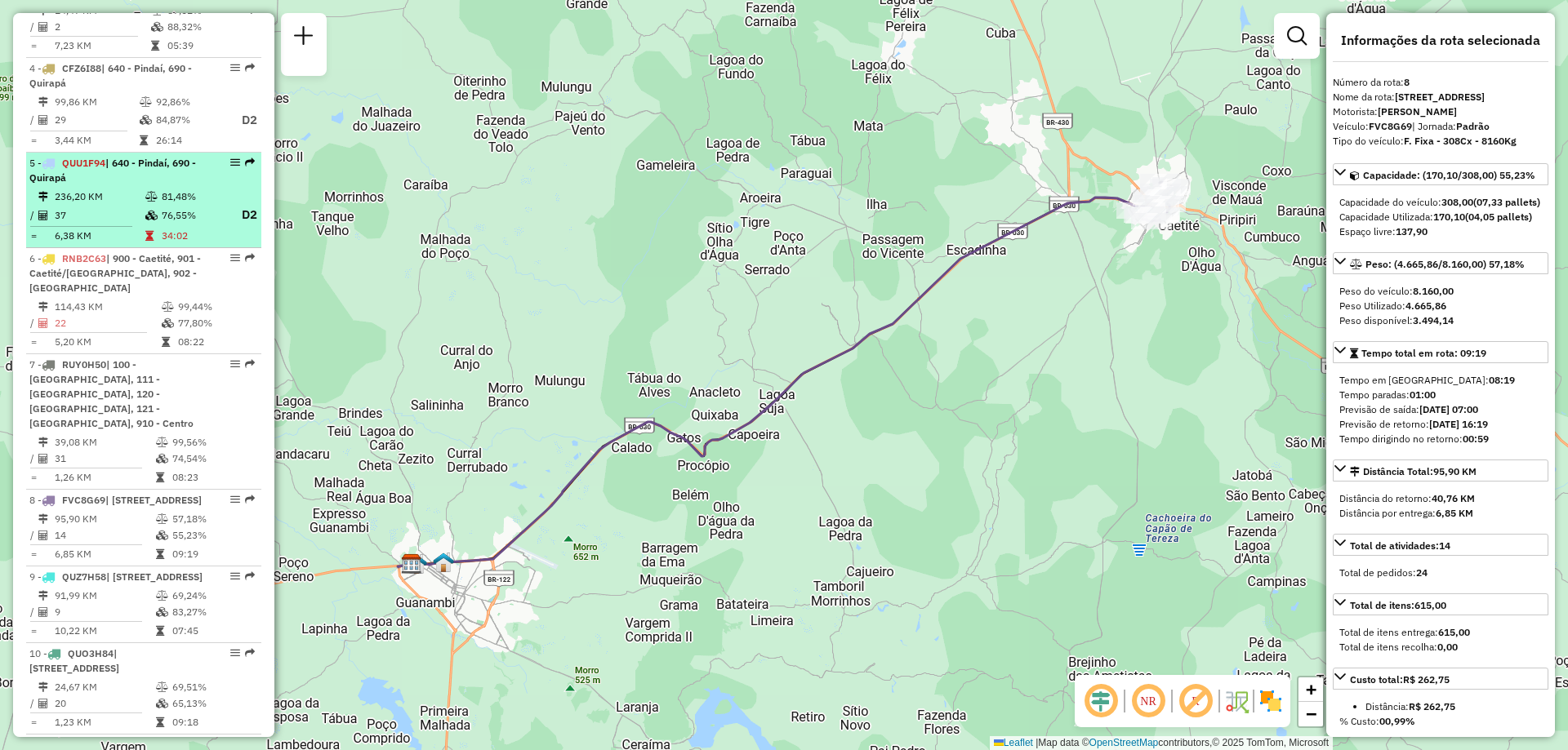
click at [150, 211] on icon at bounding box center [151, 216] width 12 height 10
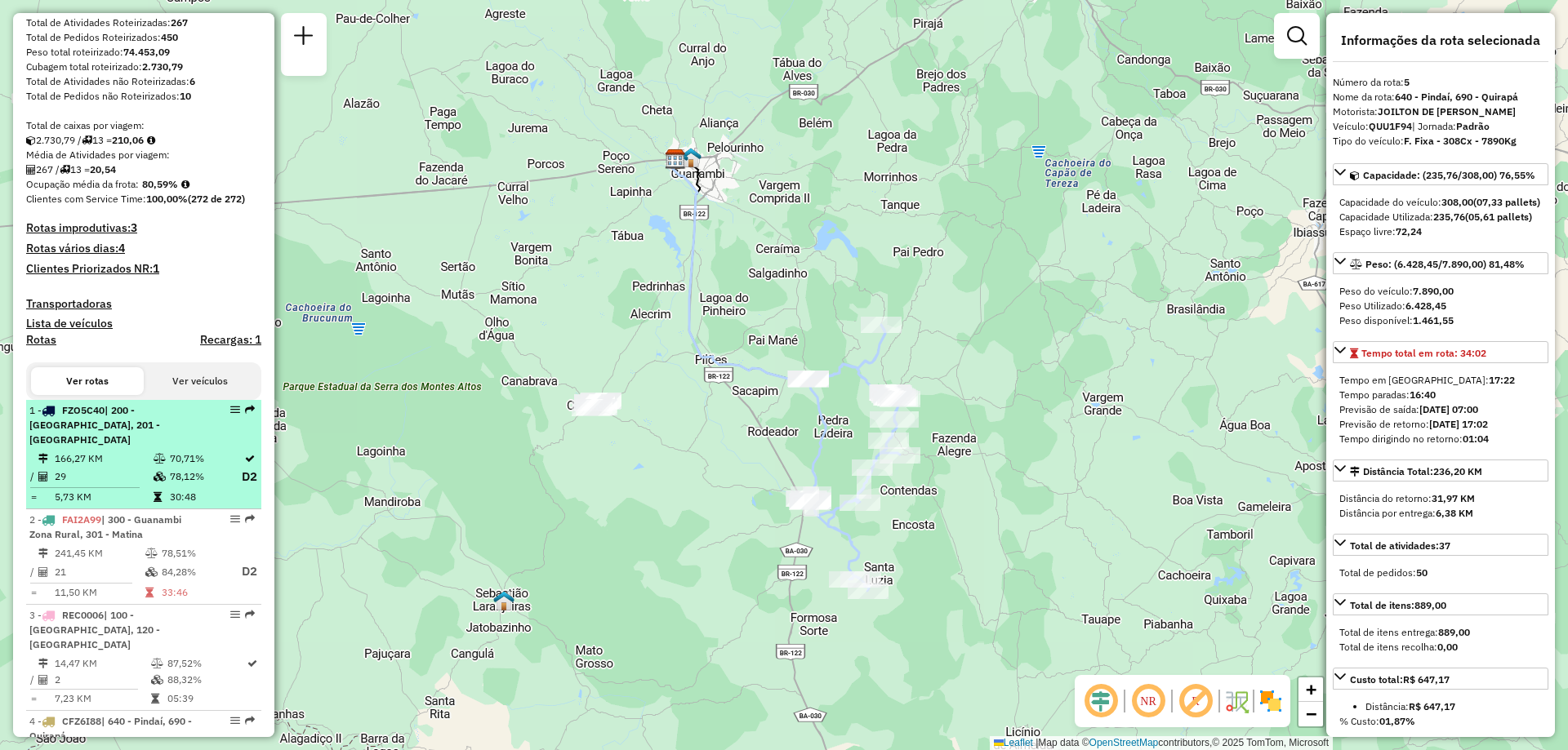
scroll to position [417, 0]
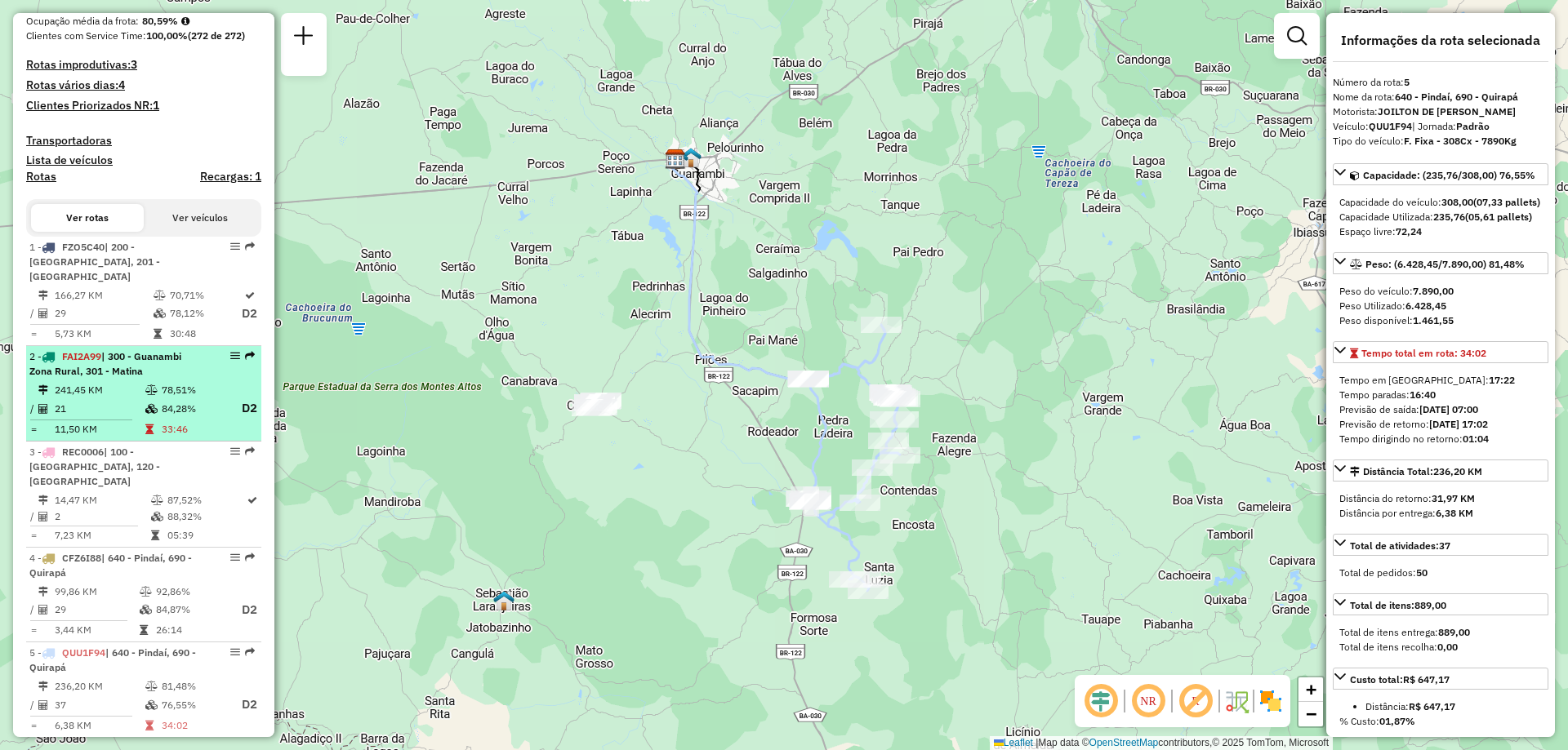
click at [132, 360] on span "| 300 - Guanambi Zona Rural, 301 - Matina" at bounding box center [105, 364] width 152 height 27
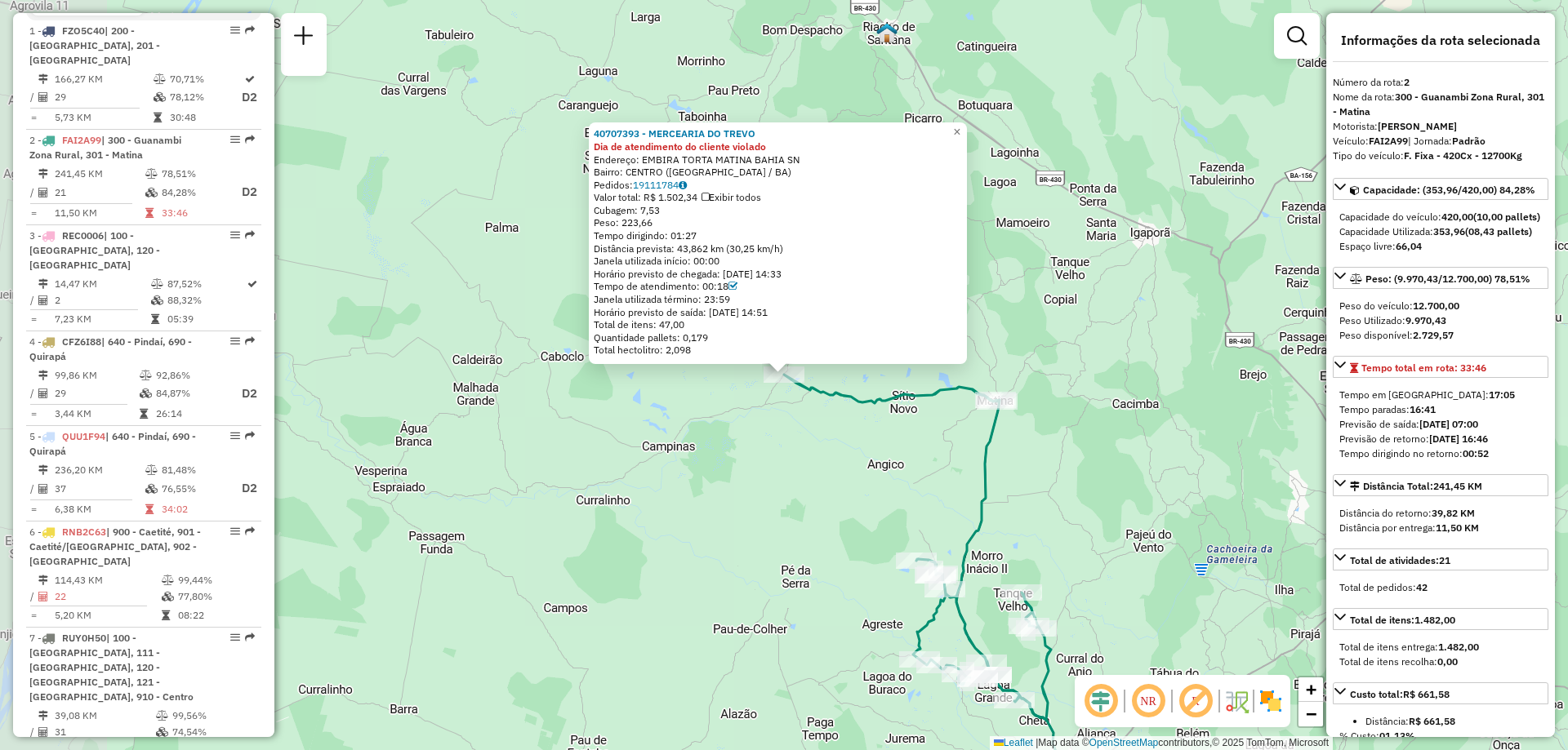
scroll to position [749, 0]
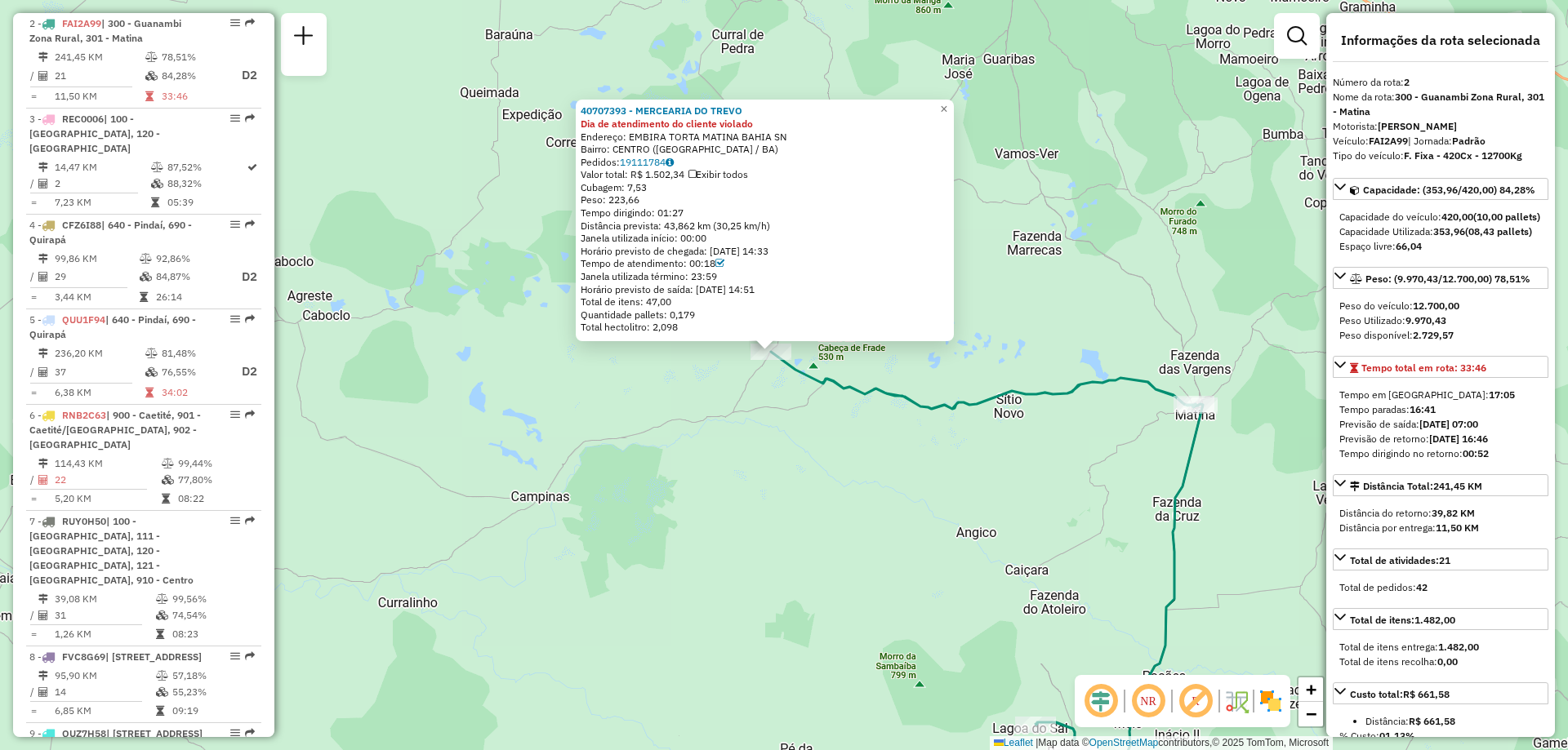
click at [791, 435] on div "40707393 - MERCEARIA DO TREVO Dia de atendimento do cliente violado Endereço: E…" at bounding box center [784, 375] width 1568 height 750
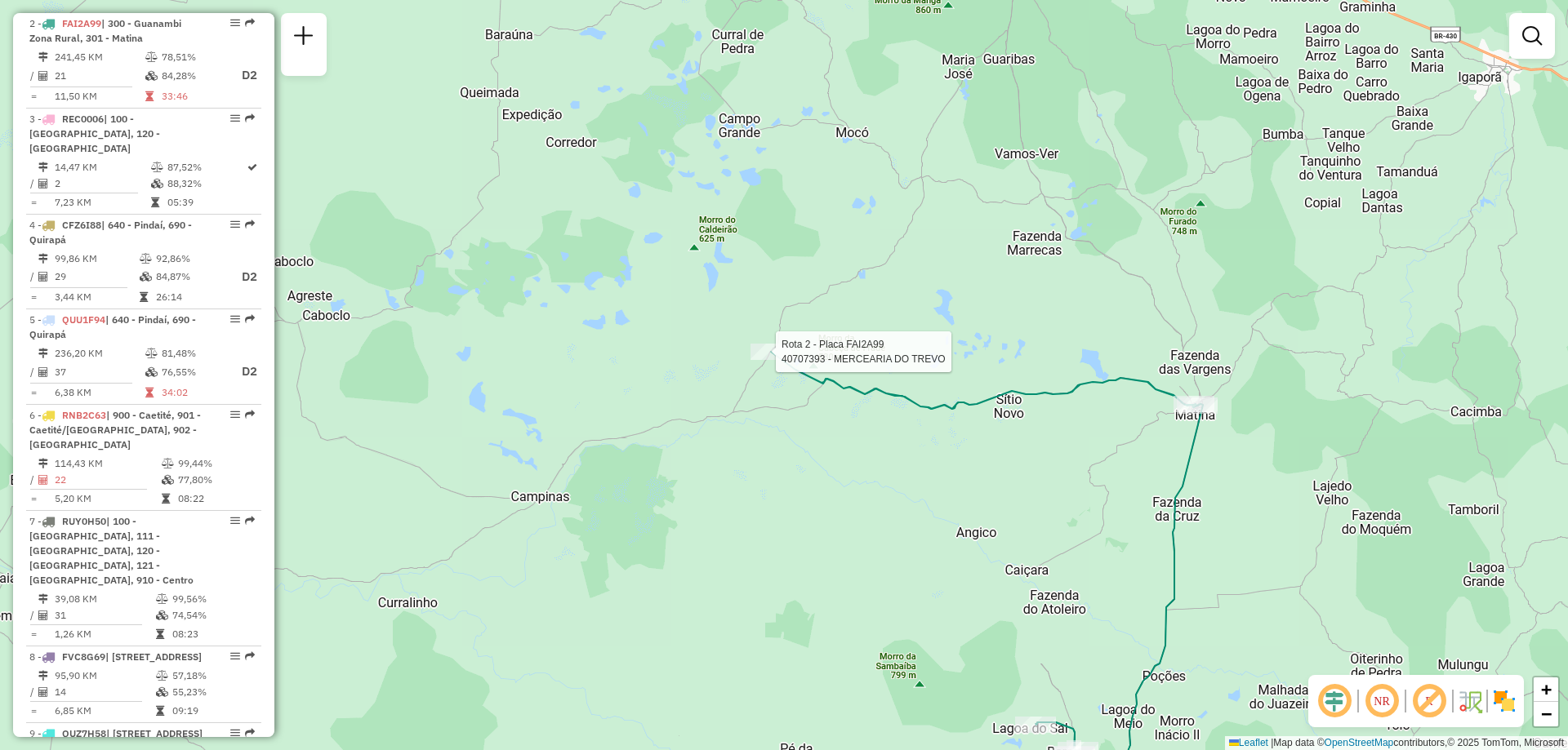
click at [767, 360] on div at bounding box center [771, 351] width 41 height 16
select select "**********"
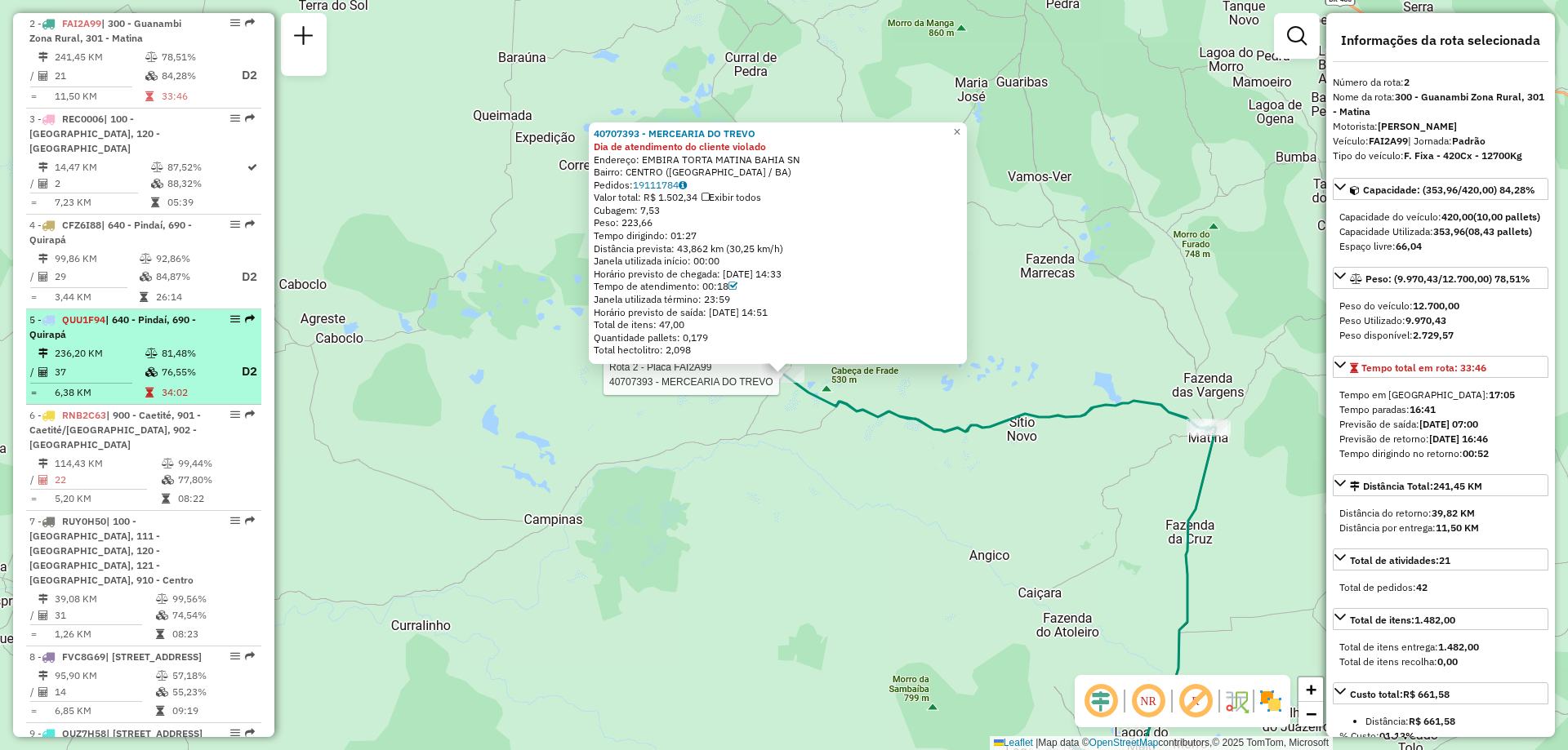
click at [130, 345] on td "236,20 KM" at bounding box center [99, 353] width 91 height 16
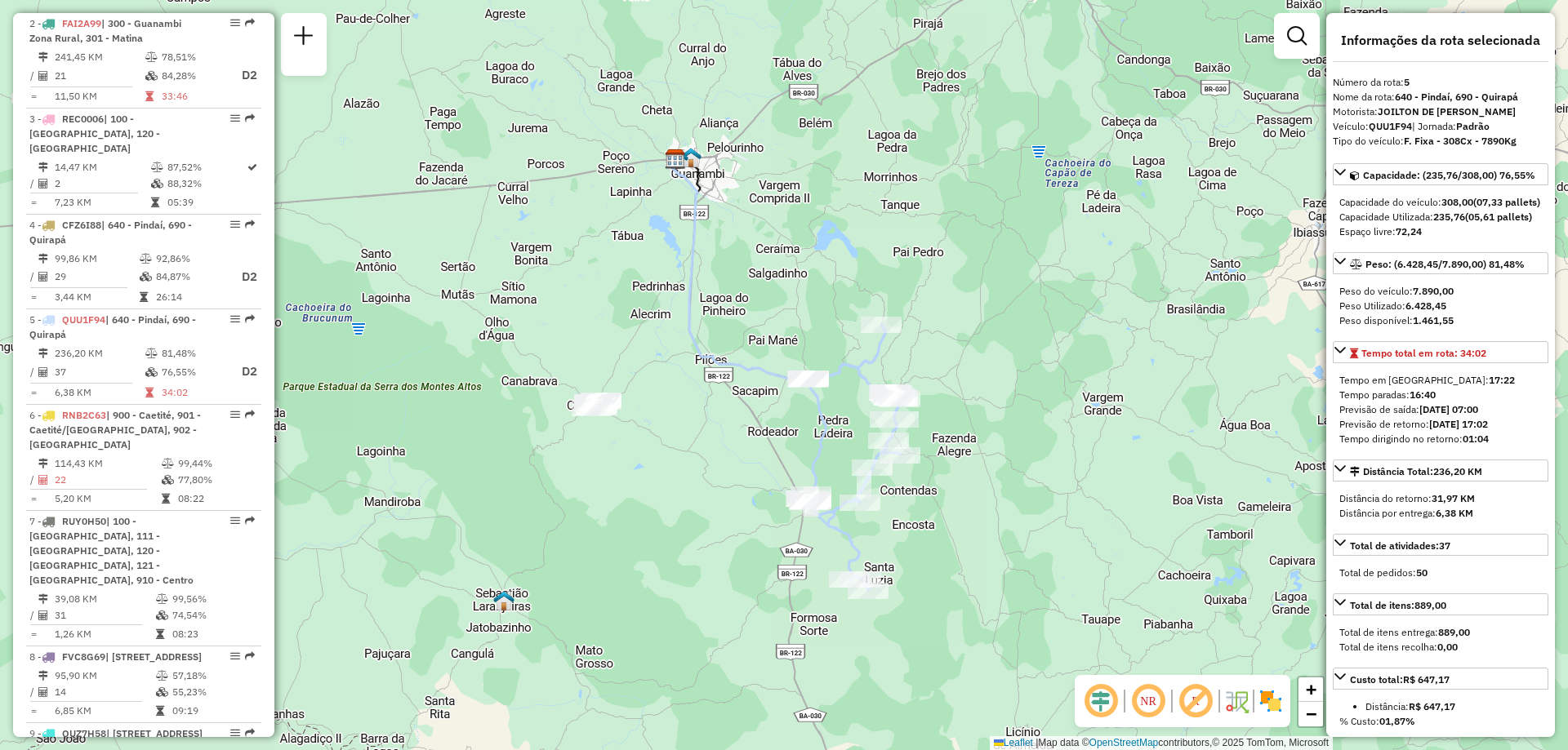
drag, startPoint x: 1521, startPoint y: 453, endPoint x: 1337, endPoint y: 450, distance: 184.0
click at [1337, 450] on div "Tempo em [GEOGRAPHIC_DATA]: 17:22 Tempo paradas: 16:40 Previsão de saída: [DATE…" at bounding box center [1440, 410] width 215 height 87
copy div "Previsão de retorno: [DATE] 17:02"
click at [1523, 432] on div "Previsão de retorno: [DATE] 17:02" at bounding box center [1441, 424] width 202 height 14
click at [1352, 552] on span "Total de atividades: 37" at bounding box center [1400, 546] width 100 height 12
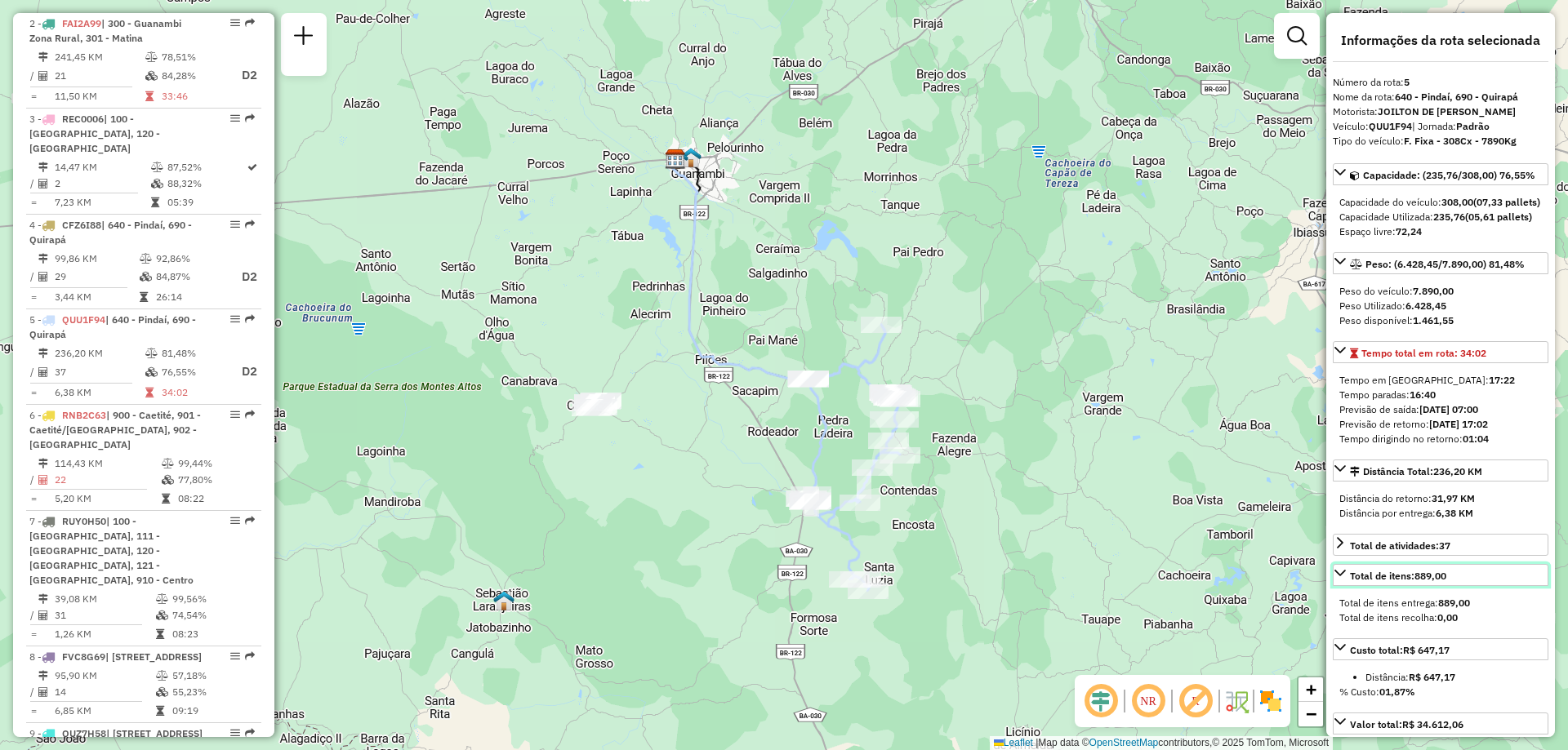
click at [1348, 586] on link "Total de itens: 889,00" at bounding box center [1440, 575] width 215 height 22
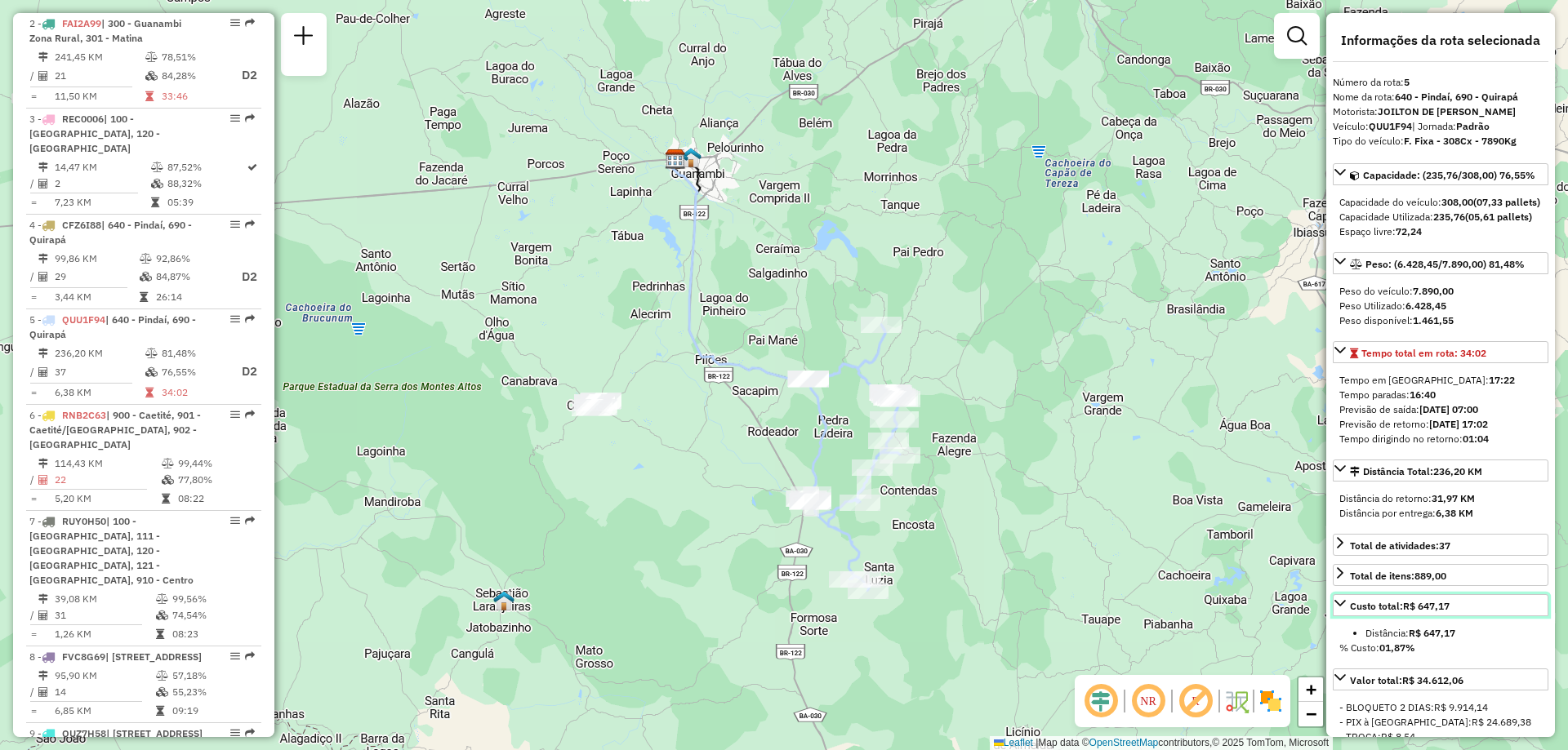
click at [1351, 614] on div "Custo total: R$ 647,17" at bounding box center [1400, 606] width 100 height 14
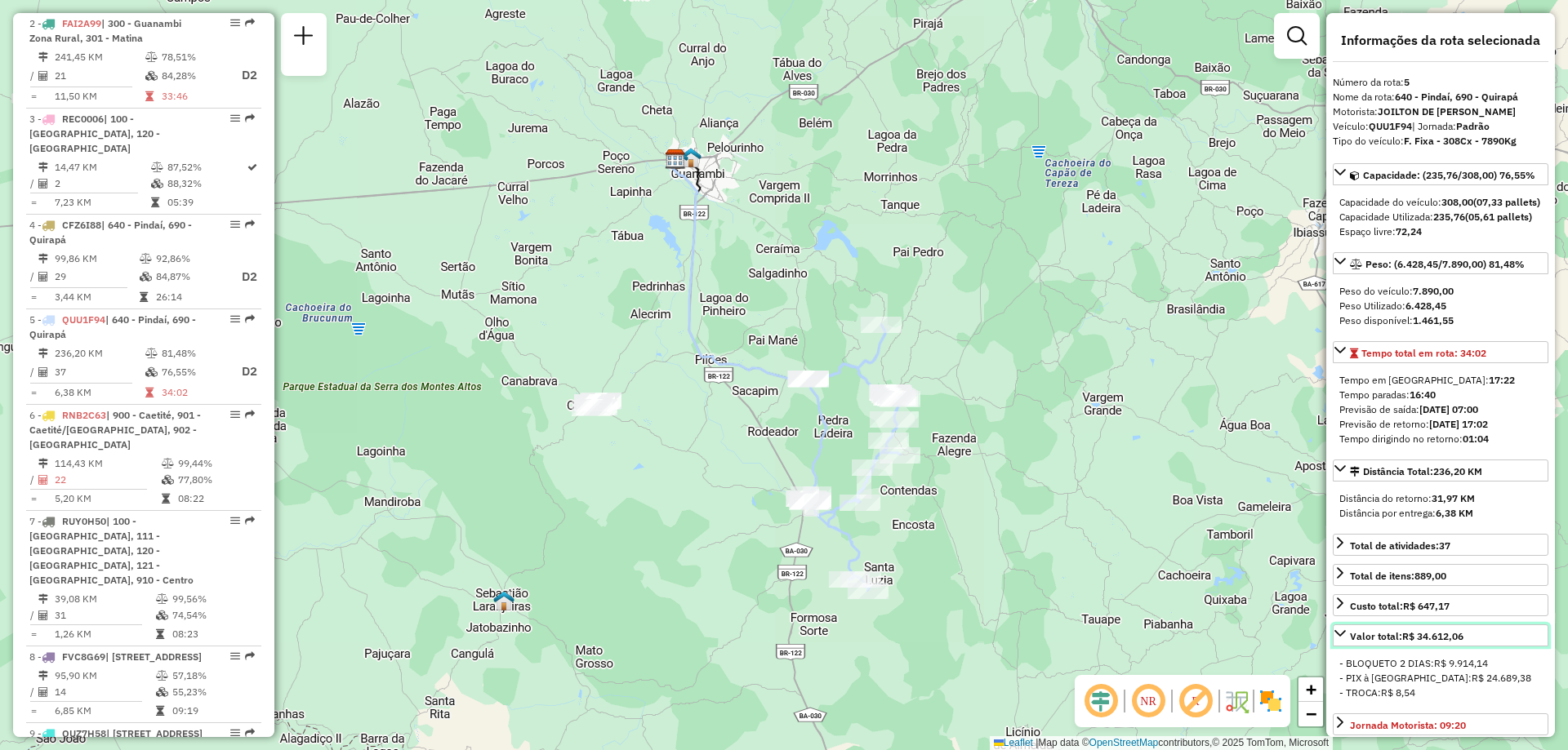
click at [1344, 640] on icon at bounding box center [1340, 633] width 13 height 13
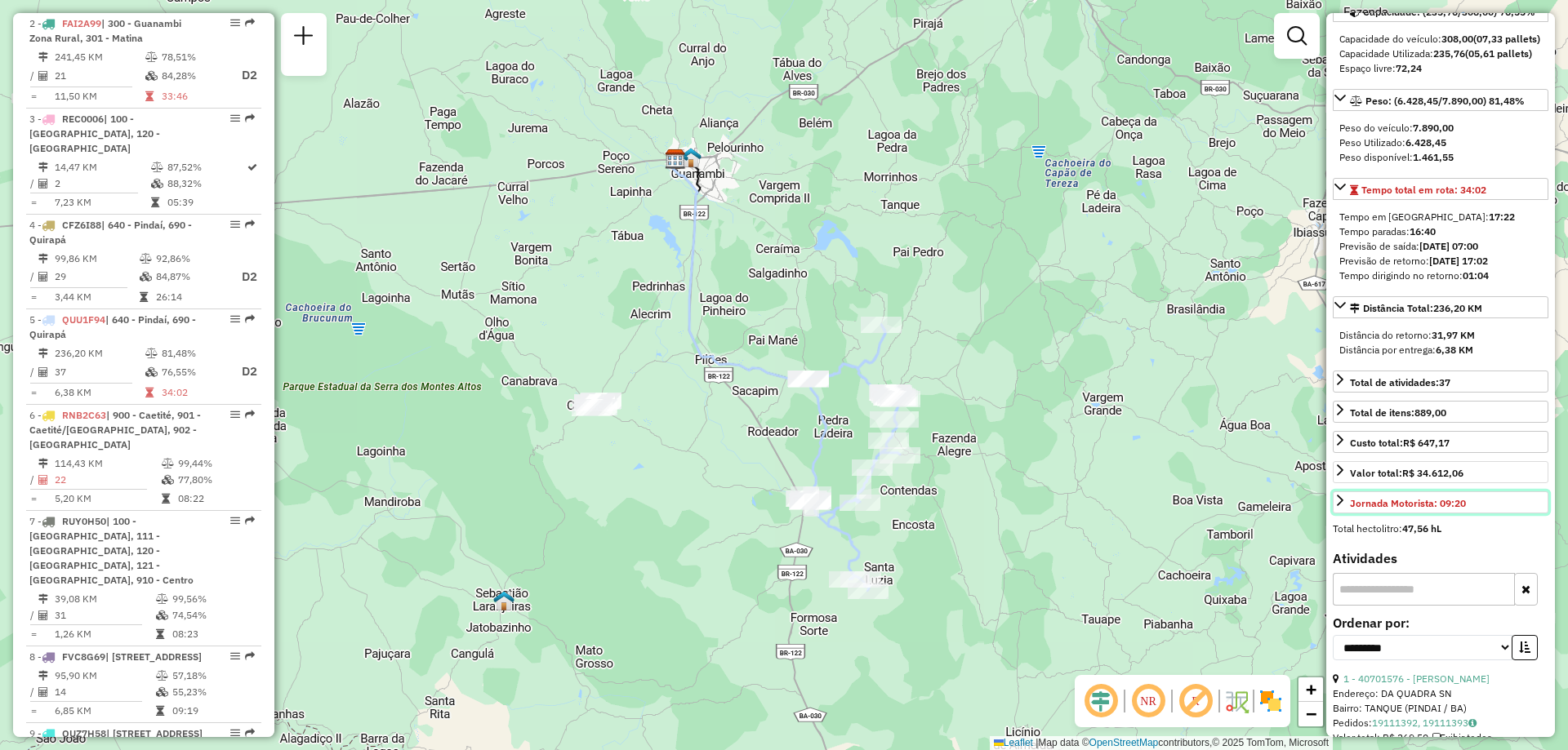
click at [1350, 511] on div "Jornada Motorista: 09:20" at bounding box center [1408, 503] width 116 height 14
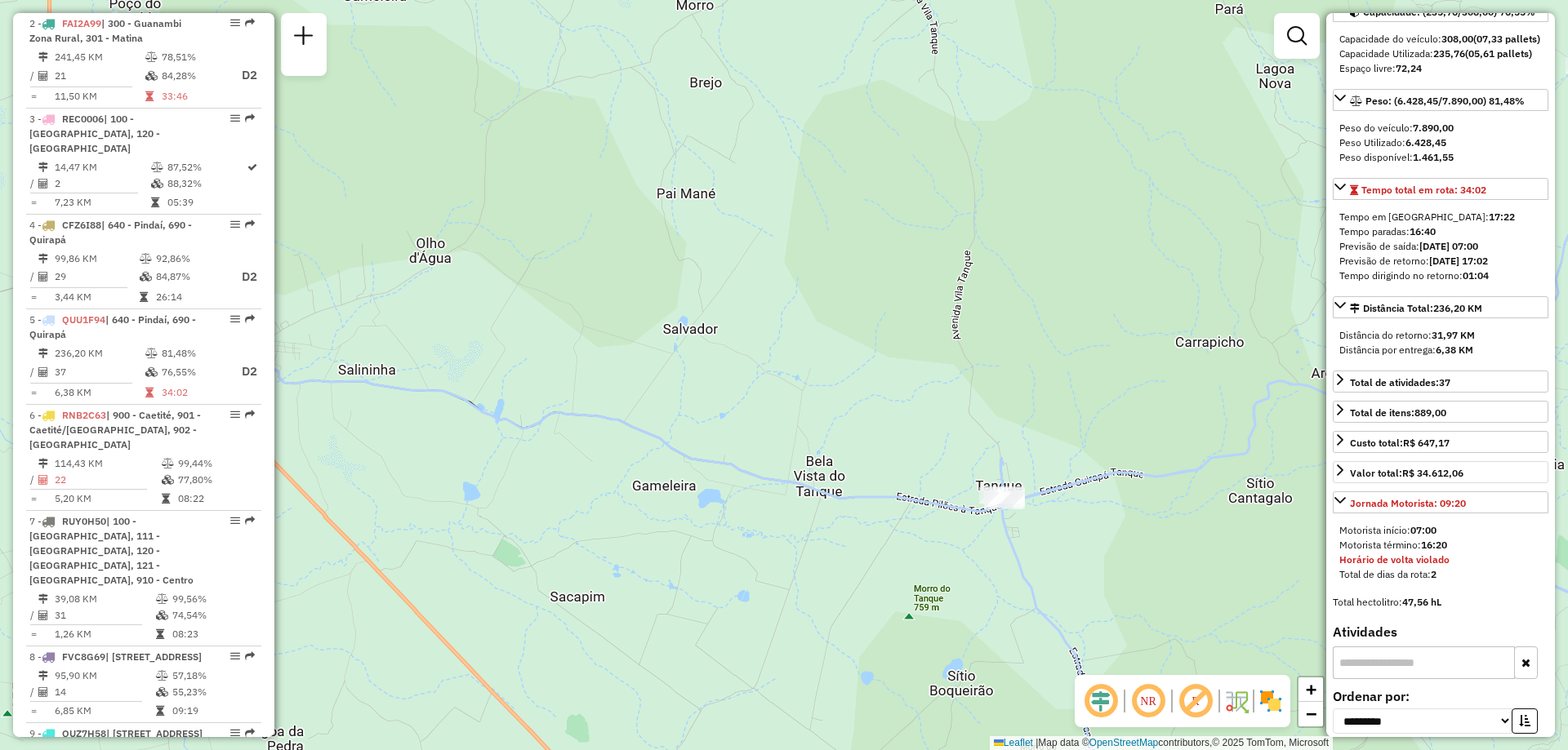
drag, startPoint x: 784, startPoint y: 301, endPoint x: 1077, endPoint y: 548, distance: 383.2
click at [1077, 548] on div "Janela de atendimento Grade de atendimento Capacidade Transportadoras Veículos …" at bounding box center [784, 375] width 1568 height 750
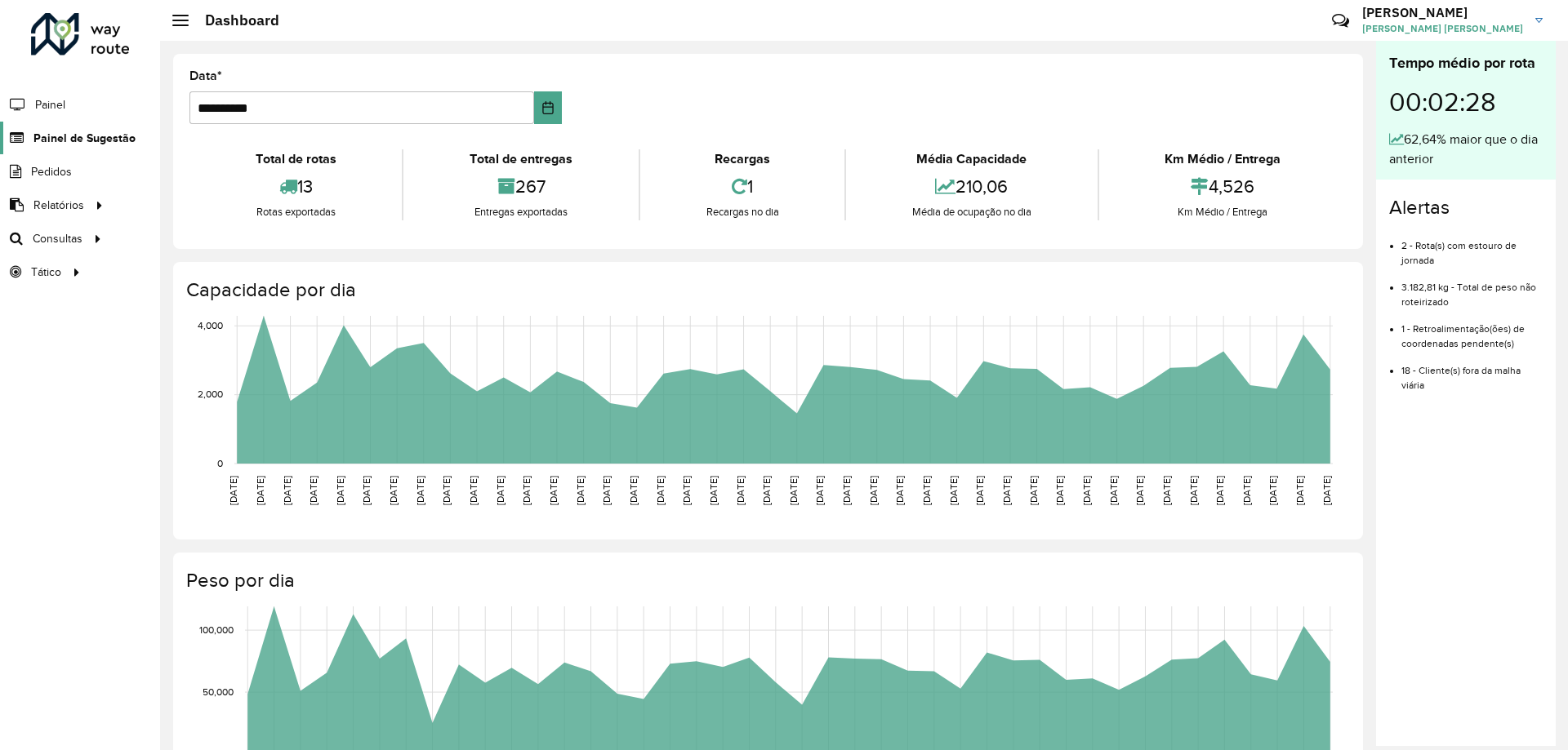
click at [92, 136] on span "Painel de Sugestão" at bounding box center [84, 139] width 102 height 17
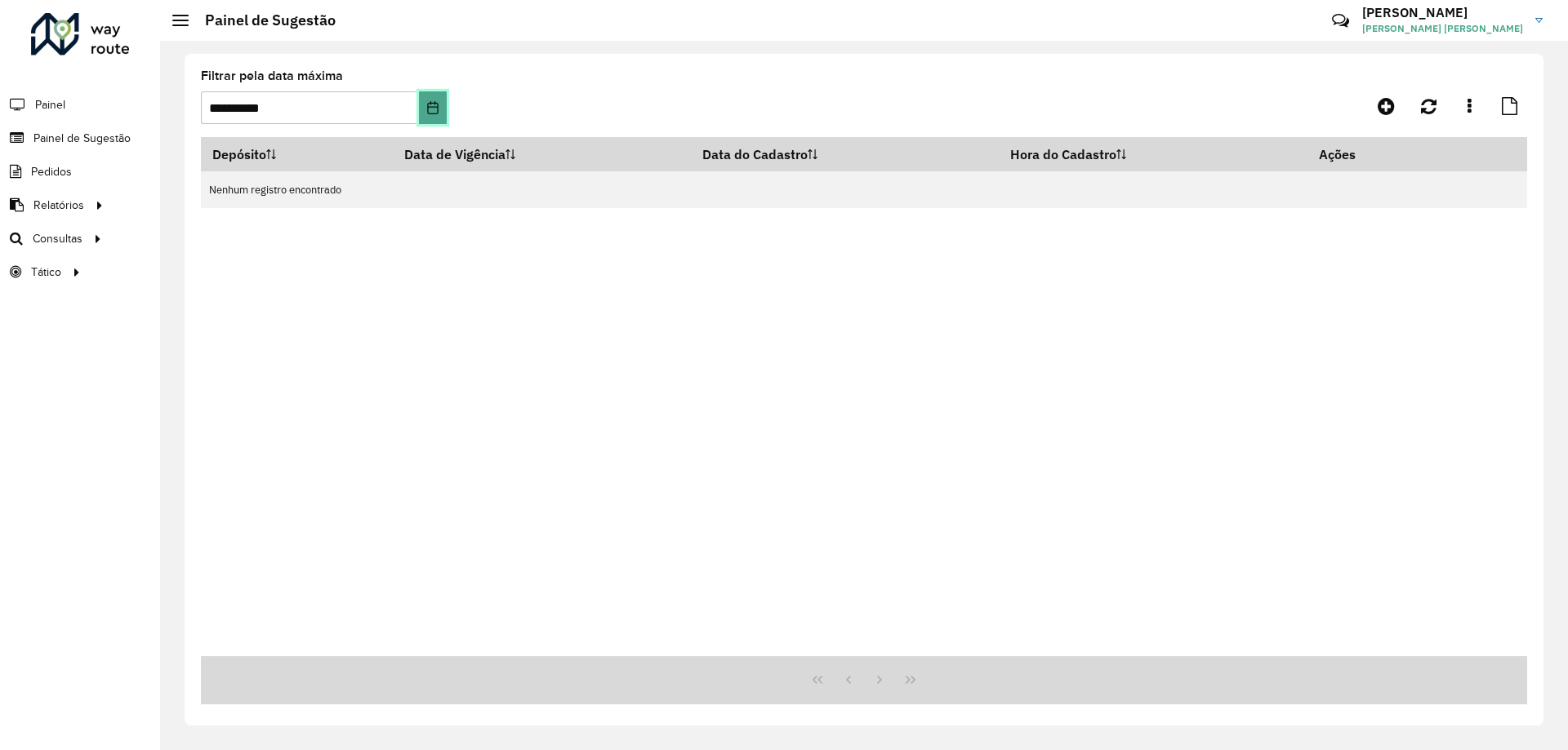
click at [434, 102] on icon "Choose Date" at bounding box center [432, 107] width 13 height 13
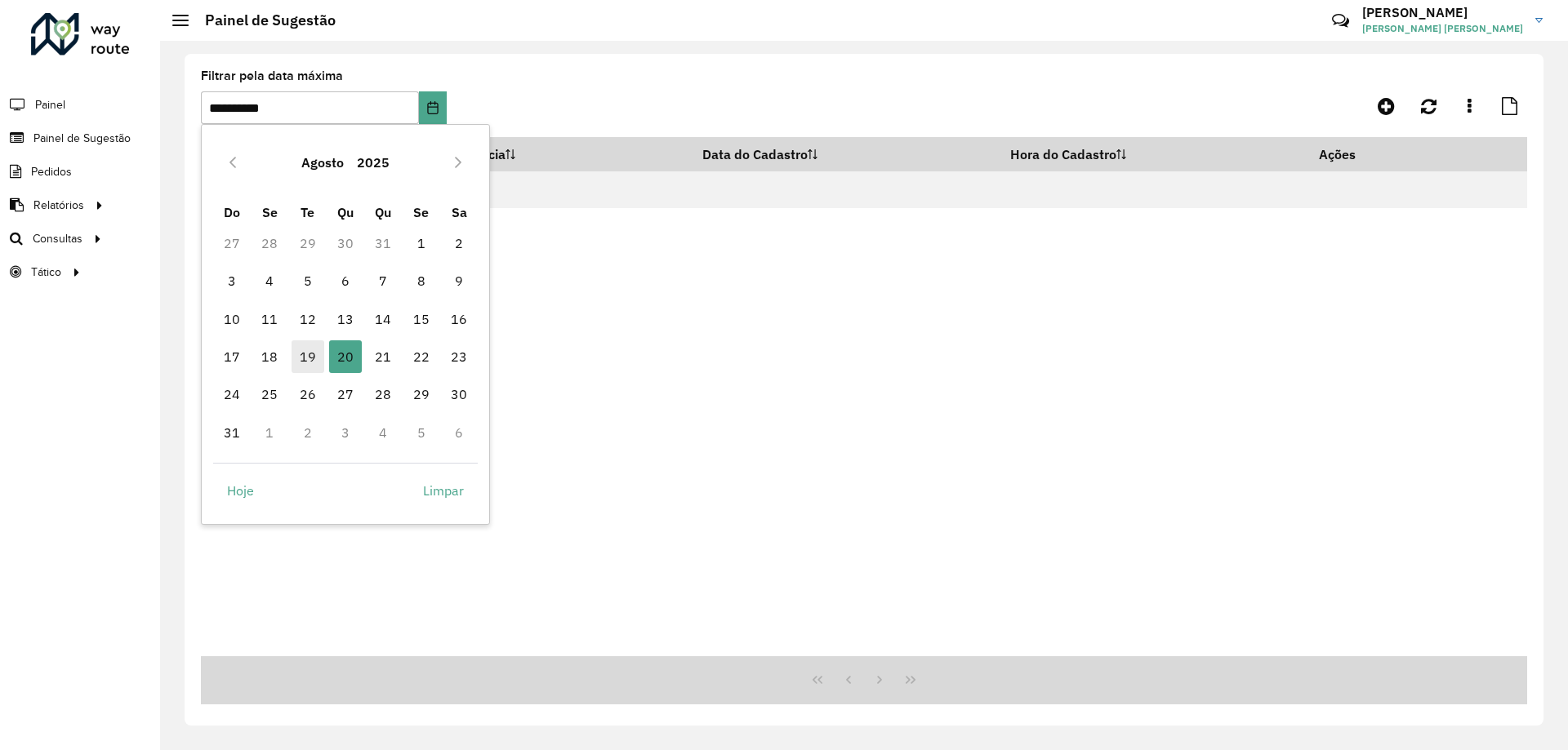
click at [318, 351] on span "19" at bounding box center [308, 356] width 32 height 32
type input "**********"
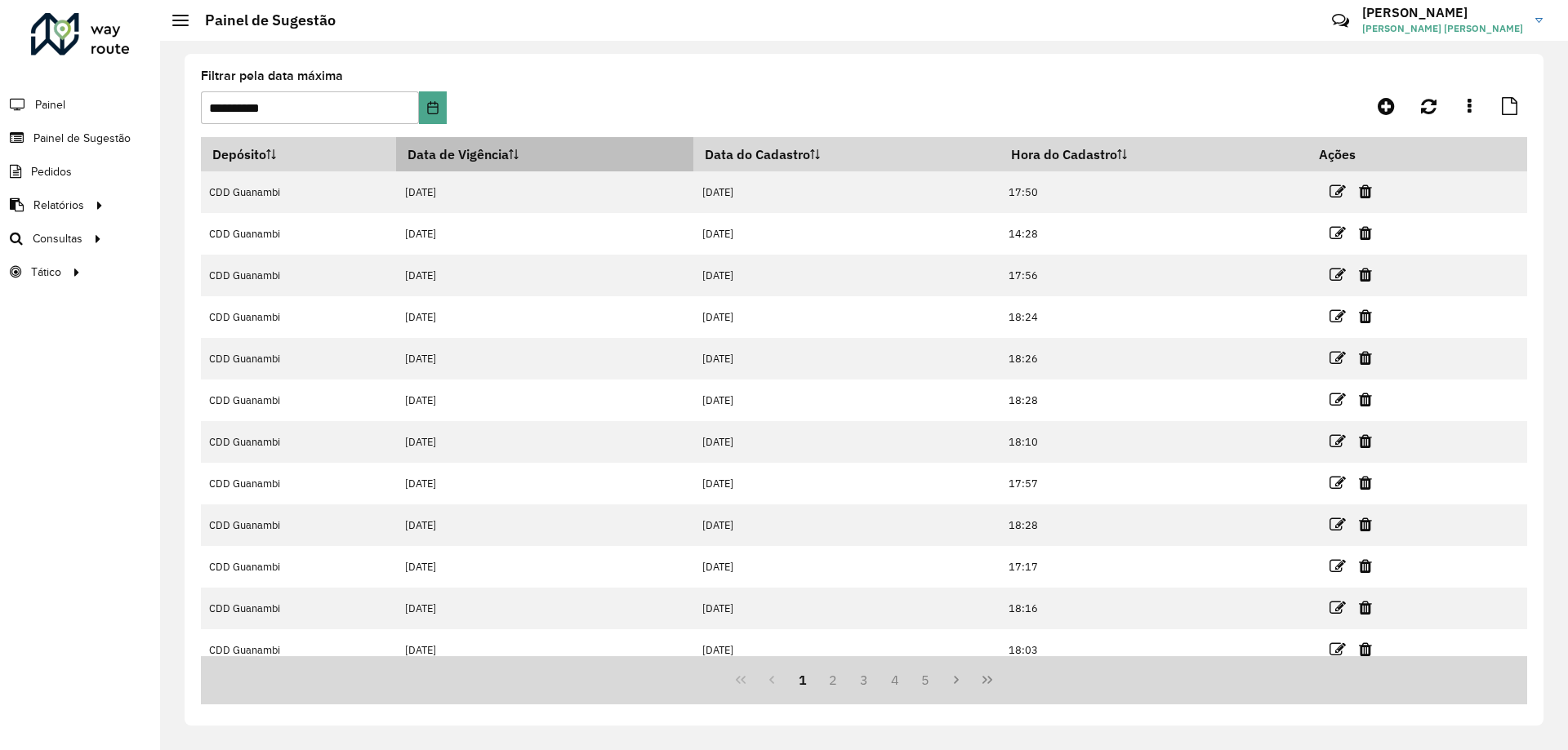
click at [519, 151] on icon at bounding box center [514, 155] width 10 height 10
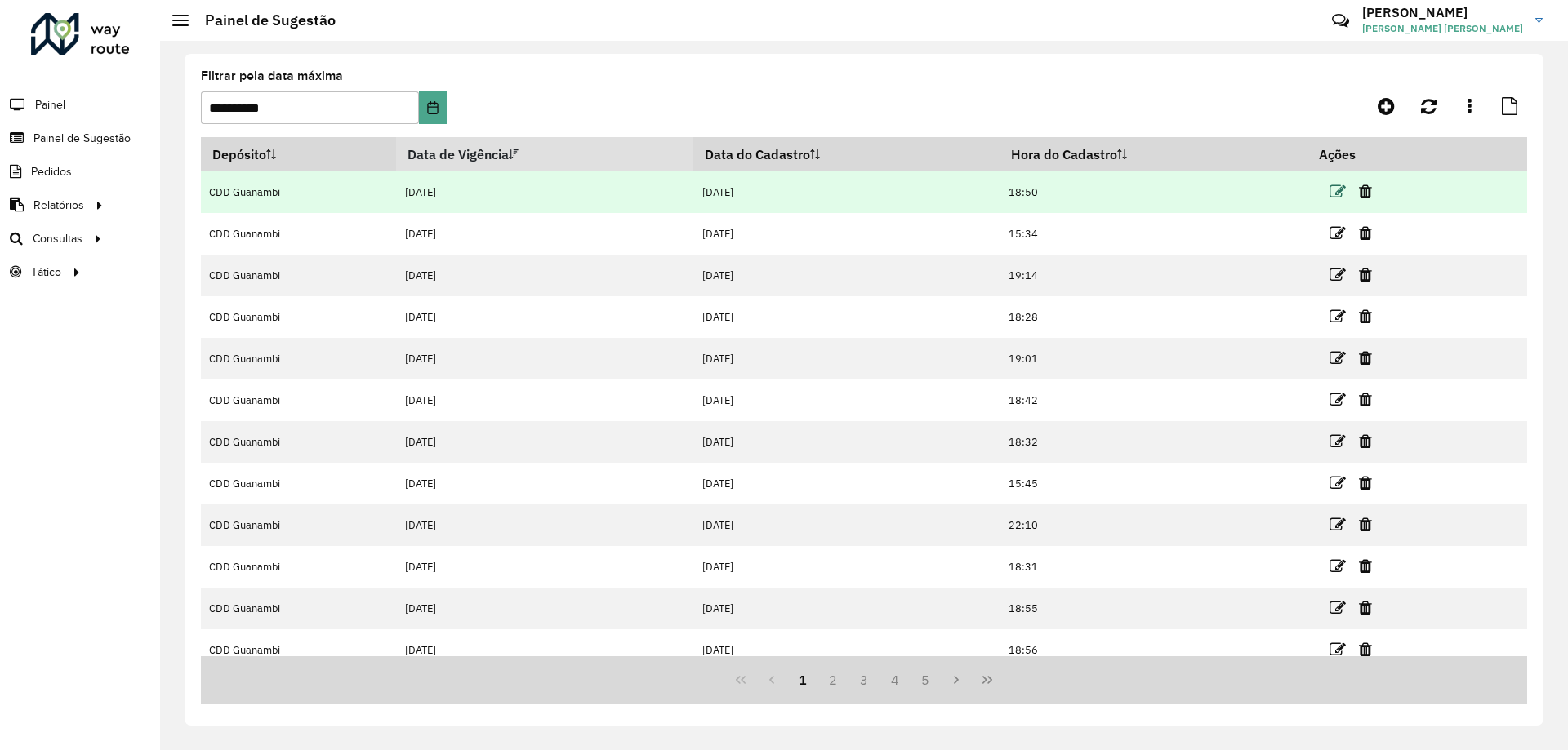
click at [1330, 192] on icon at bounding box center [1337, 191] width 16 height 16
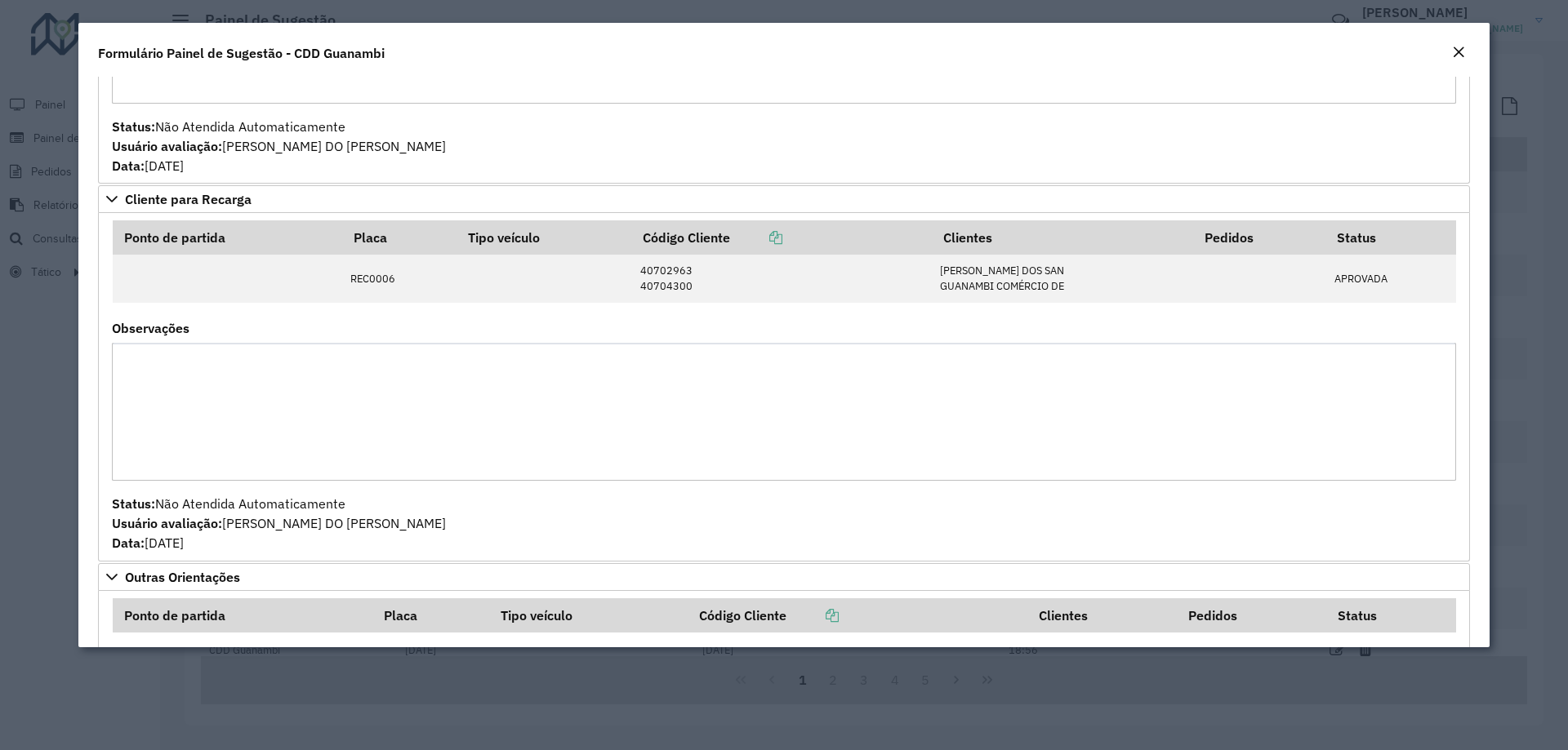
scroll to position [591, 0]
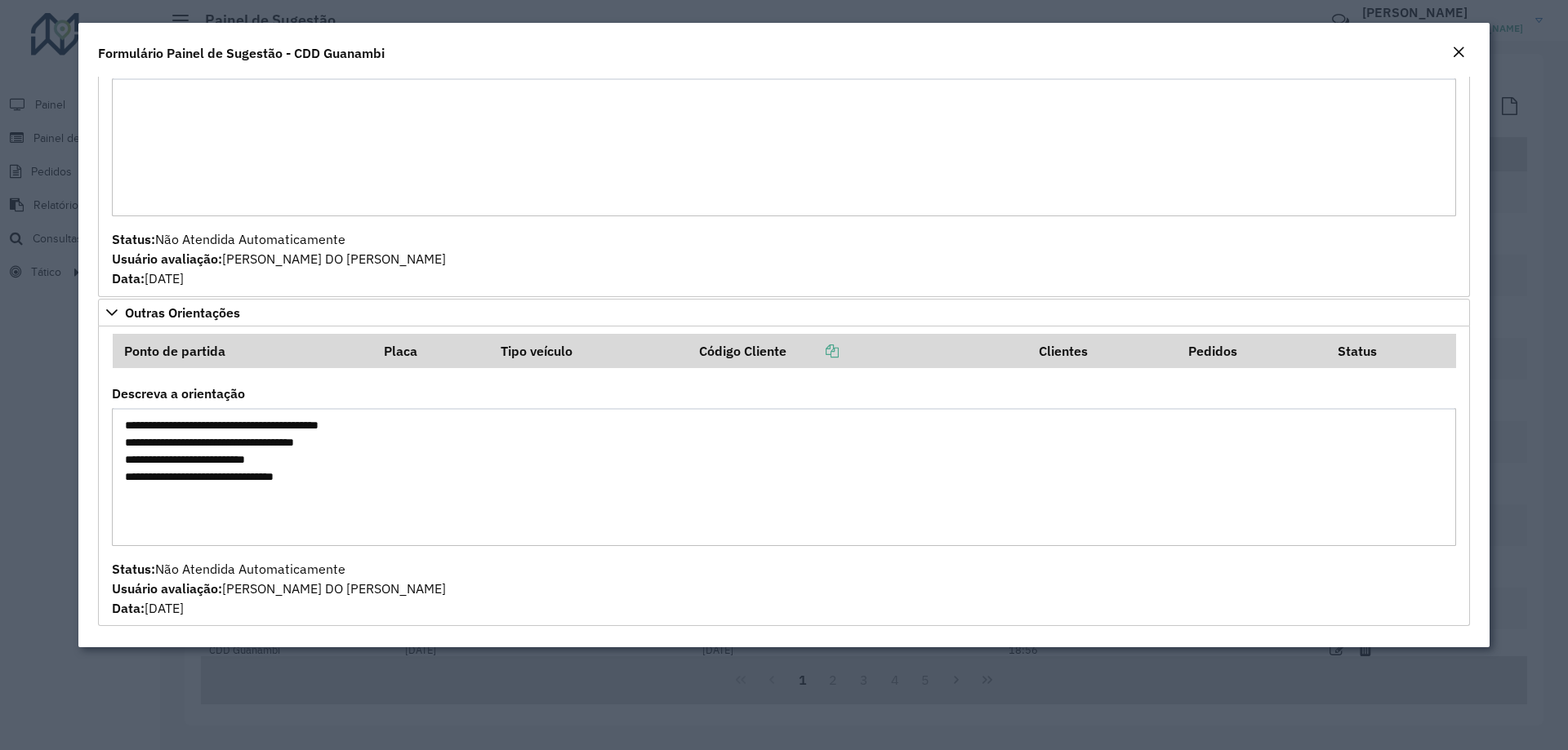
click at [1452, 54] on em "Close" at bounding box center [1458, 52] width 13 height 13
